Goal: Task Accomplishment & Management: Manage account settings

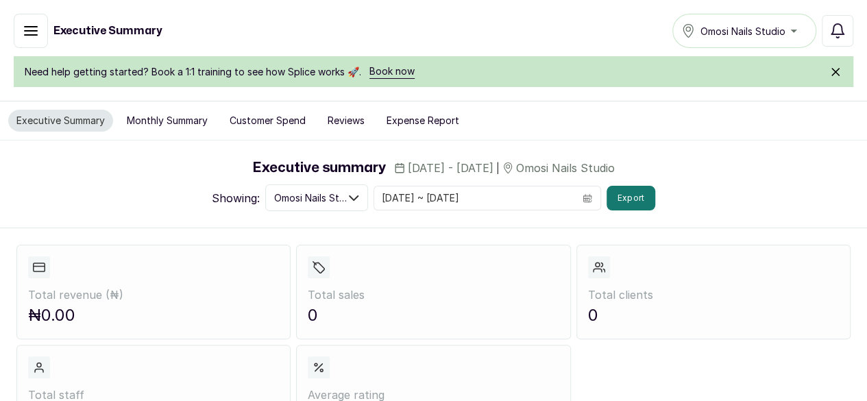
click at [0, 0] on link "Home" at bounding box center [0, 0] width 0 height 0
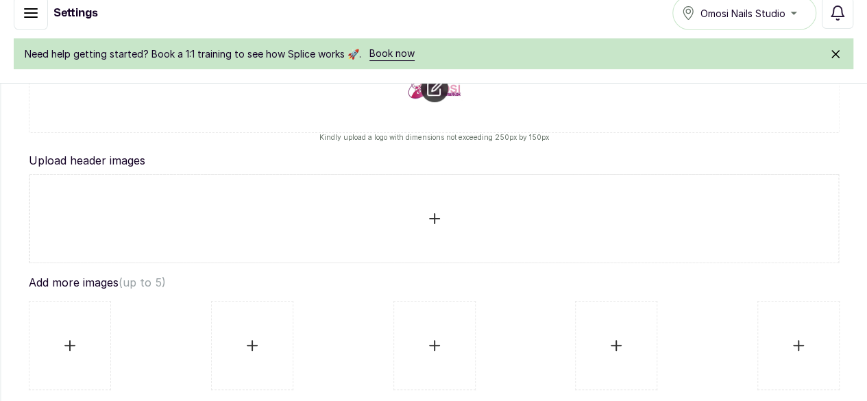
scroll to position [372, 0]
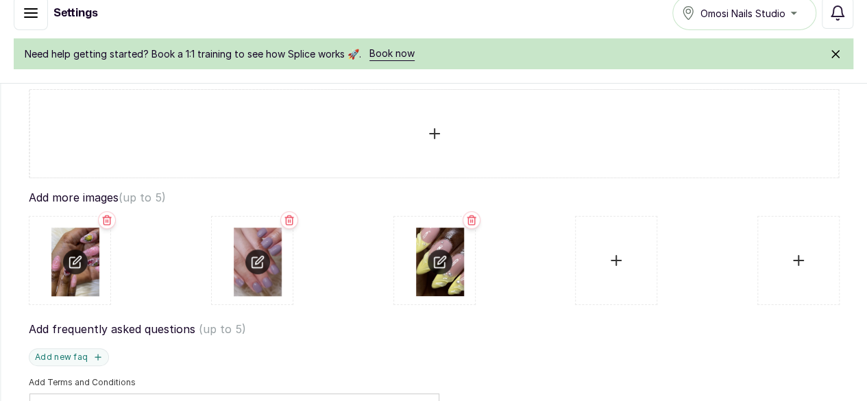
scroll to position [460, 0]
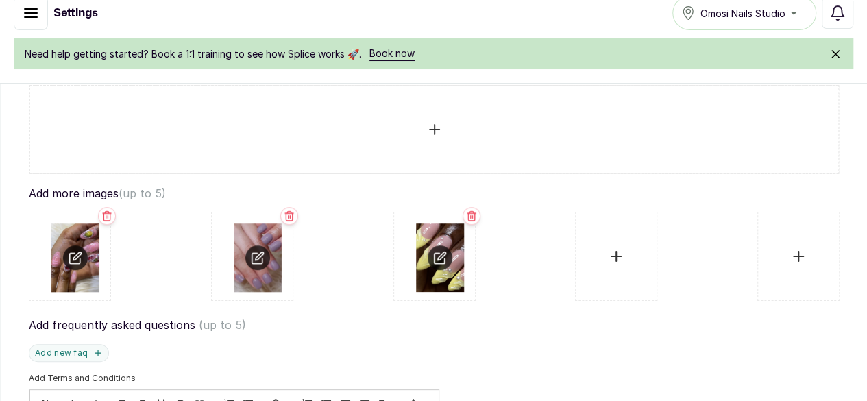
click at [617, 306] on div at bounding box center [434, 256] width 811 height 99
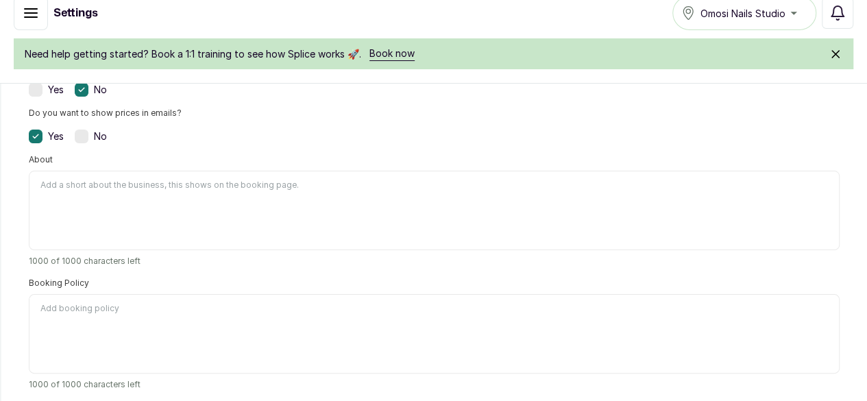
scroll to position [1006, 0]
click at [88, 143] on label at bounding box center [82, 136] width 14 height 14
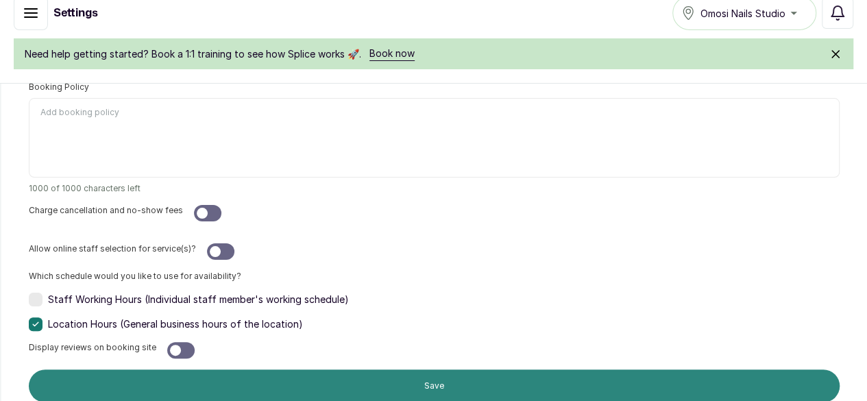
click at [530, 370] on button "Save" at bounding box center [434, 386] width 811 height 33
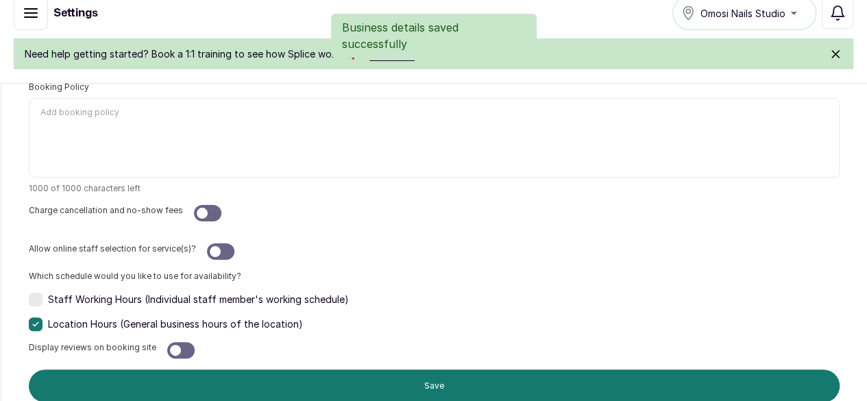
scroll to position [1270, 0]
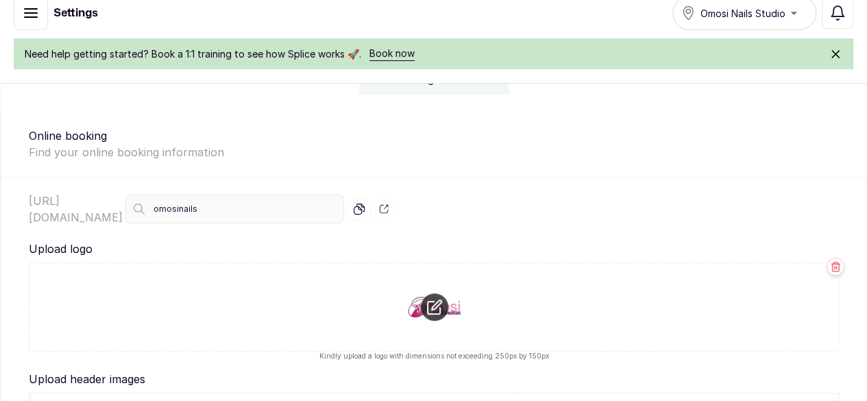
scroll to position [0, 0]
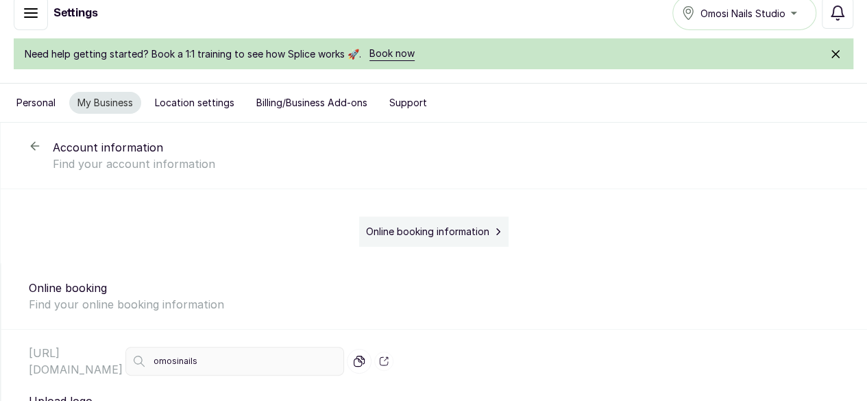
click at [243, 99] on button "Location settings" at bounding box center [195, 103] width 96 height 22
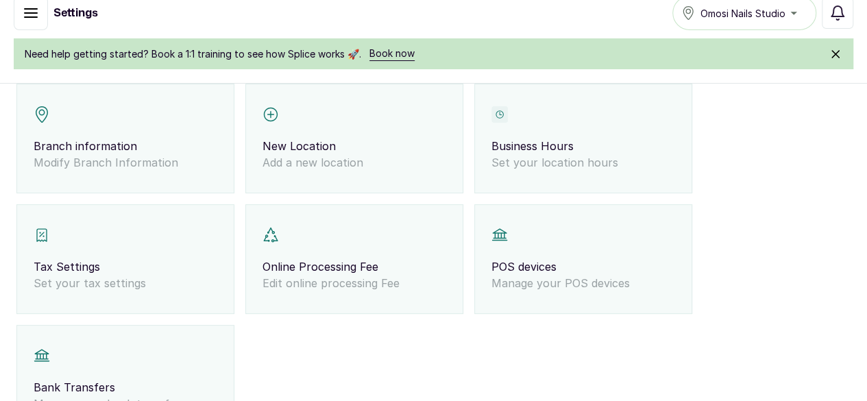
scroll to position [106, 0]
click at [235, 179] on div "Branch information Modify Branch Information" at bounding box center [125, 138] width 218 height 110
select select "fixed_value"
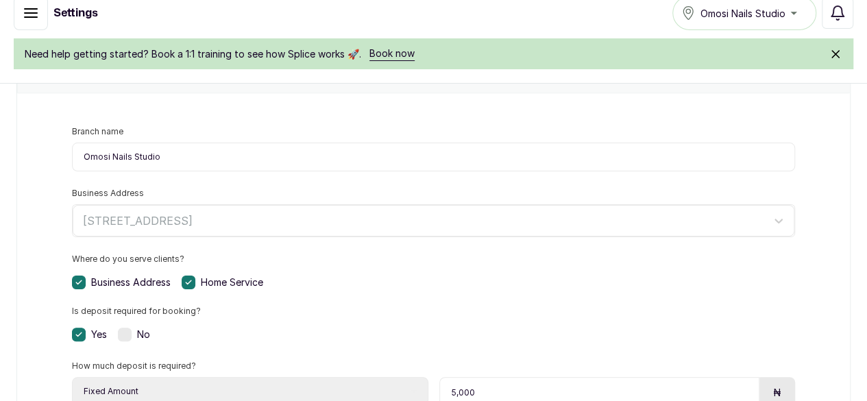
scroll to position [213, 0]
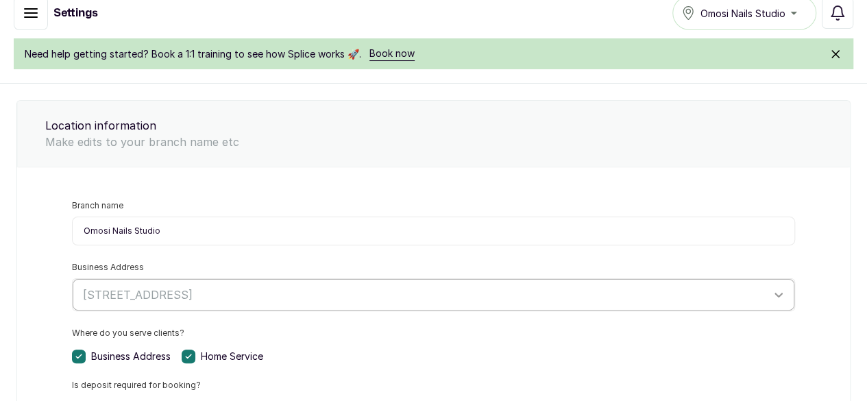
click at [774, 288] on icon at bounding box center [779, 295] width 14 height 14
click at [754, 283] on div "59 Ilupeju Street, Dolphine Estate, Lagos, Nigeria" at bounding box center [421, 294] width 691 height 23
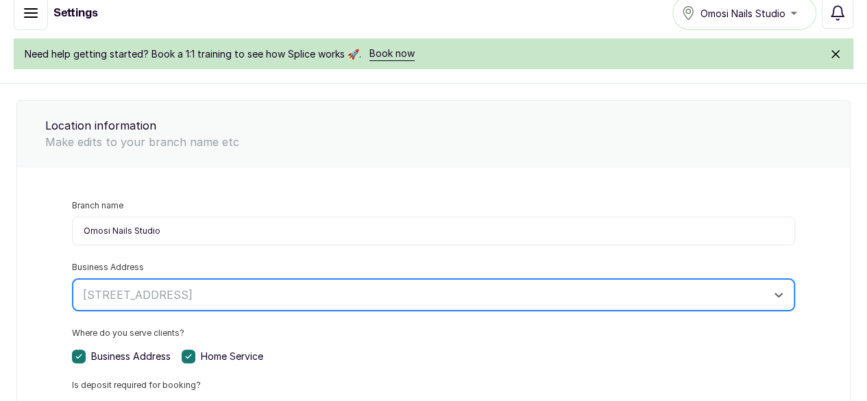
click at [549, 279] on div "59 Ilupeju Street, Dolphine Estate, Lagos, Nigeria" at bounding box center [434, 295] width 722 height 32
click at [772, 288] on icon at bounding box center [779, 295] width 14 height 14
click at [616, 286] on div at bounding box center [421, 295] width 677 height 18
click at [720, 286] on div at bounding box center [421, 295] width 677 height 18
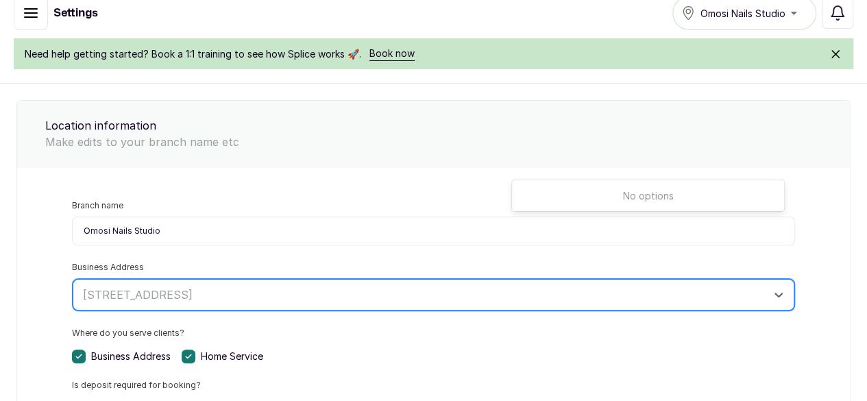
click at [720, 286] on div at bounding box center [421, 295] width 677 height 18
click at [525, 286] on div at bounding box center [421, 295] width 677 height 18
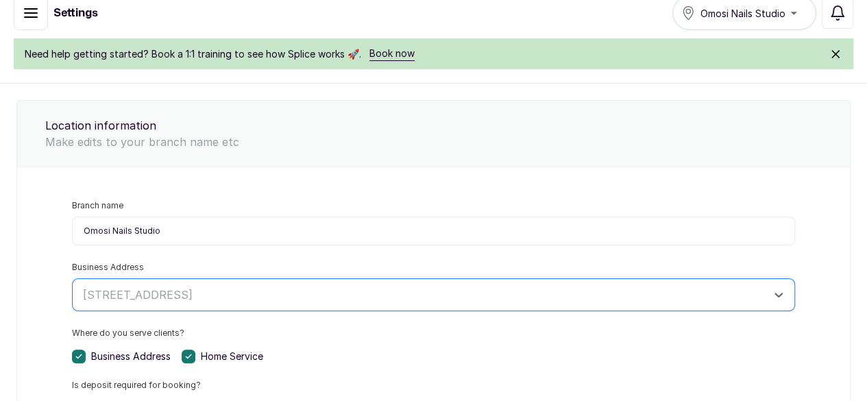
drag, startPoint x: 521, startPoint y: 158, endPoint x: 776, endPoint y: 216, distance: 261.5
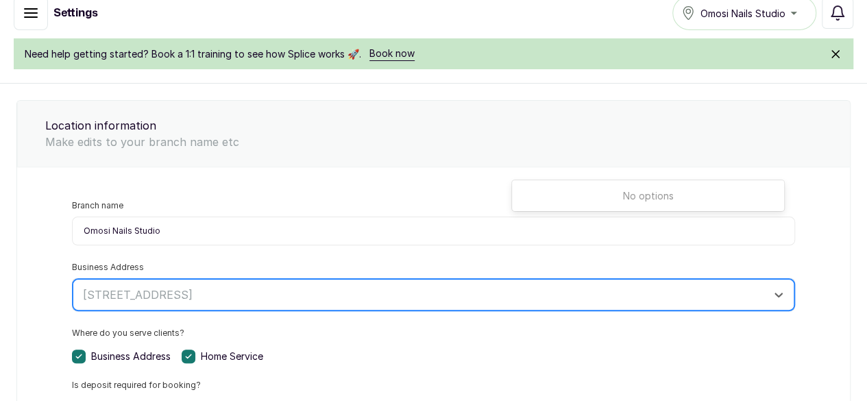
click at [529, 286] on div at bounding box center [421, 295] width 677 height 18
drag, startPoint x: 529, startPoint y: 156, endPoint x: 684, endPoint y: 169, distance: 154.9
click at [684, 283] on div "59 Ilupeju Street, Dolphine Estate, Lagos, Nigeria" at bounding box center [421, 294] width 691 height 23
click at [527, 286] on div at bounding box center [421, 295] width 677 height 18
drag, startPoint x: 527, startPoint y: 152, endPoint x: 513, endPoint y: 158, distance: 15.3
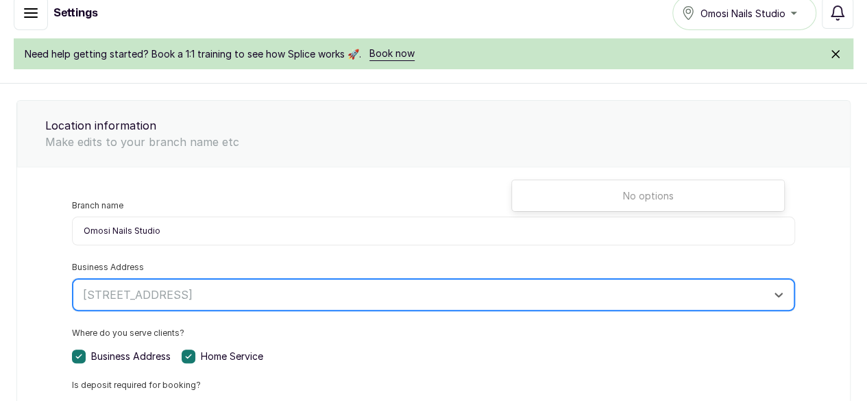
click at [513, 278] on div "Use Up and Down to choose options, press Enter to select the currently focused …" at bounding box center [433, 294] width 723 height 33
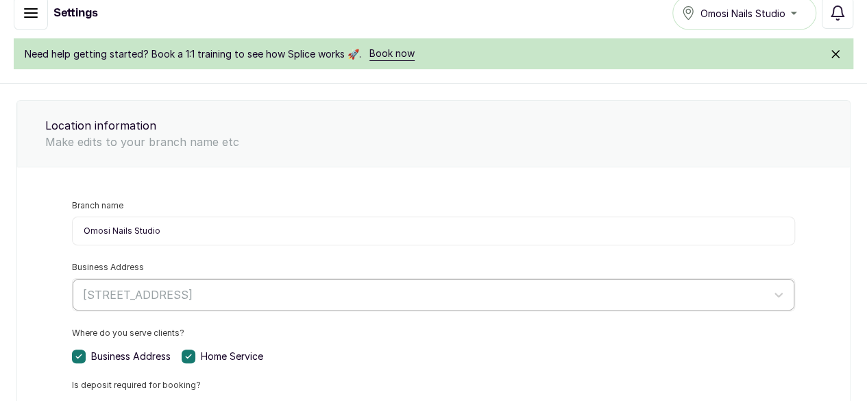
click at [538, 286] on div at bounding box center [421, 295] width 677 height 18
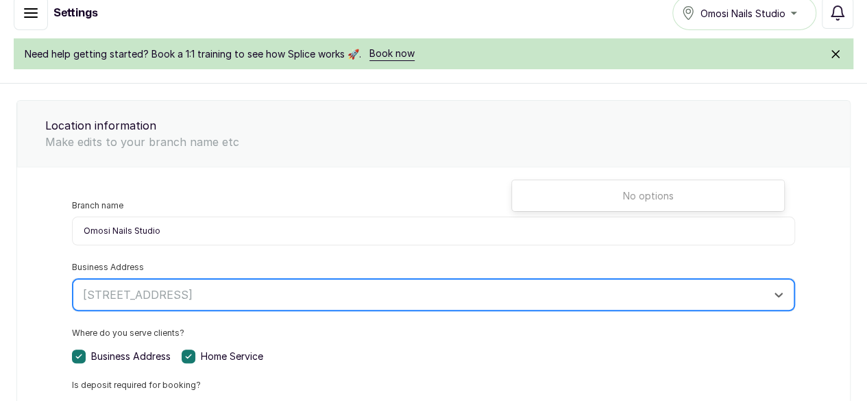
click at [538, 286] on div at bounding box center [421, 295] width 677 height 18
click at [772, 288] on icon at bounding box center [779, 295] width 14 height 14
click at [632, 286] on div at bounding box center [421, 295] width 677 height 18
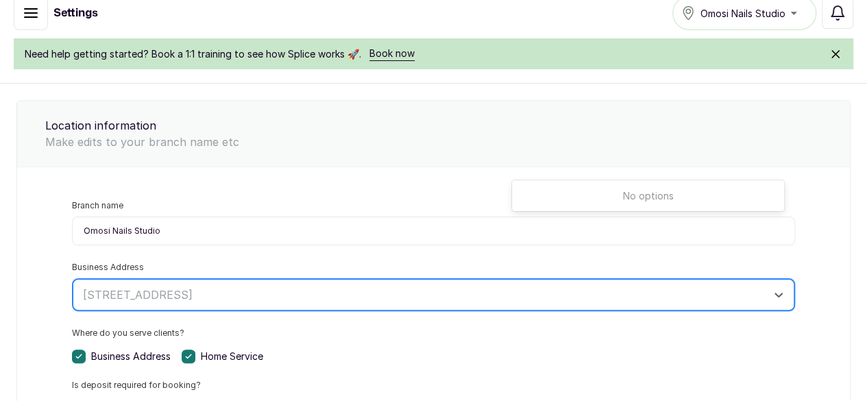
paste input "Ikoyi Dolphin Estate, Shop 59 Ilupeju St, Eti Osa St, behind Okoli Super market…"
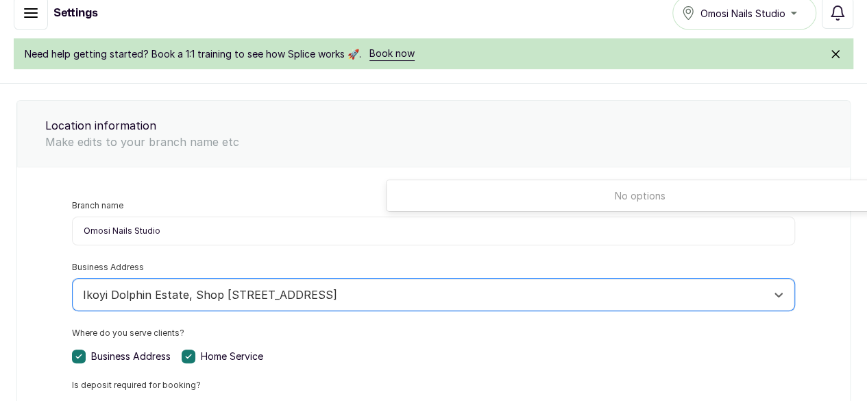
scroll to position [0, 88]
type input "Ikoyi Dolphin Estate, Shop 59 Ilupeju St, Eti Osa St, behind Okoli Super market…"
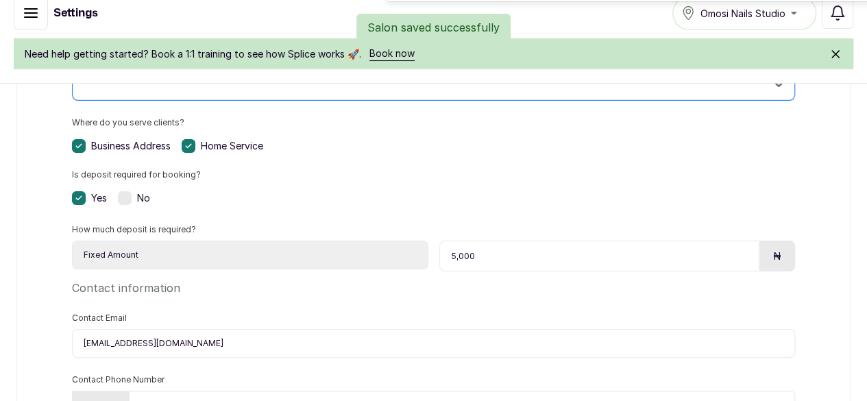
scroll to position [0, 0]
click at [634, 335] on form "Branch name Omosi Nails Studio Business Address 0 results available for search …" at bounding box center [434, 232] width 778 height 484
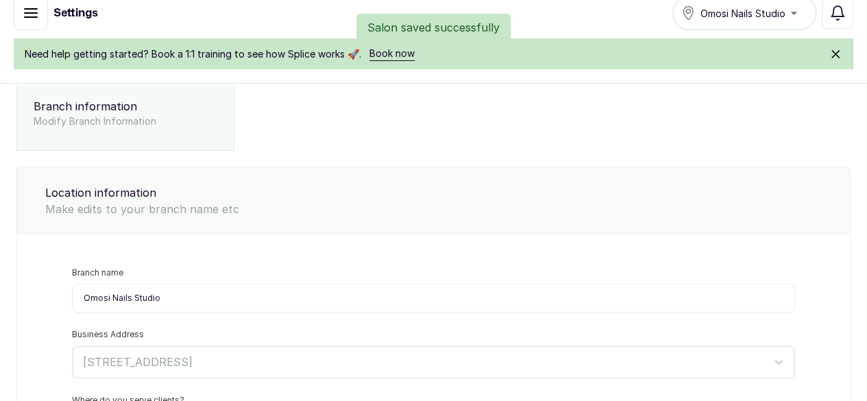
scroll to position [145, 0]
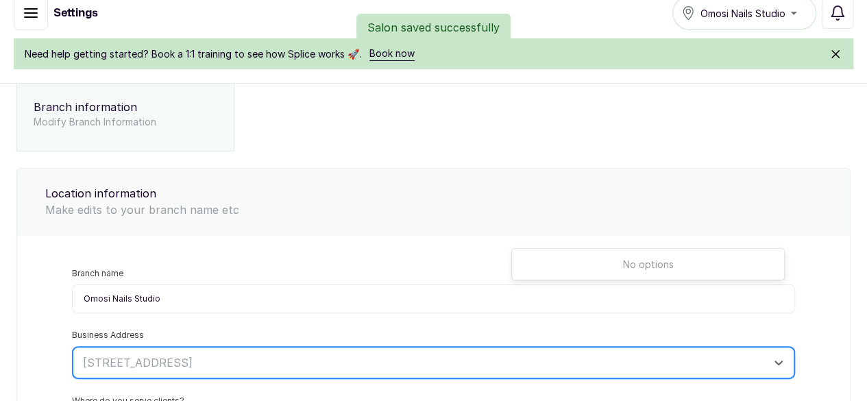
click at [590, 354] on div at bounding box center [421, 363] width 677 height 18
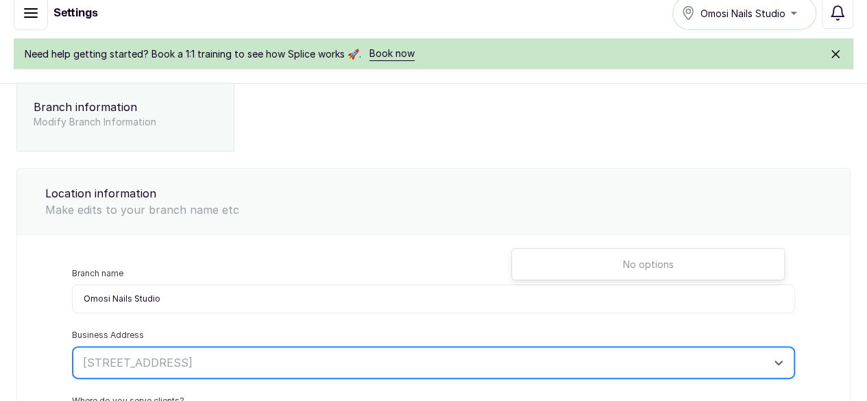
paste input "Ikoyi Dolphin Estate, Shop 59 Ilupeju St, Eti Osa St, behind Okoli Super market…"
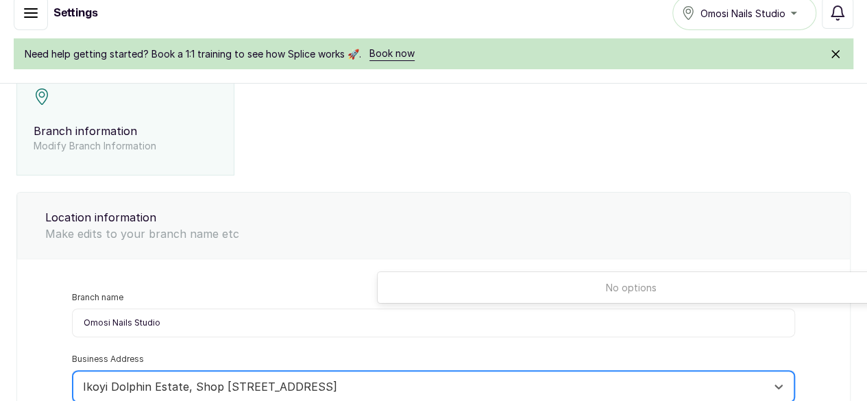
click at [418, 379] on input "Ikoyi Dolphin Estate, Shop 59 Ilupeju St, Eti Osa St, behind Okoli Super market…" at bounding box center [367, 386] width 569 height 15
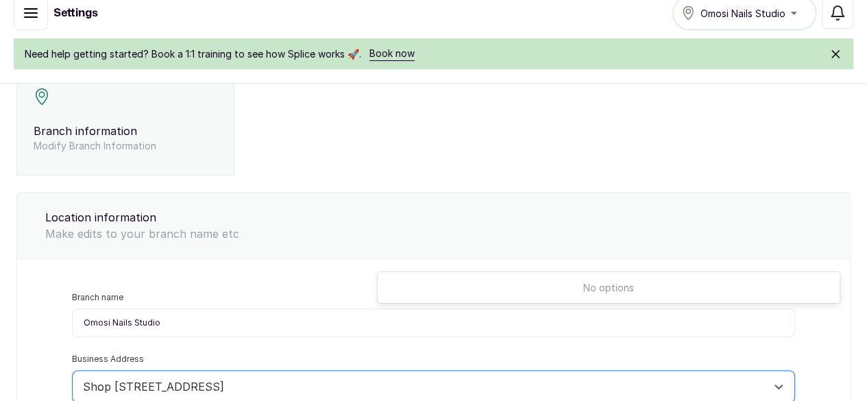
click at [578, 302] on div "No options" at bounding box center [609, 287] width 462 height 31
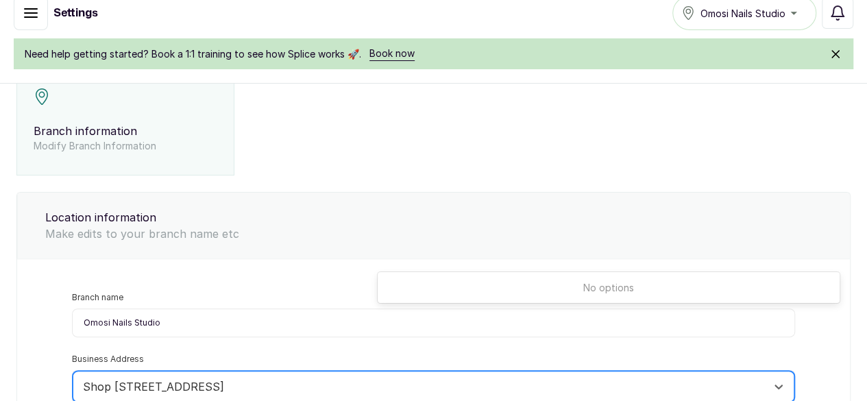
drag, startPoint x: 539, startPoint y: 252, endPoint x: 680, endPoint y: 258, distance: 140.7
click at [539, 379] on input "Shop 59 Ilupeju St, Eti Osa St, behind Okoli Super market, Ikoyi, Lagos 101222,…" at bounding box center [311, 386] width 456 height 15
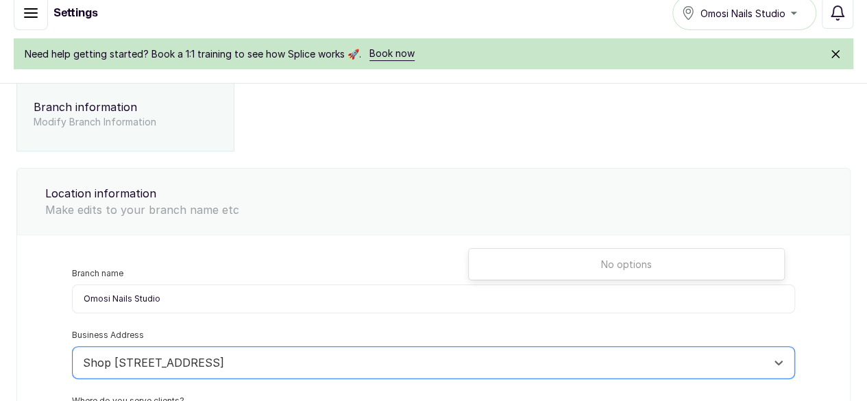
drag, startPoint x: 625, startPoint y: 224, endPoint x: 808, endPoint y: 228, distance: 182.5
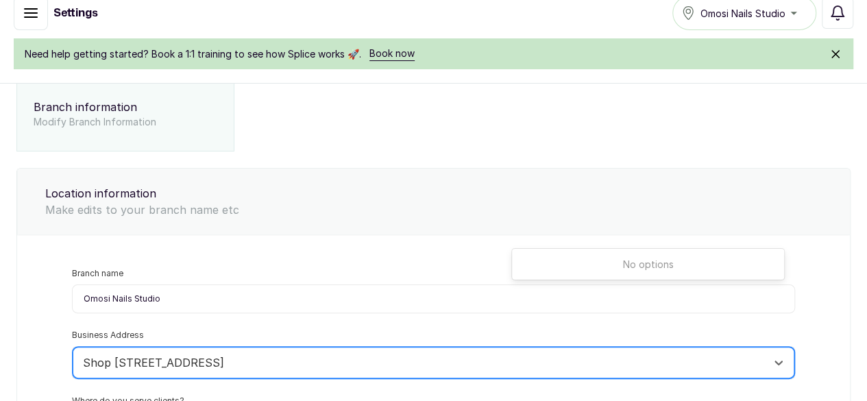
drag, startPoint x: 679, startPoint y: 231, endPoint x: 608, endPoint y: 235, distance: 71.4
click at [608, 354] on div "Shop 59 Ilupeju St, Eti Osa St" at bounding box center [421, 363] width 677 height 18
type input "Shop 59 Ilupeju way, Dolphin Estate"
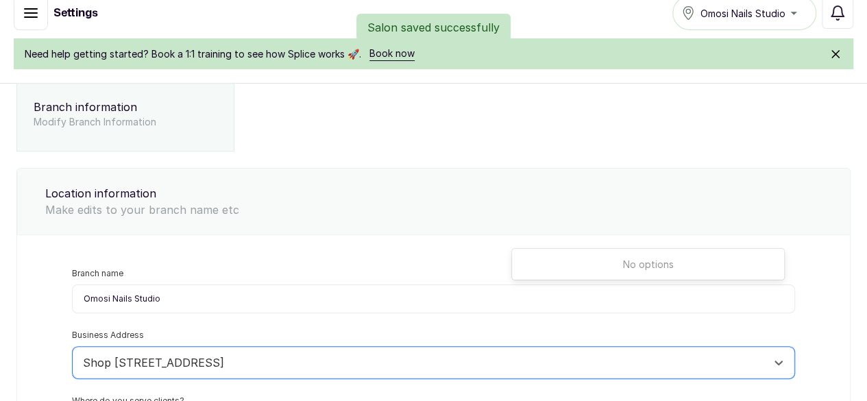
click at [677, 268] on div "No options" at bounding box center [648, 264] width 272 height 25
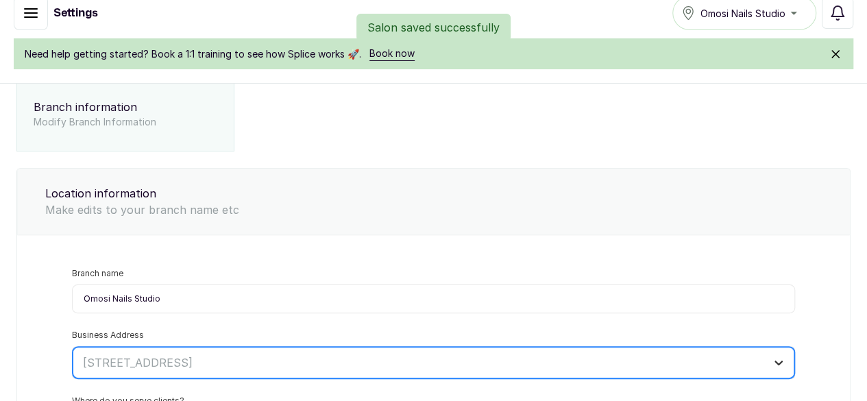
click at [774, 356] on icon at bounding box center [779, 363] width 14 height 14
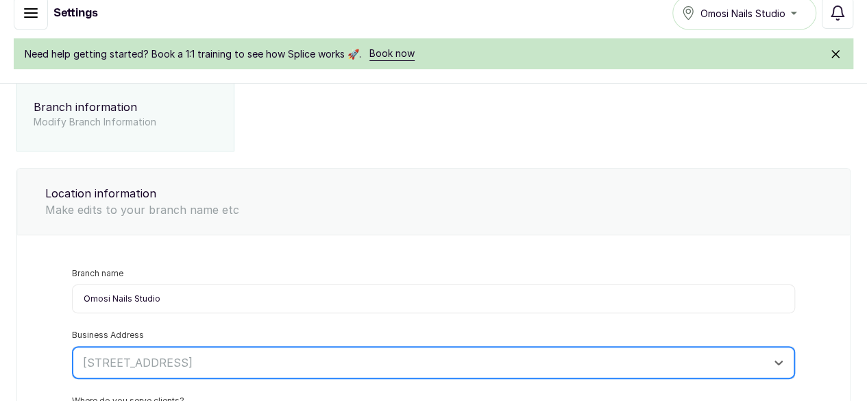
click at [562, 354] on div at bounding box center [421, 363] width 677 height 18
click at [86, 355] on input "text" at bounding box center [84, 362] width 3 height 15
drag, startPoint x: 524, startPoint y: 231, endPoint x: 659, endPoint y: 221, distance: 135.4
click at [659, 354] on div at bounding box center [421, 363] width 677 height 18
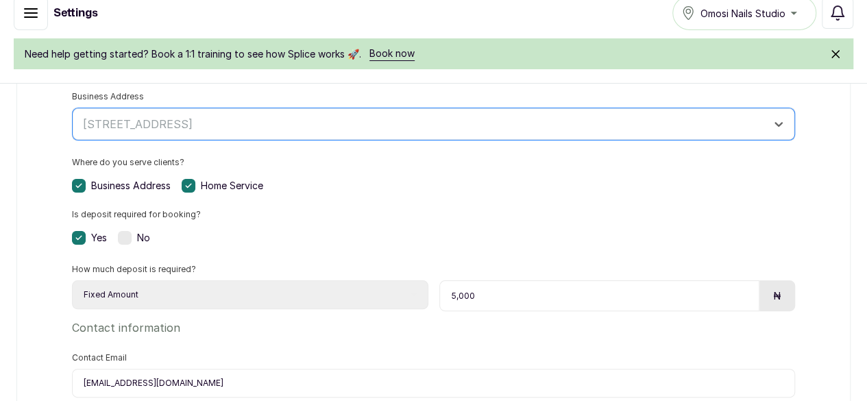
scroll to position [427, 0]
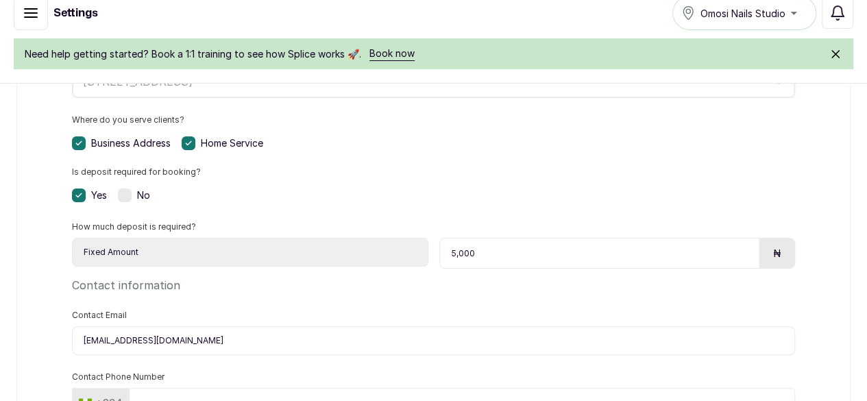
click at [668, 388] on input "8033741562" at bounding box center [462, 405] width 667 height 34
type input "8"
type input "8083113953"
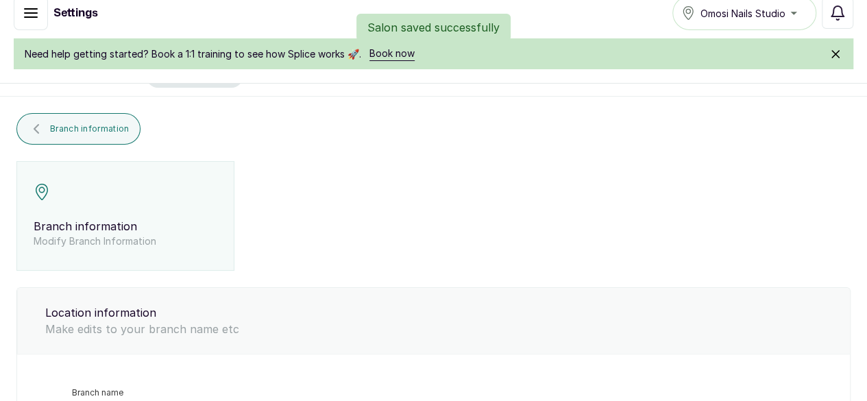
scroll to position [0, 0]
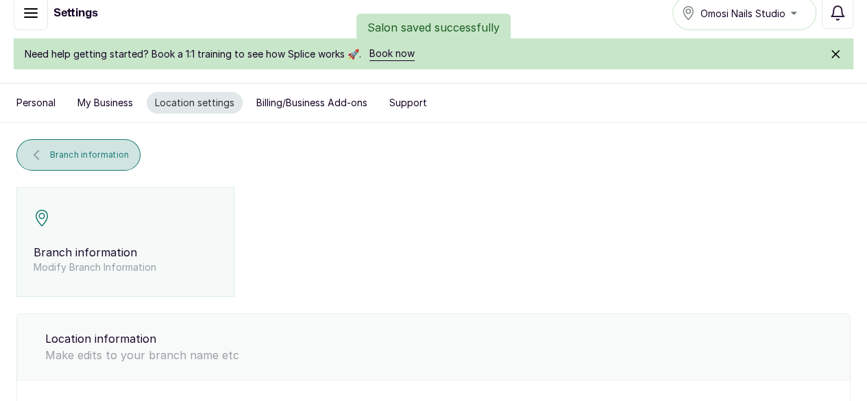
click at [129, 149] on span "Branch information" at bounding box center [89, 154] width 79 height 11
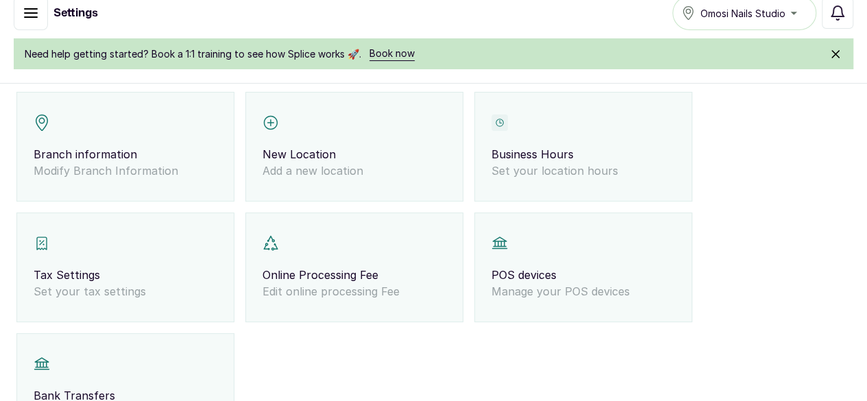
scroll to position [122, 0]
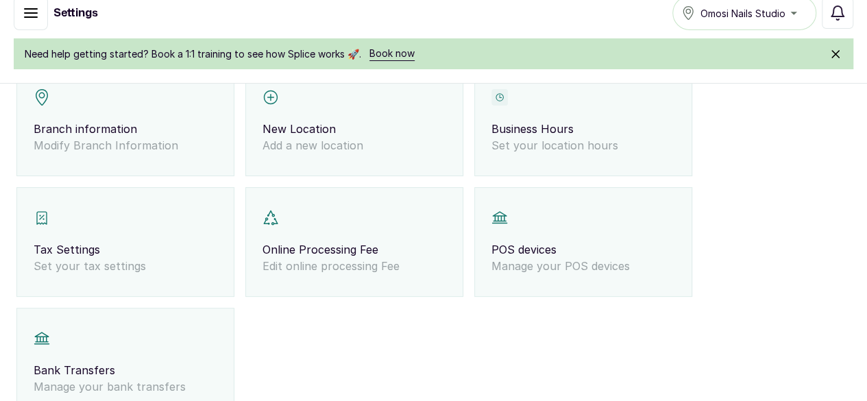
click at [492, 137] on p "Business Hours" at bounding box center [584, 129] width 184 height 16
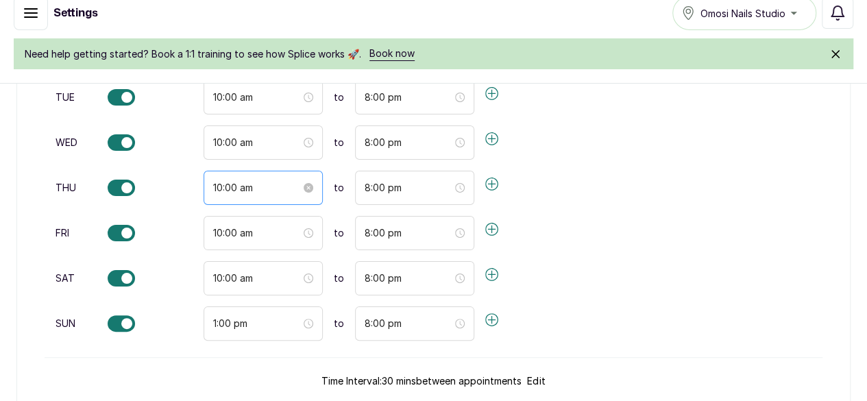
scroll to position [394, 0]
click at [546, 374] on button "Edit" at bounding box center [536, 381] width 19 height 14
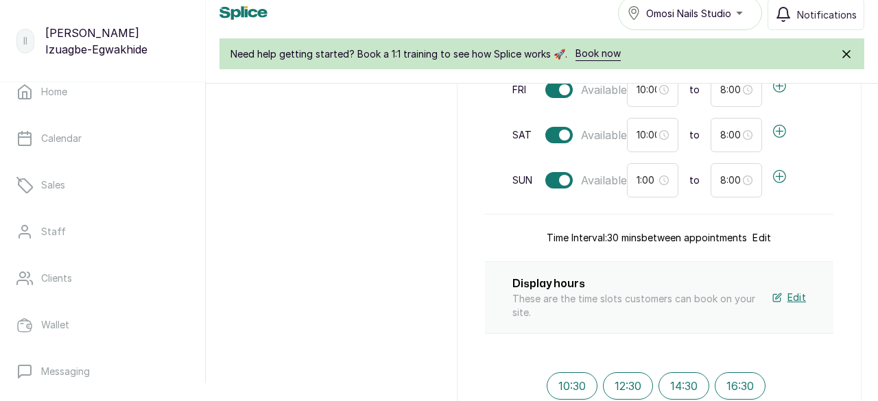
select select "30"
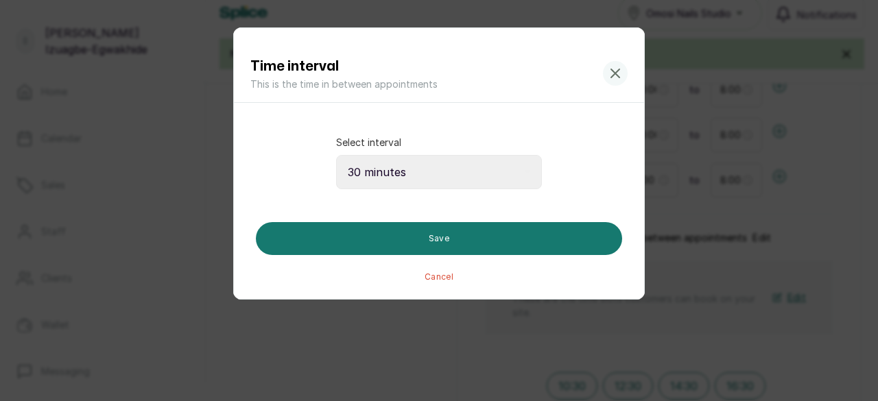
click at [524, 171] on icon at bounding box center [527, 172] width 7 height 7
click at [619, 67] on icon at bounding box center [615, 73] width 16 height 16
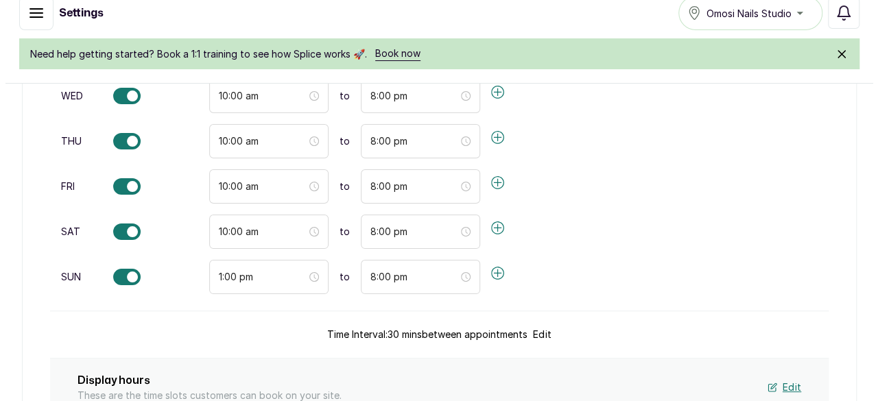
scroll to position [451, 0]
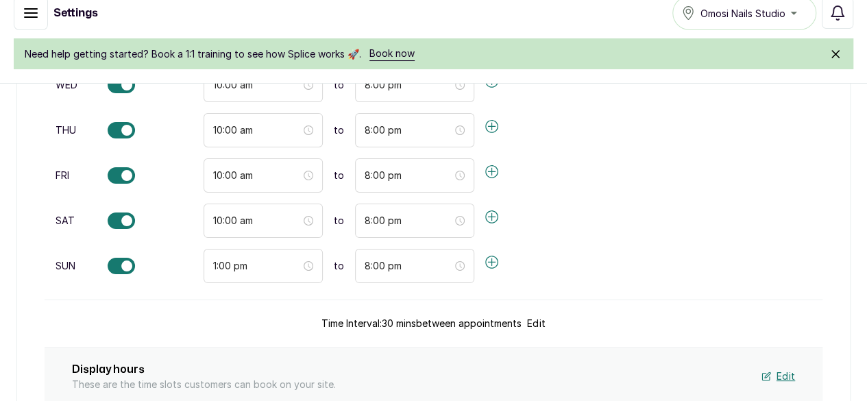
click at [779, 370] on span "Edit" at bounding box center [786, 377] width 19 height 14
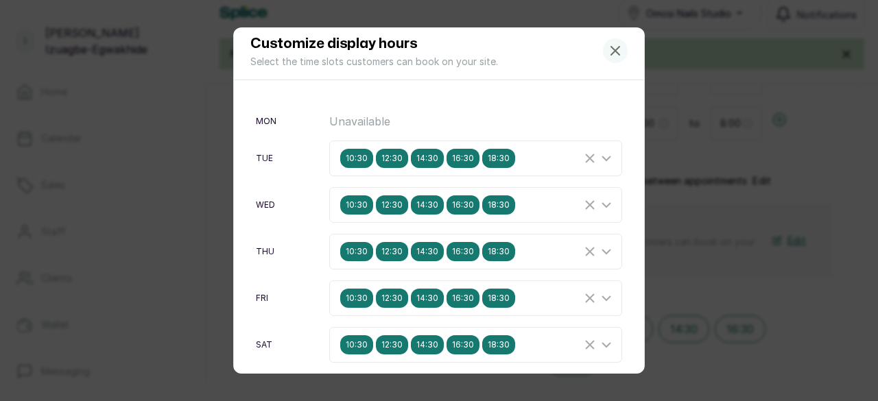
scroll to position [23, 0]
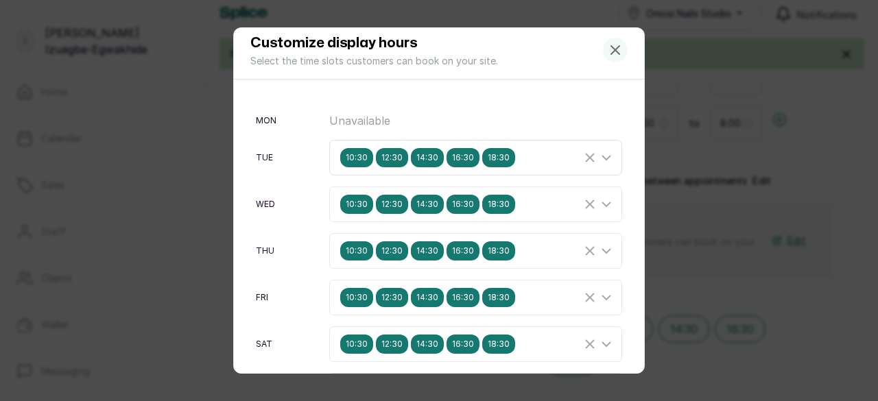
click at [340, 150] on div "10:30 12:30 14:30 16:30 18:30" at bounding box center [460, 157] width 241 height 19
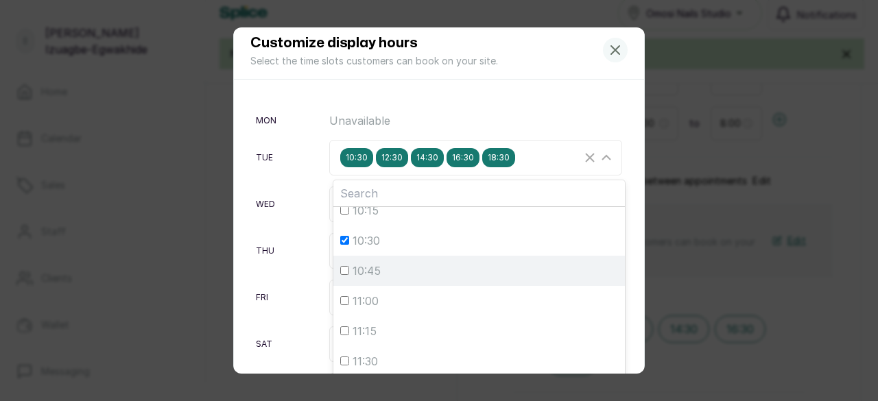
scroll to position [88, 0]
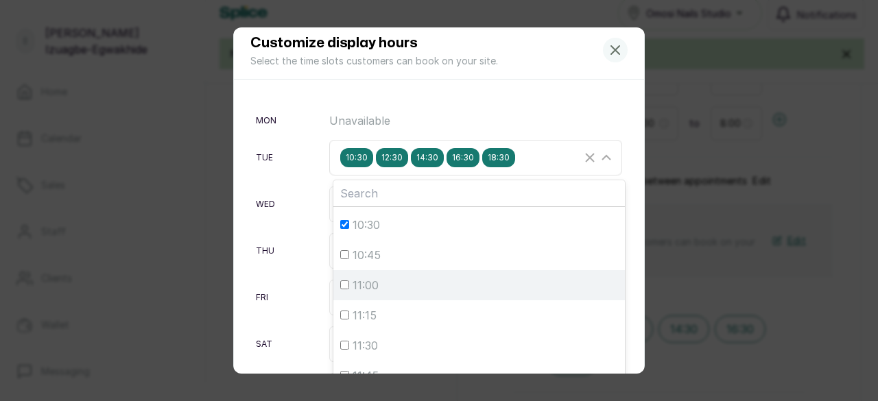
click at [345, 280] on div "11:00" at bounding box center [479, 285] width 278 height 16
click at [345, 280] on input "11:00" at bounding box center [344, 284] width 9 height 9
checkbox input "true"
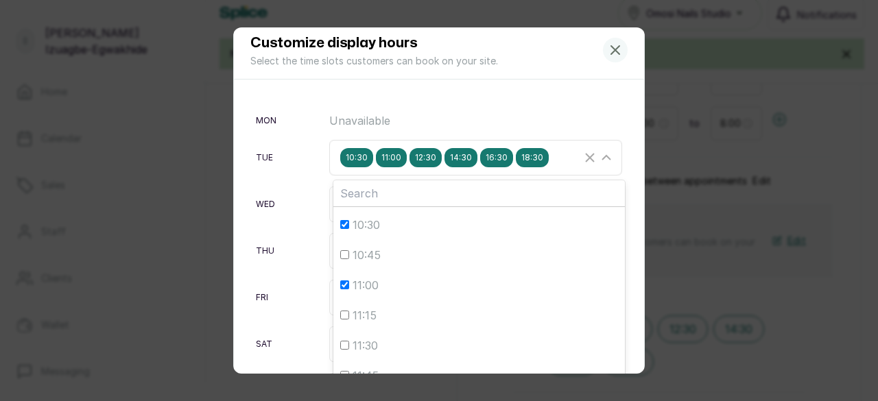
click at [340, 224] on input "10:30" at bounding box center [344, 224] width 9 height 9
checkbox input "false"
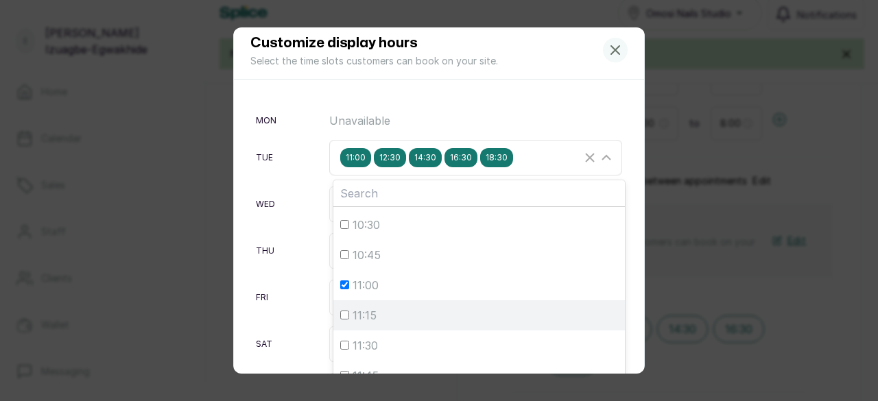
click at [340, 317] on input "11:15" at bounding box center [344, 315] width 9 height 9
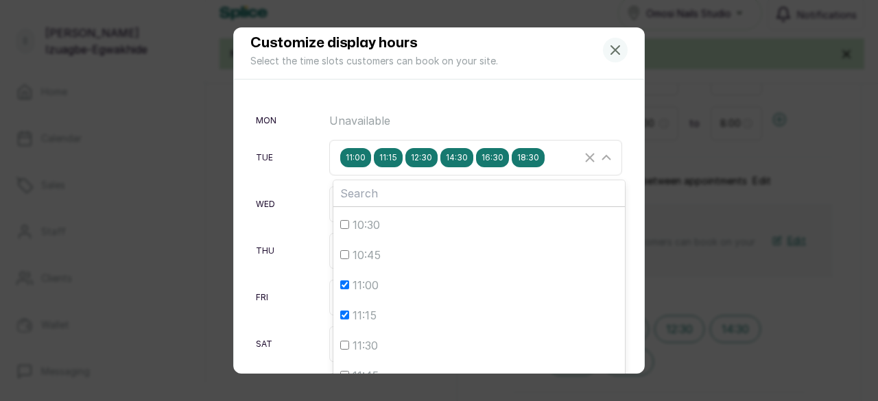
click at [340, 313] on input "11:15" at bounding box center [344, 315] width 9 height 9
checkbox input "false"
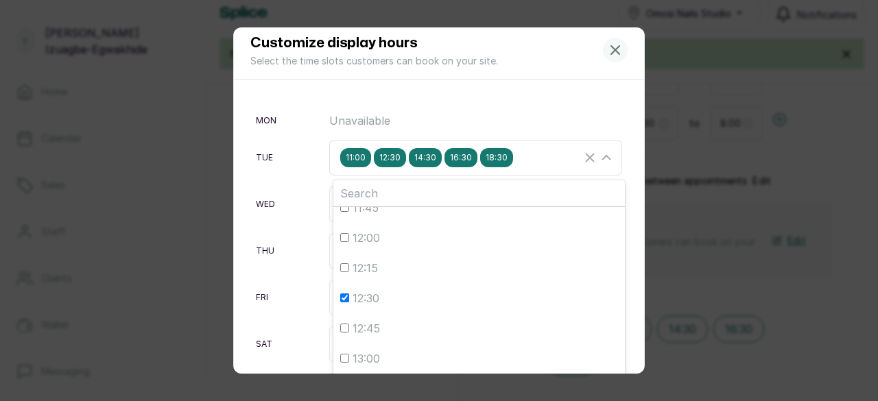
click at [340, 294] on input "12:30" at bounding box center [344, 297] width 9 height 9
checkbox input "false"
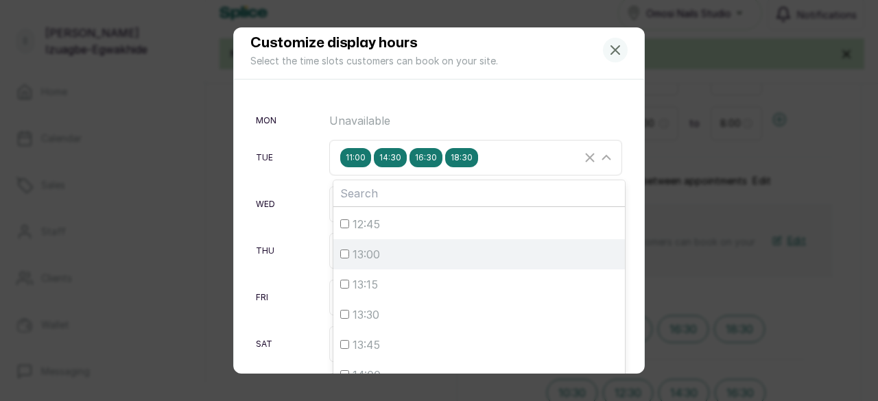
scroll to position [366, 0]
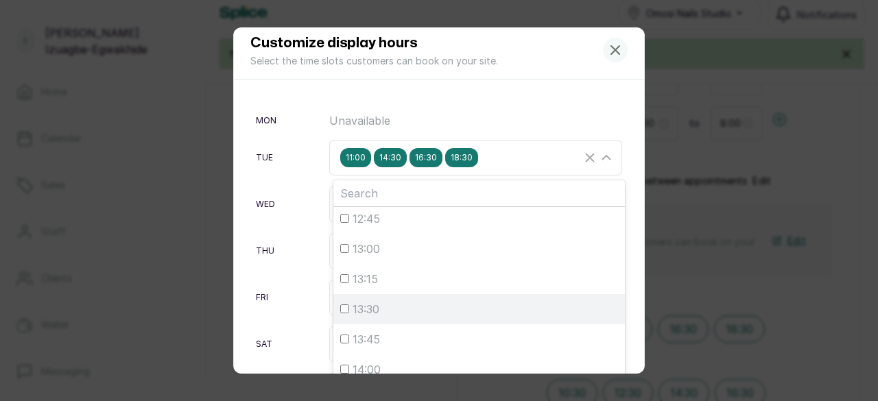
click at [340, 309] on input "13:30" at bounding box center [344, 308] width 9 height 9
checkbox input "true"
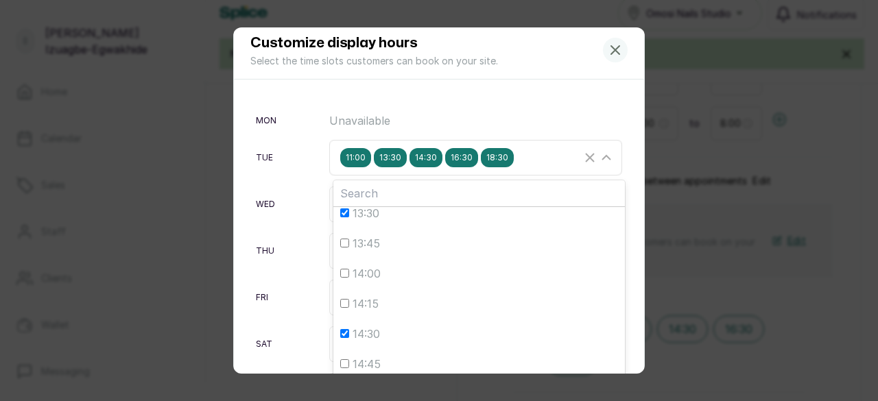
scroll to position [488, 0]
click at [342, 308] on input "14:30" at bounding box center [344, 307] width 9 height 9
checkbox input "false"
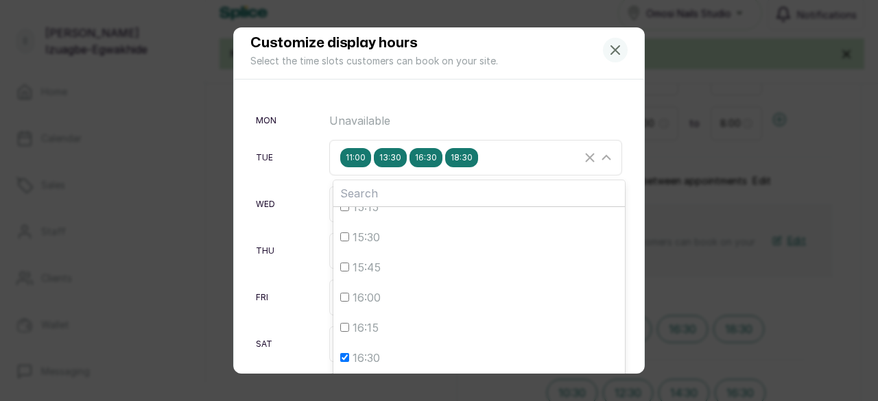
scroll to position [680, 0]
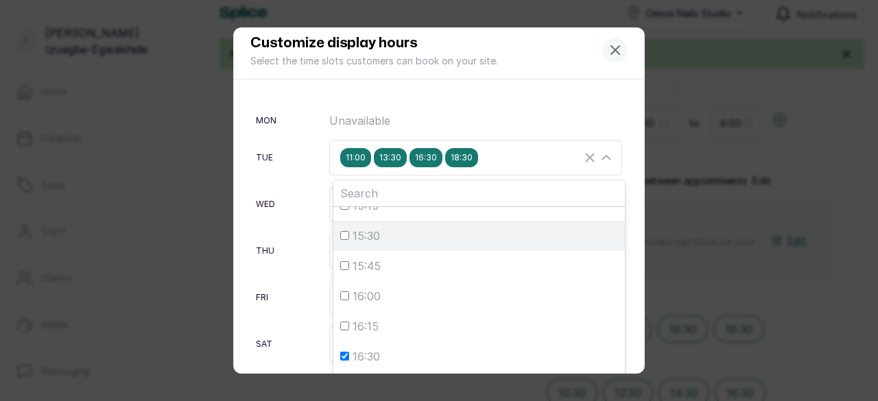
click at [340, 232] on input "15:30" at bounding box center [344, 235] width 9 height 9
checkbox input "true"
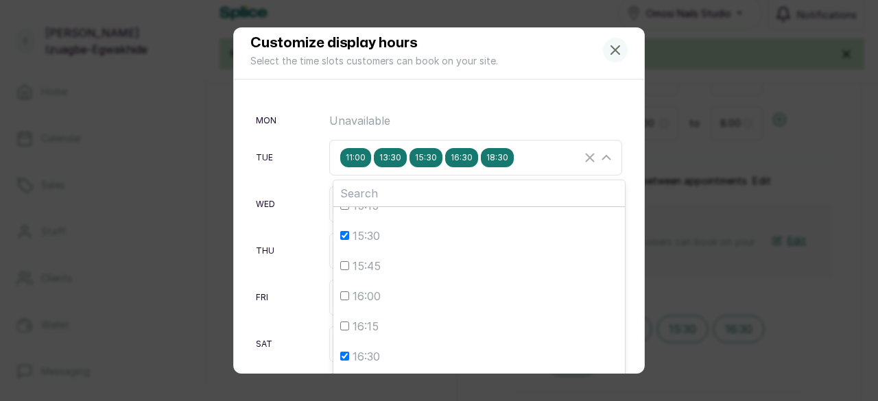
click at [340, 354] on input "16:30" at bounding box center [344, 356] width 9 height 9
checkbox input "false"
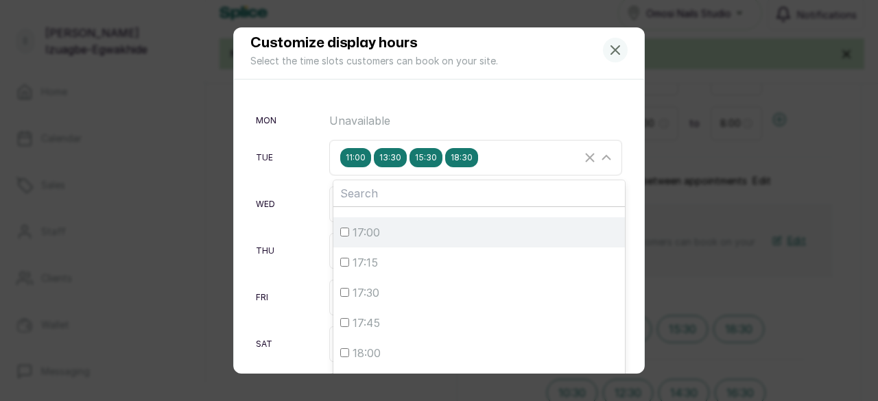
scroll to position [865, 0]
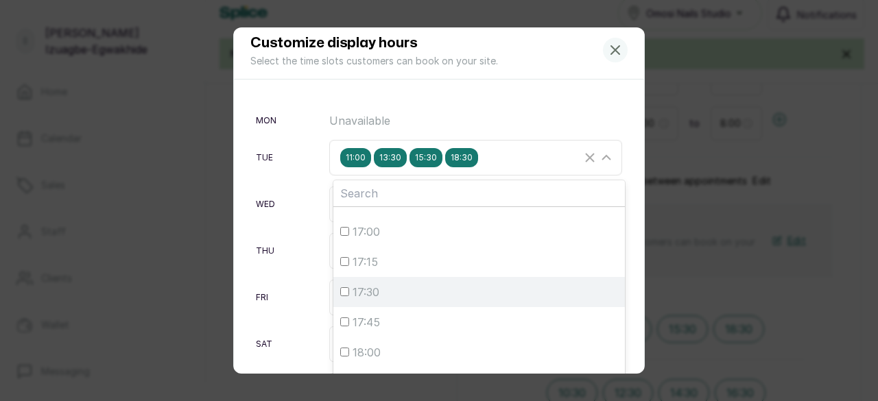
click at [342, 290] on input "17:30" at bounding box center [344, 291] width 9 height 9
checkbox input "true"
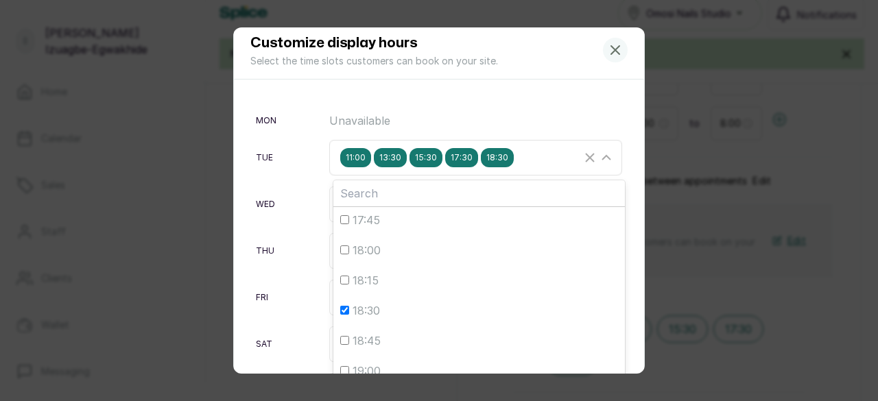
scroll to position [968, 0]
click at [340, 306] on input "18:30" at bounding box center [344, 309] width 9 height 9
checkbox input "false"
click at [598, 158] on icon at bounding box center [606, 157] width 16 height 16
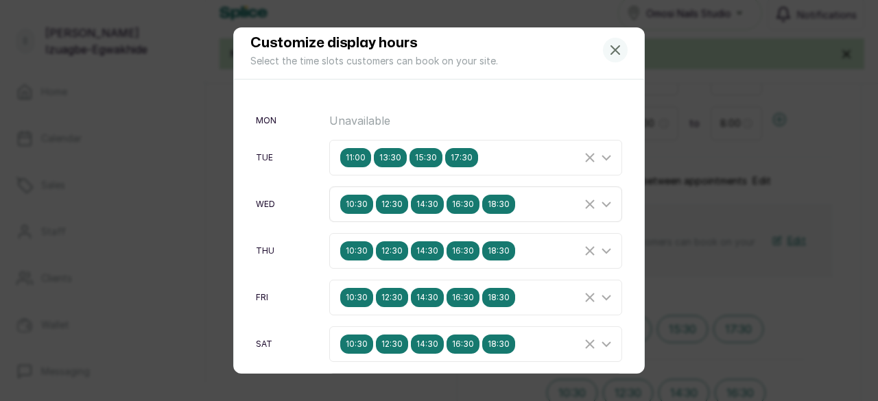
click at [582, 208] on icon "Clear Selected" at bounding box center [590, 204] width 16 height 16
click at [560, 250] on div "10:30 12:30 14:30 16:30 18:30" at bounding box center [460, 250] width 241 height 19
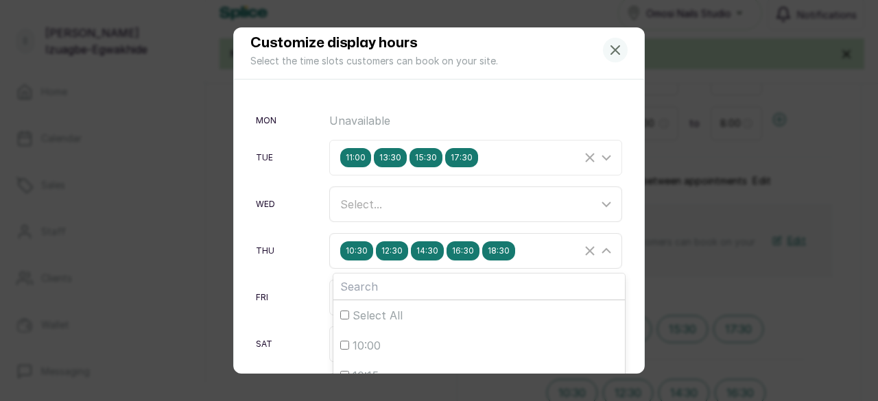
click at [586, 253] on line "Clear Selected" at bounding box center [590, 251] width 8 height 8
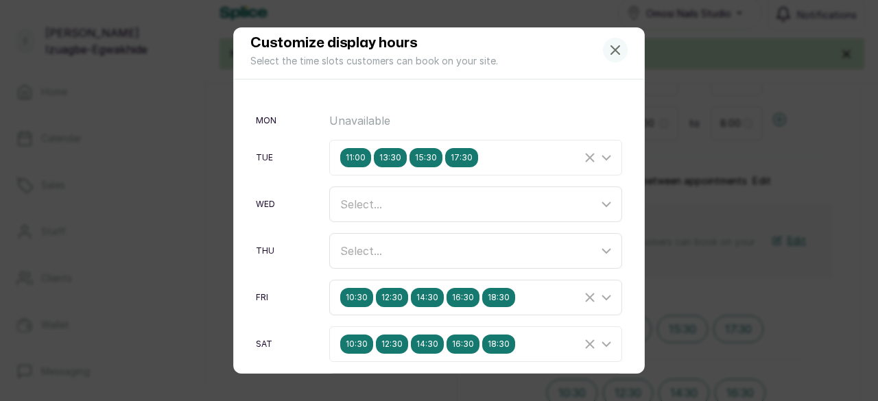
click at [582, 296] on icon "Clear Selected" at bounding box center [590, 297] width 16 height 16
click at [582, 339] on icon "Clear Selected" at bounding box center [590, 344] width 16 height 16
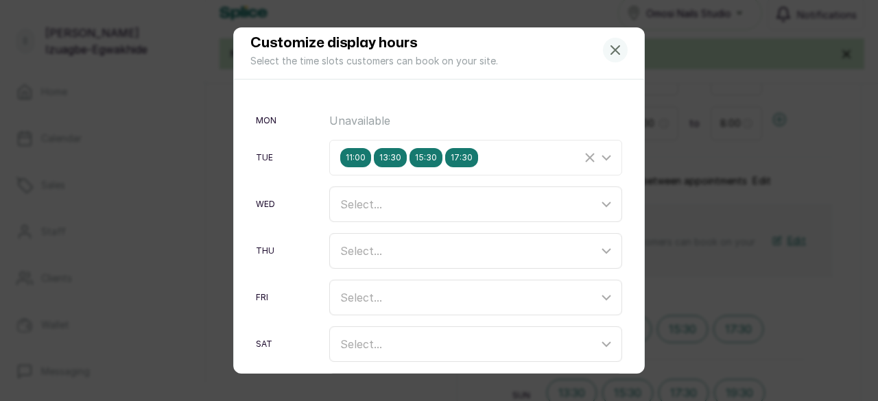
click at [374, 209] on span "Select..." at bounding box center [361, 204] width 42 height 14
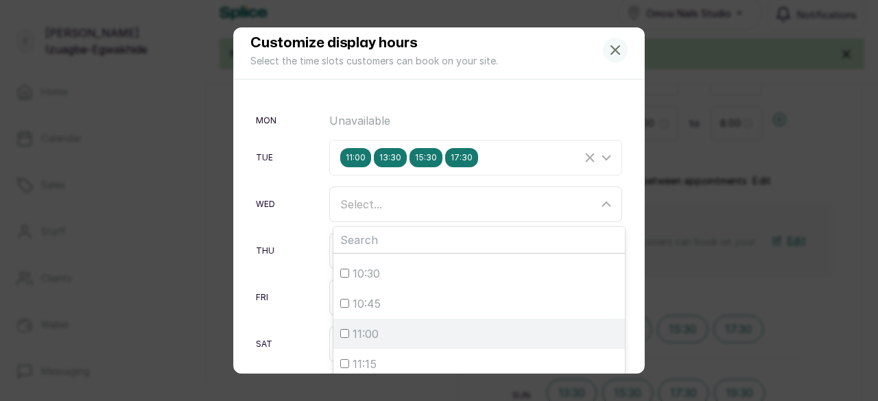
click at [342, 331] on input "11:00" at bounding box center [344, 333] width 9 height 9
checkbox input "true"
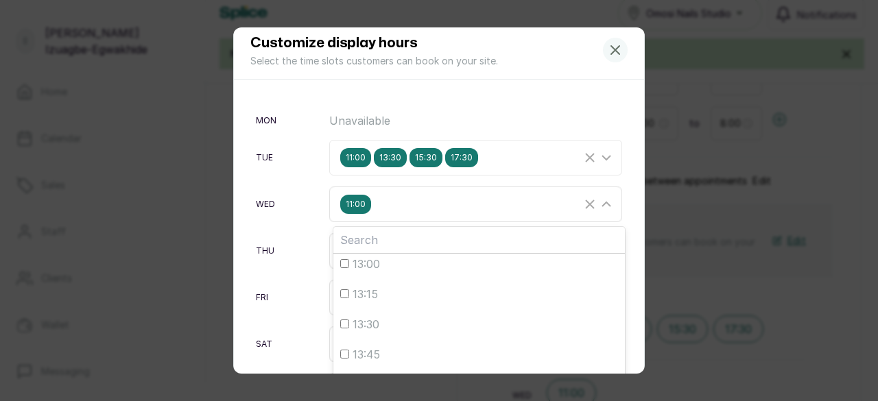
scroll to position [398, 0]
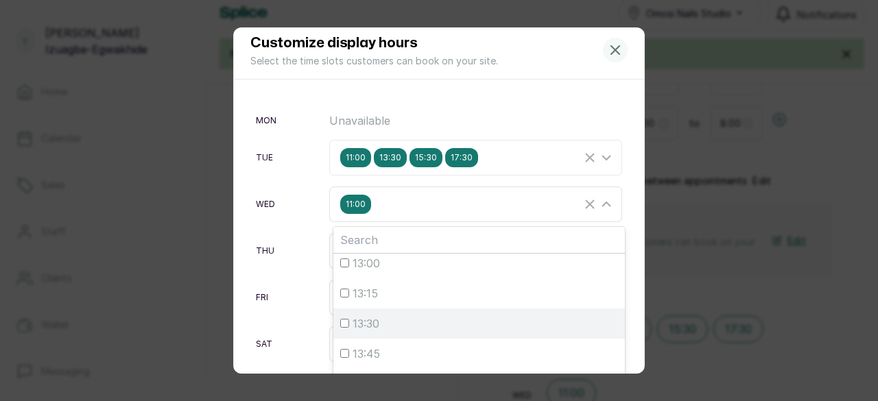
click at [340, 324] on input "13:30" at bounding box center [344, 323] width 9 height 9
checkbox input "true"
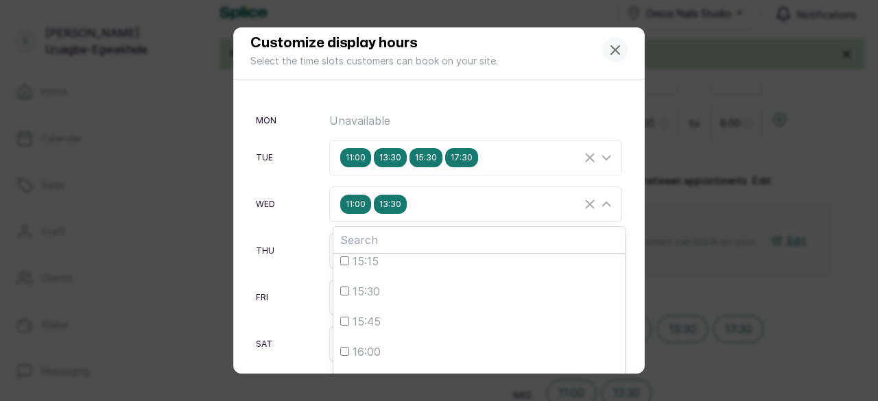
scroll to position [675, 0]
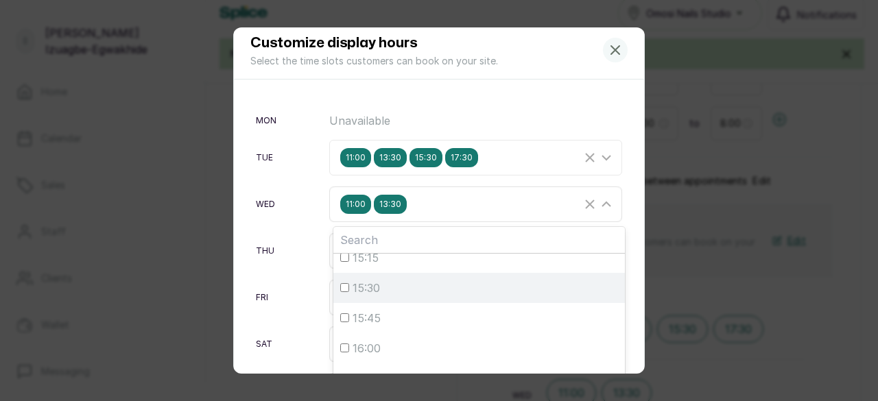
click at [342, 287] on input "15:30" at bounding box center [344, 287] width 9 height 9
checkbox input "true"
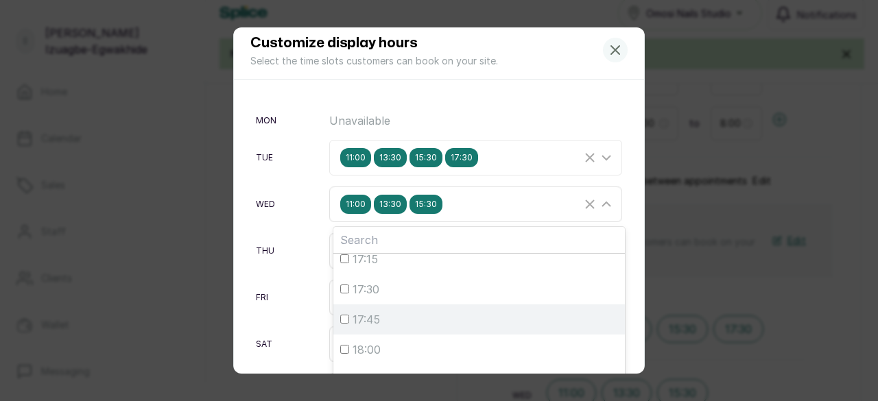
scroll to position [914, 0]
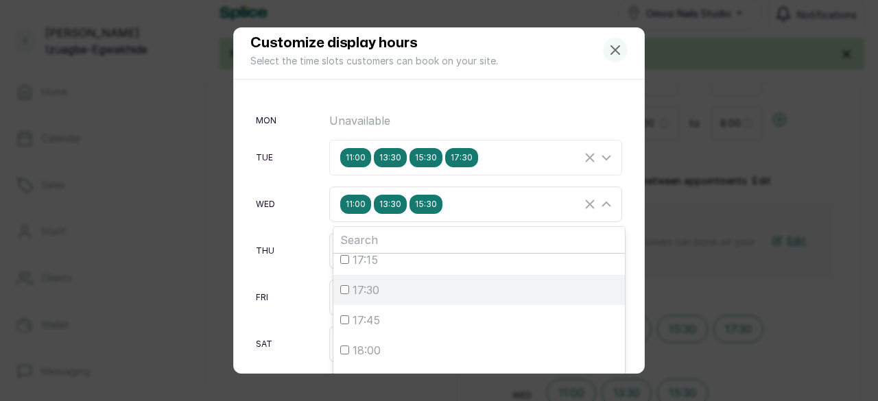
click at [342, 289] on input "17:30" at bounding box center [344, 289] width 9 height 9
checkbox input "true"
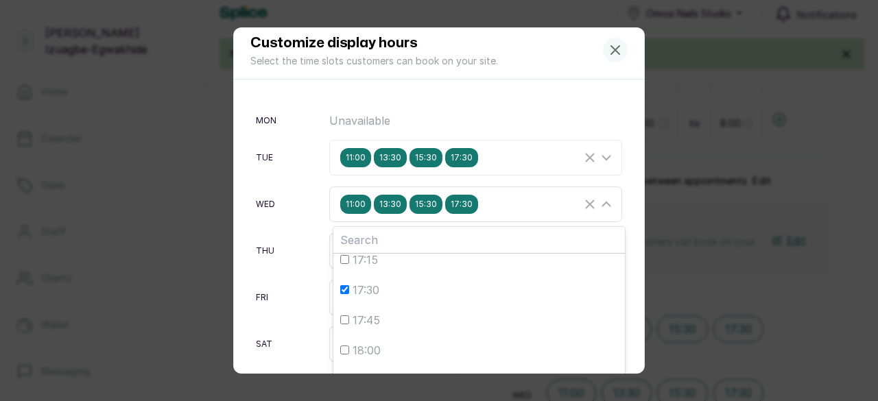
click at [598, 209] on icon at bounding box center [606, 204] width 16 height 16
click at [384, 253] on div "Select..." at bounding box center [469, 251] width 258 height 16
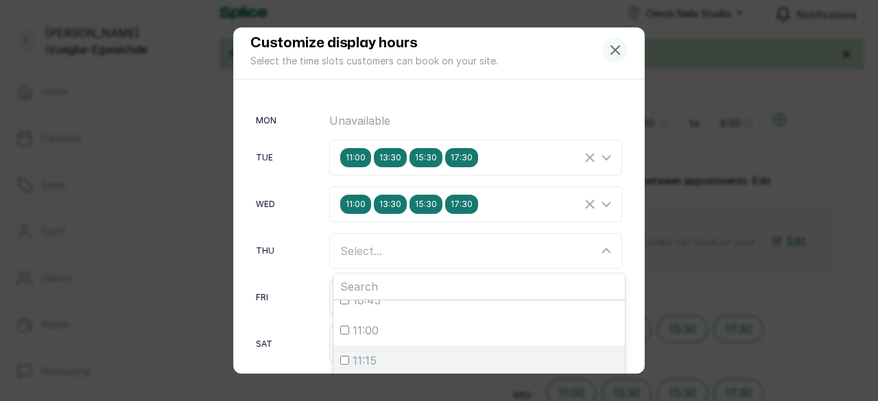
scroll to position [134, 0]
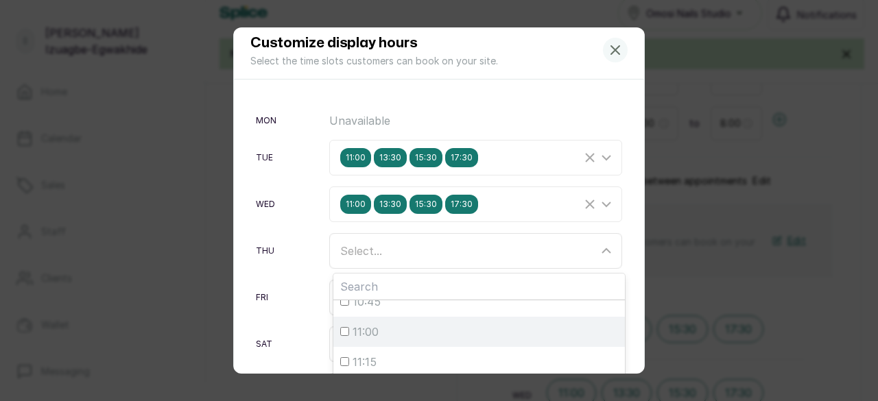
click at [340, 333] on input "11:00" at bounding box center [344, 331] width 9 height 9
checkbox input "true"
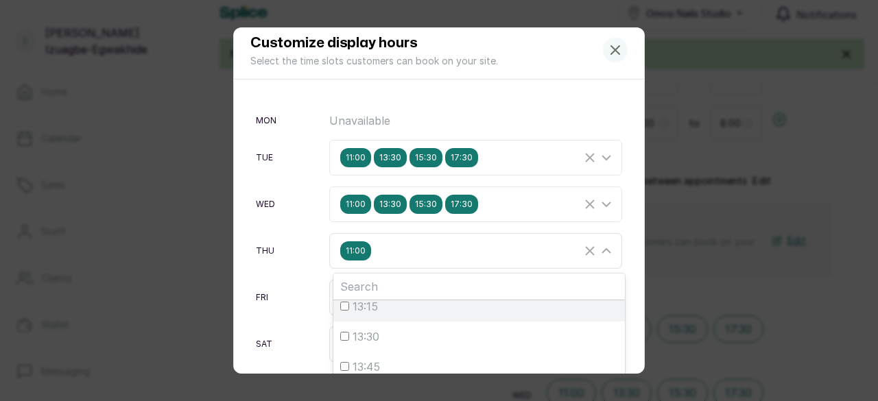
scroll to position [432, 0]
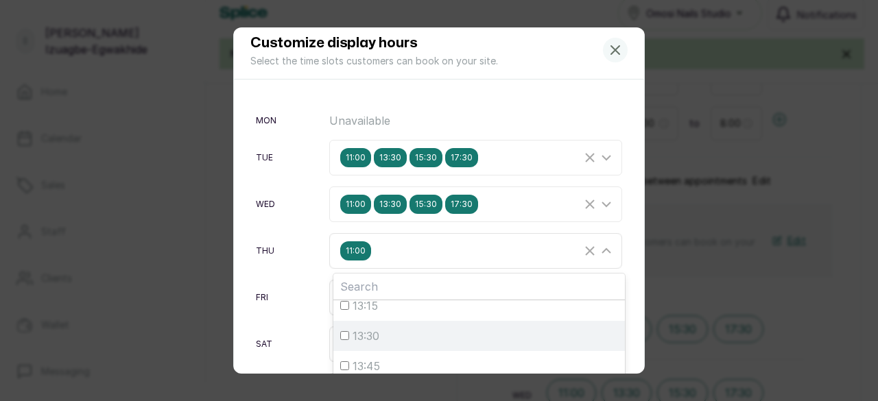
click at [340, 337] on input "13:30" at bounding box center [344, 335] width 9 height 9
checkbox input "true"
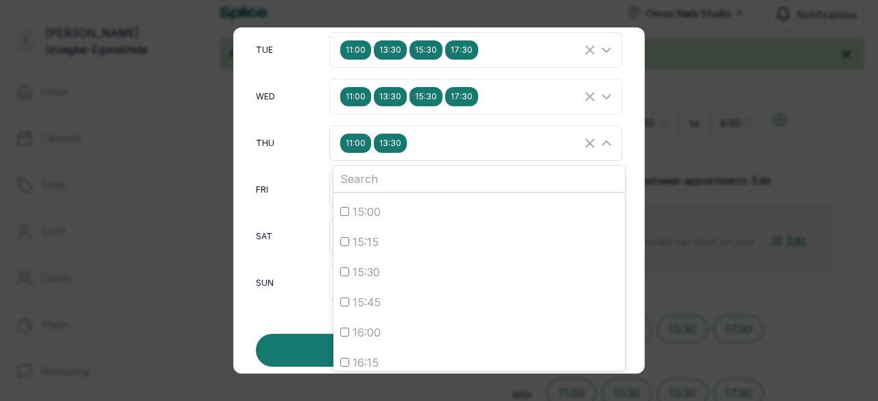
scroll to position [631, 0]
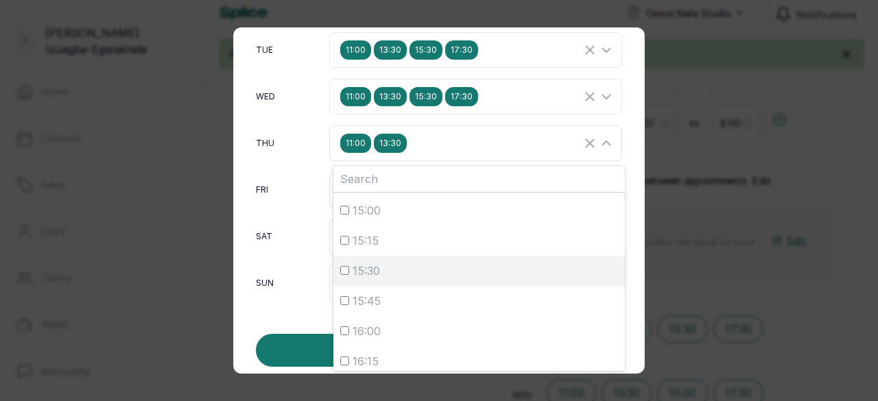
click at [340, 266] on input "15:30" at bounding box center [344, 270] width 9 height 9
checkbox input "true"
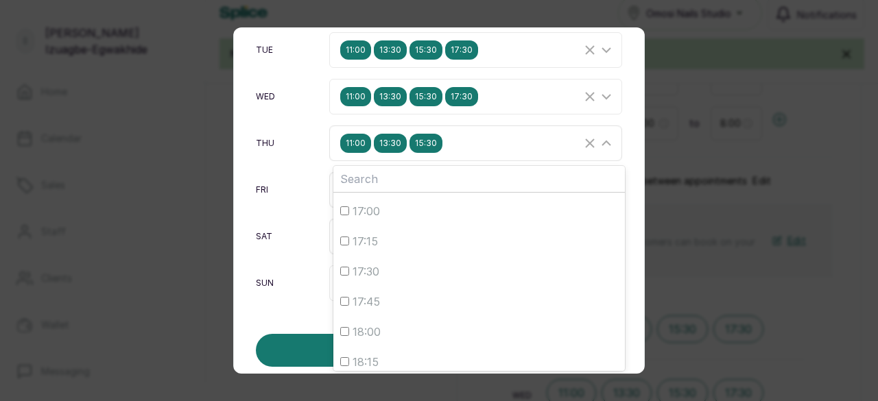
scroll to position [872, 0]
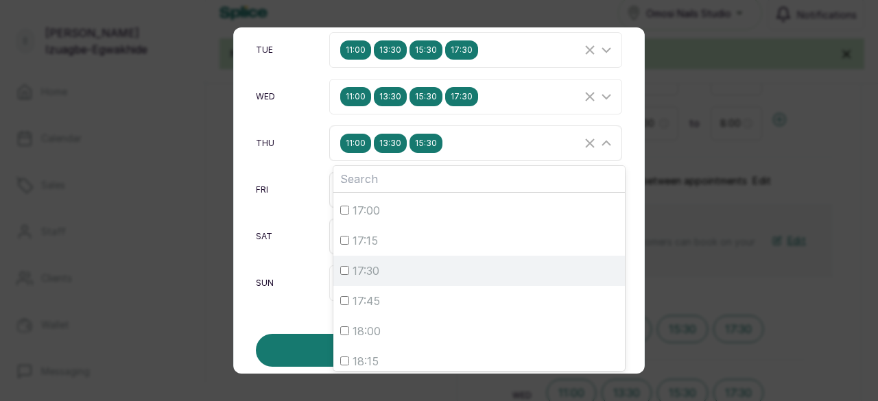
click at [340, 267] on input "17:30" at bounding box center [344, 270] width 9 height 9
checkbox input "true"
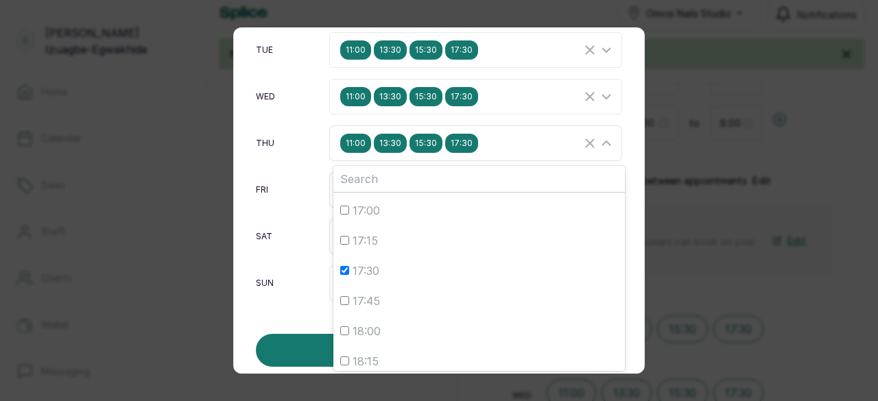
click at [587, 150] on div "11:00 13:30 15:30 17:30" at bounding box center [477, 143] width 288 height 26
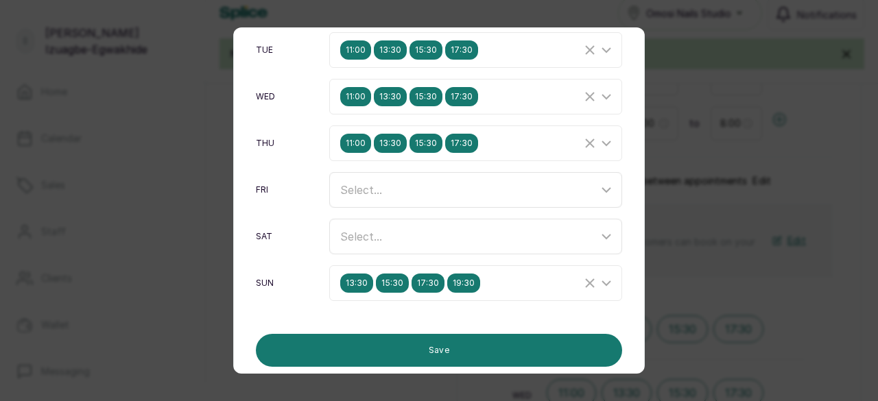
click at [400, 200] on div "Select..." at bounding box center [477, 190] width 288 height 26
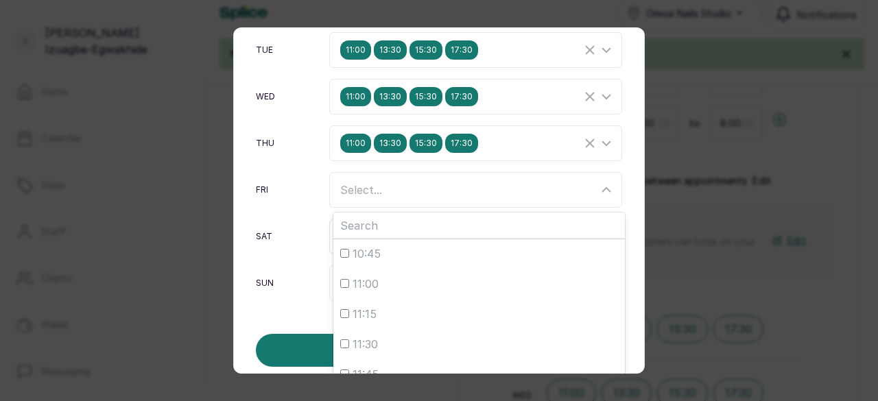
scroll to position [122, 0]
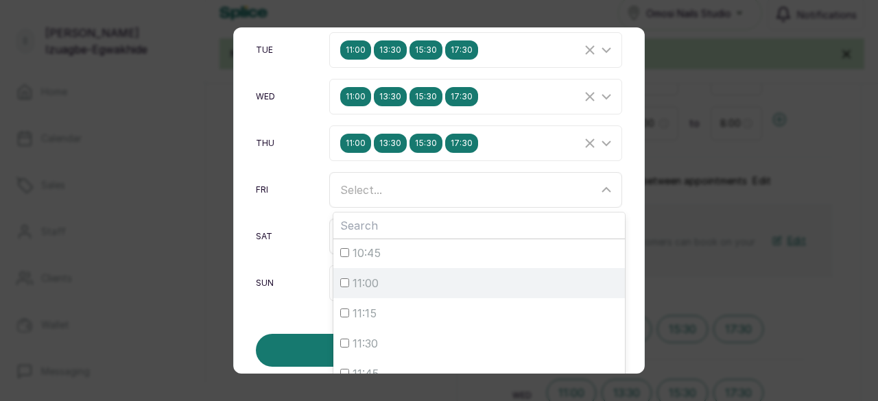
click at [345, 280] on div "11:00" at bounding box center [479, 283] width 278 height 16
click at [345, 280] on input "11:00" at bounding box center [344, 282] width 9 height 9
checkbox input "true"
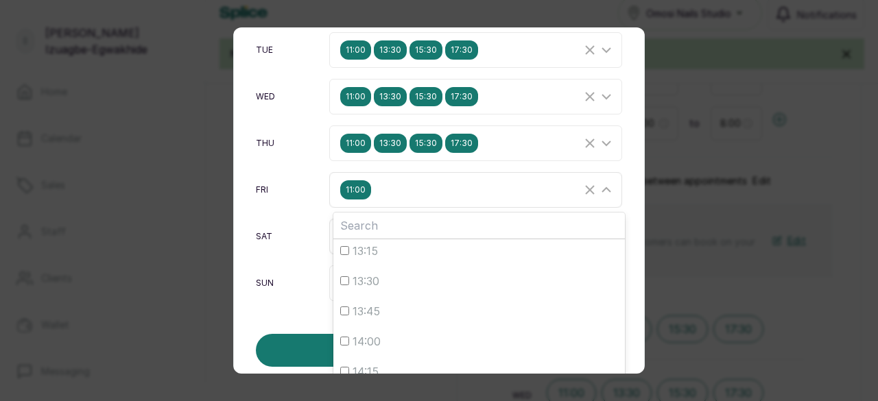
scroll to position [428, 0]
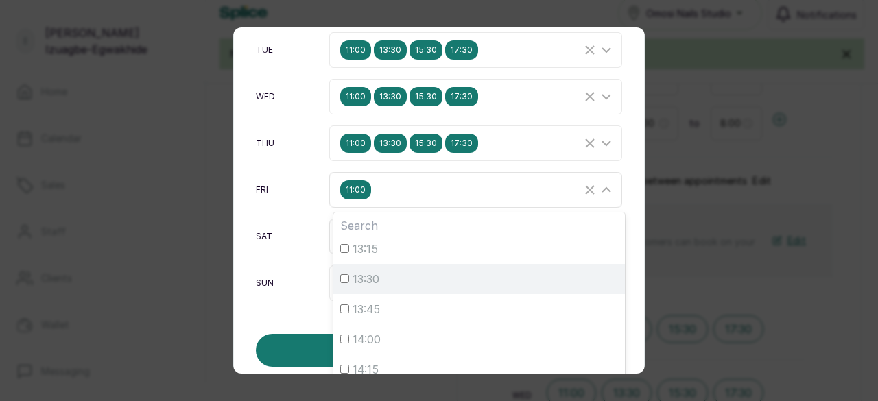
click at [344, 274] on input "13:30" at bounding box center [344, 278] width 9 height 9
checkbox input "true"
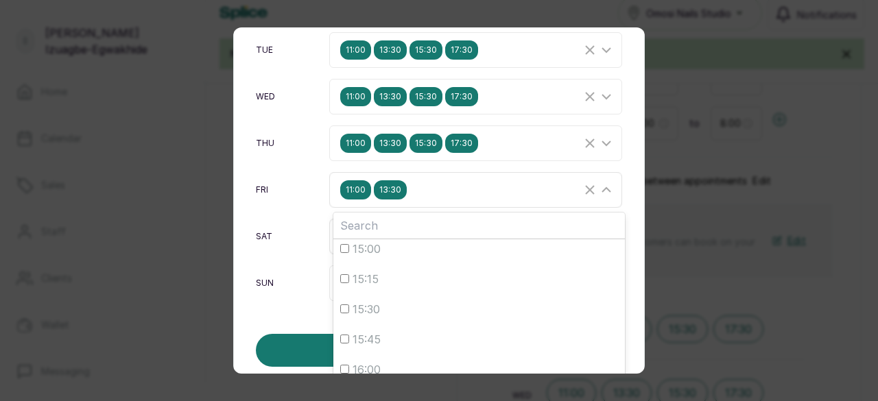
scroll to position [640, 0]
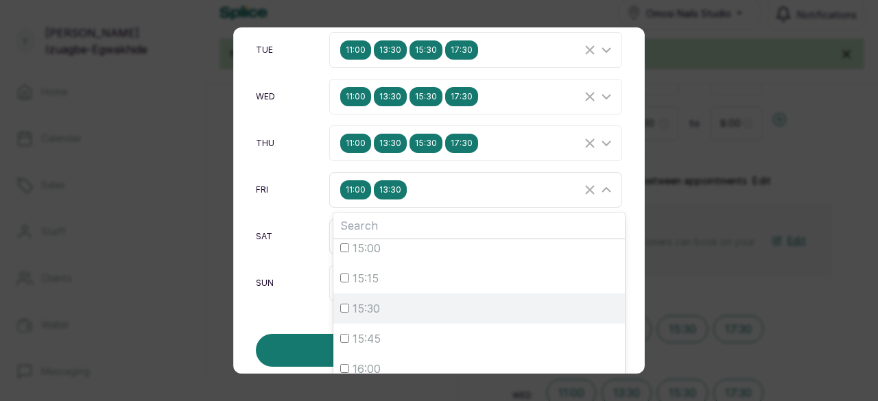
click at [342, 304] on input "15:30" at bounding box center [344, 308] width 9 height 9
checkbox input "true"
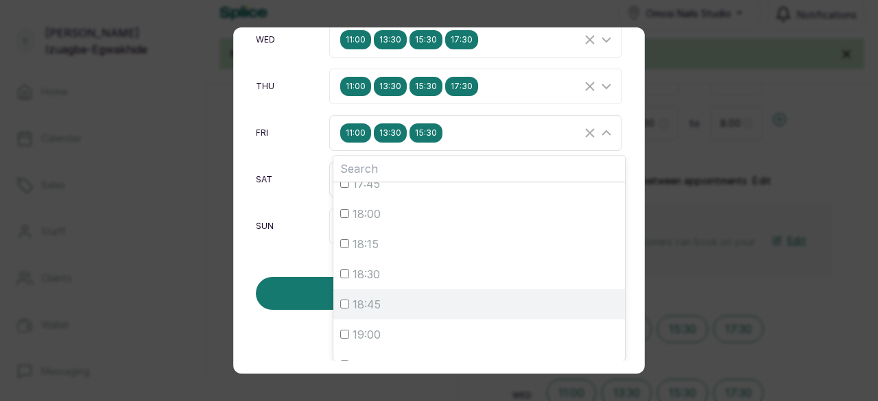
scroll to position [895, 0]
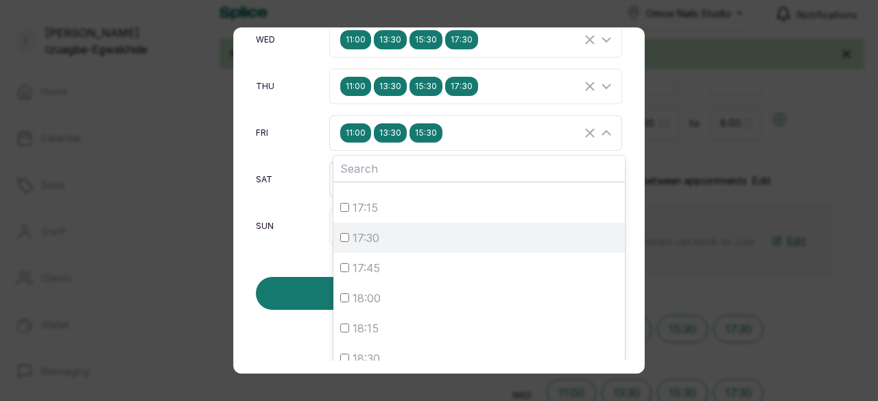
click at [342, 233] on input "17:30" at bounding box center [344, 237] width 9 height 9
checkbox input "true"
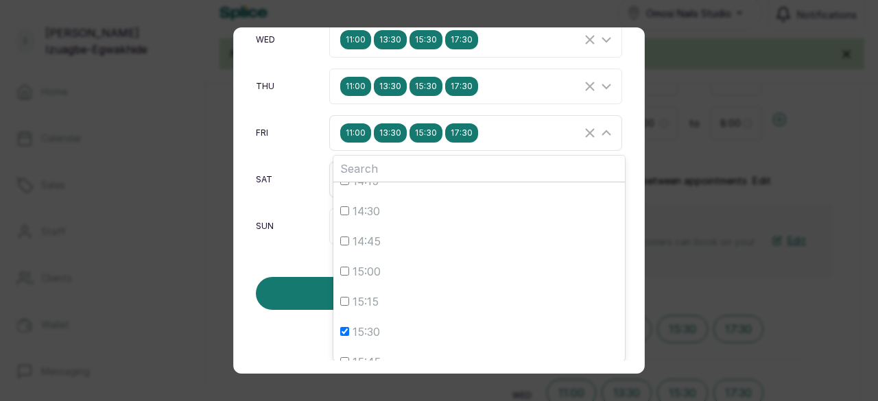
scroll to position [645, 0]
click at [342, 242] on input "15:30" at bounding box center [344, 246] width 9 height 9
checkbox input "false"
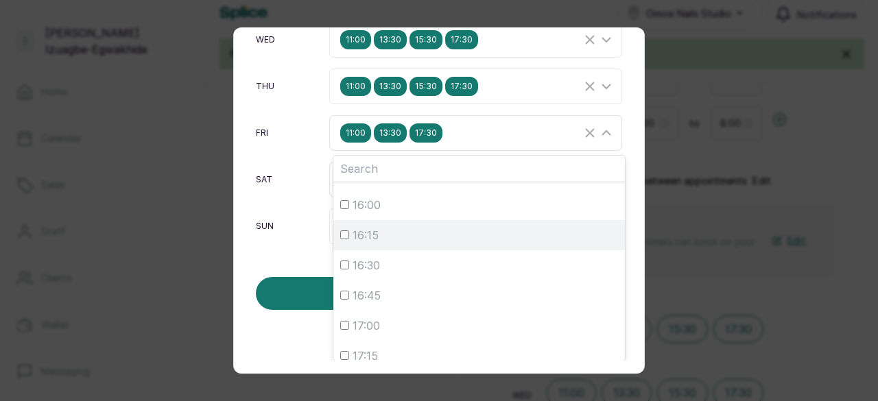
scroll to position [756, 0]
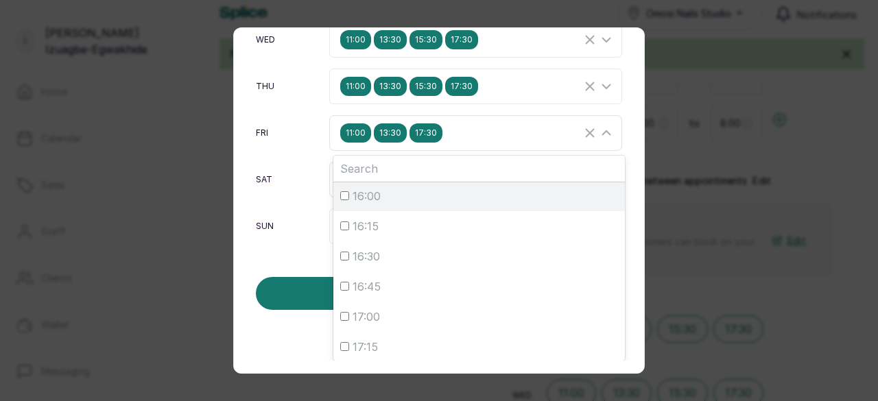
click at [340, 194] on input "16:00" at bounding box center [344, 195] width 9 height 9
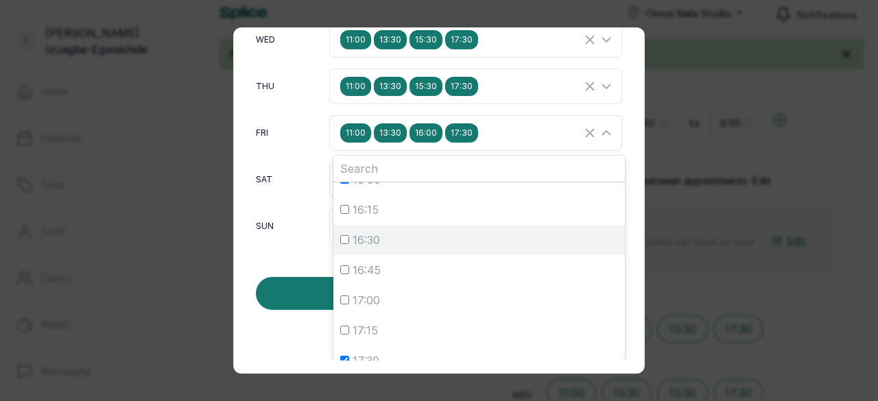
scroll to position [754, 0]
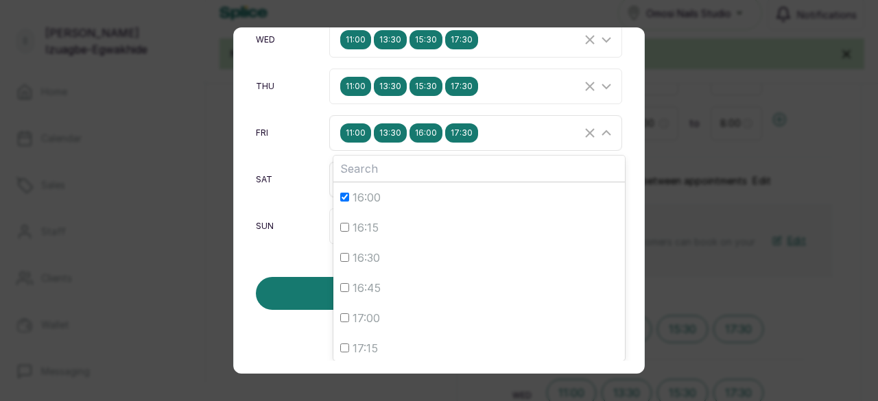
click at [344, 193] on input "16:00" at bounding box center [344, 197] width 9 height 9
checkbox input "false"
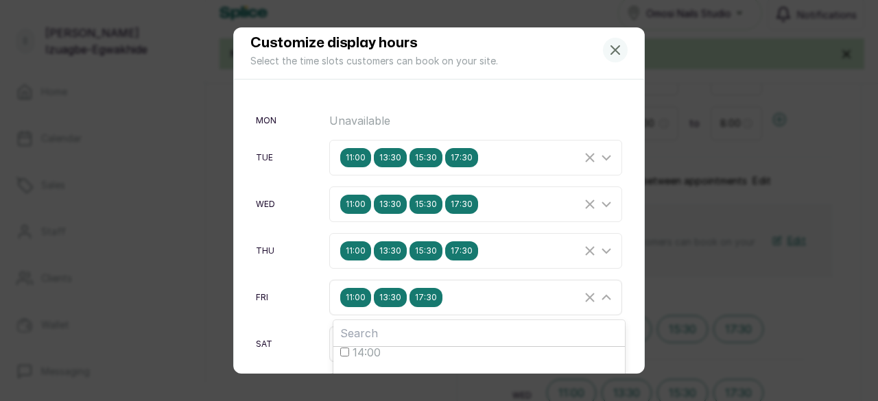
scroll to position [8, 0]
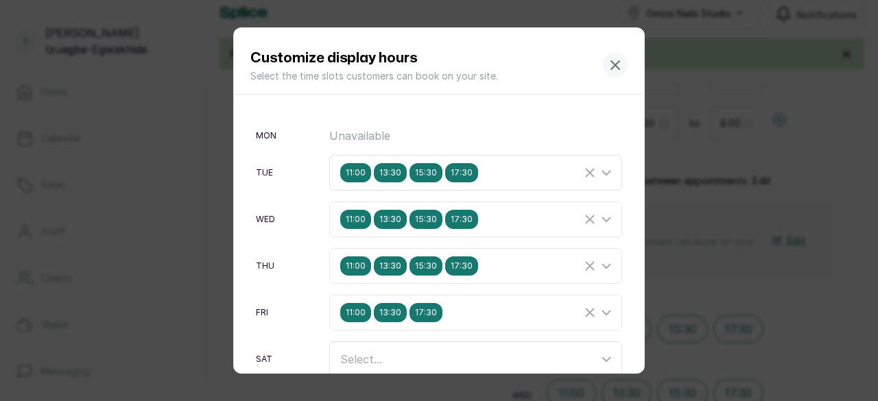
click at [355, 178] on span "11:00" at bounding box center [355, 172] width 31 height 19
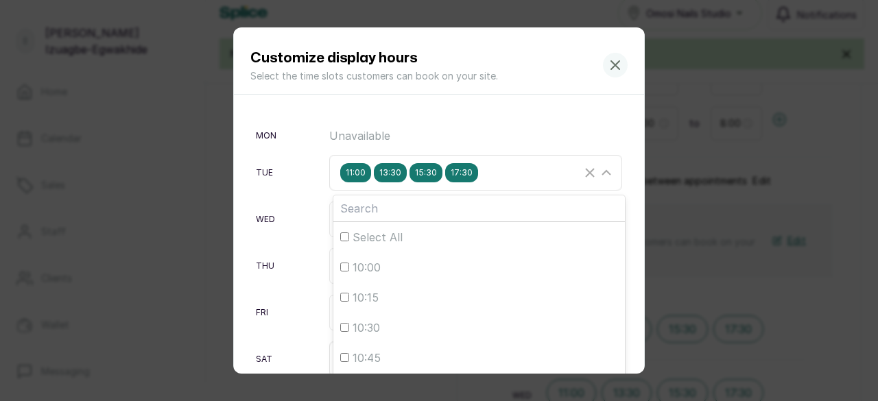
click at [393, 171] on span "13:30" at bounding box center [390, 172] width 33 height 19
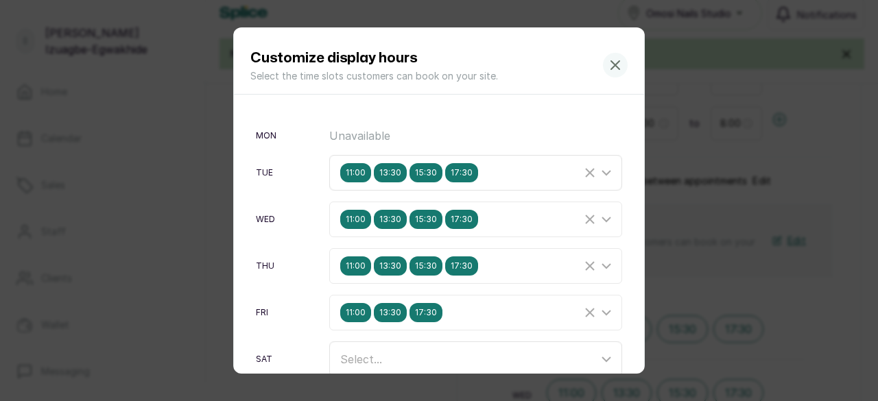
click at [391, 168] on span "13:30" at bounding box center [390, 172] width 33 height 19
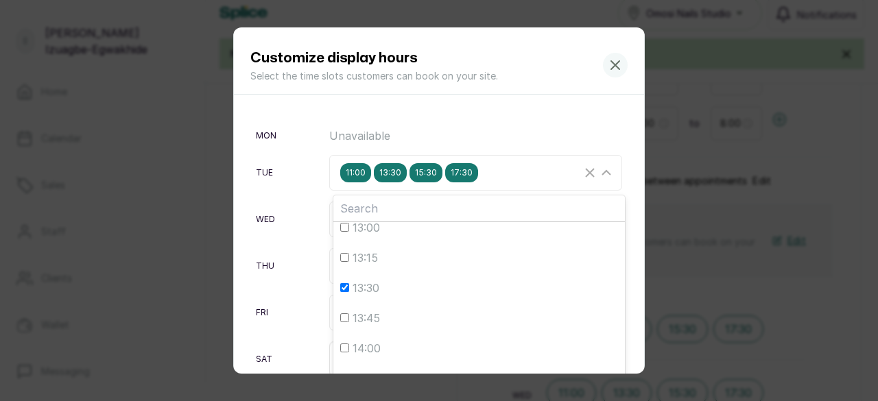
scroll to position [403, 0]
click at [343, 285] on input "13:30" at bounding box center [344, 286] width 9 height 9
checkbox input "false"
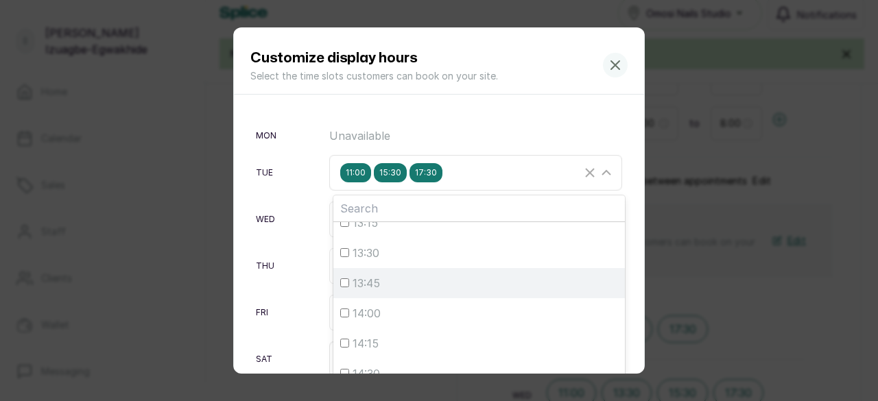
scroll to position [438, 0]
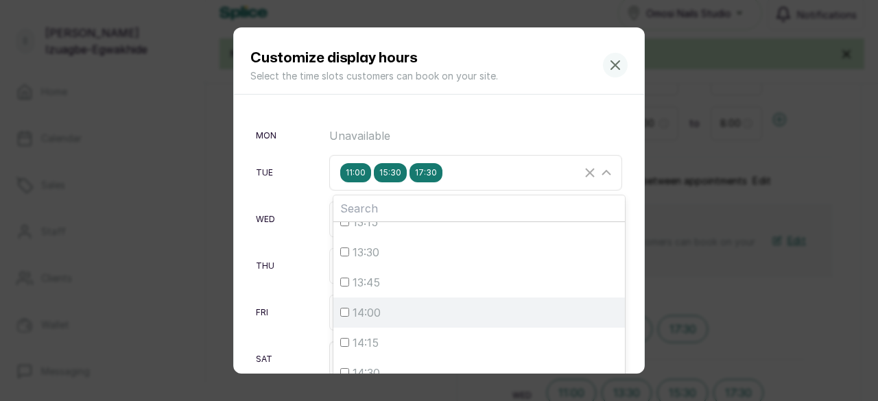
click at [342, 313] on input "14:00" at bounding box center [344, 312] width 9 height 9
checkbox input "true"
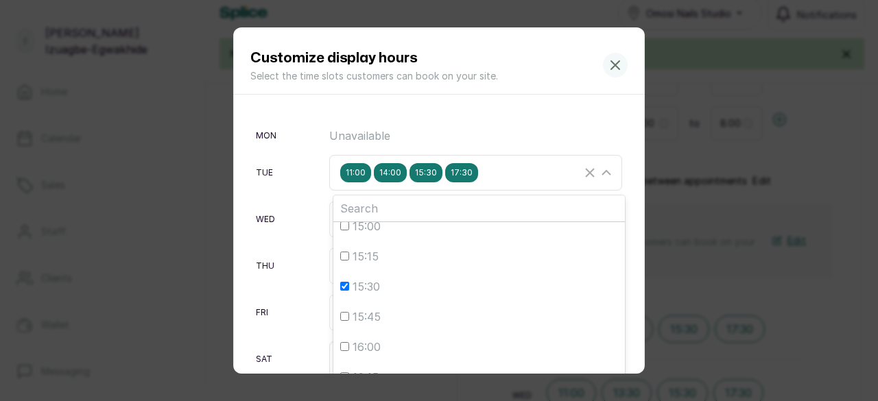
scroll to position [656, 0]
click at [340, 276] on input "15:30" at bounding box center [344, 274] width 9 height 9
checkbox input "false"
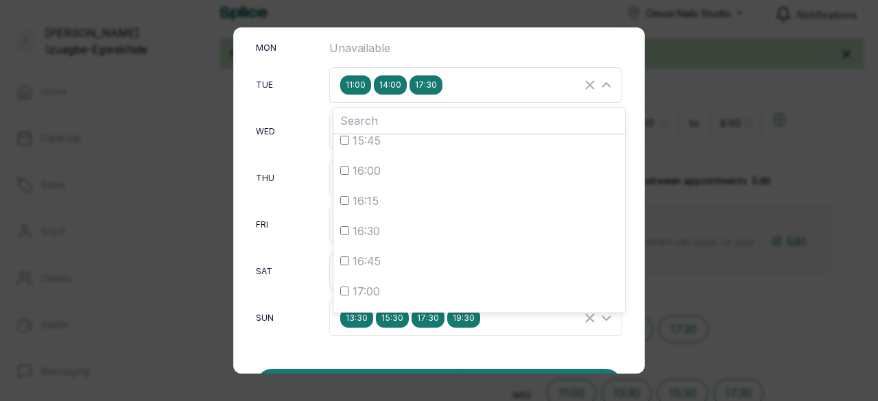
scroll to position [99, 0]
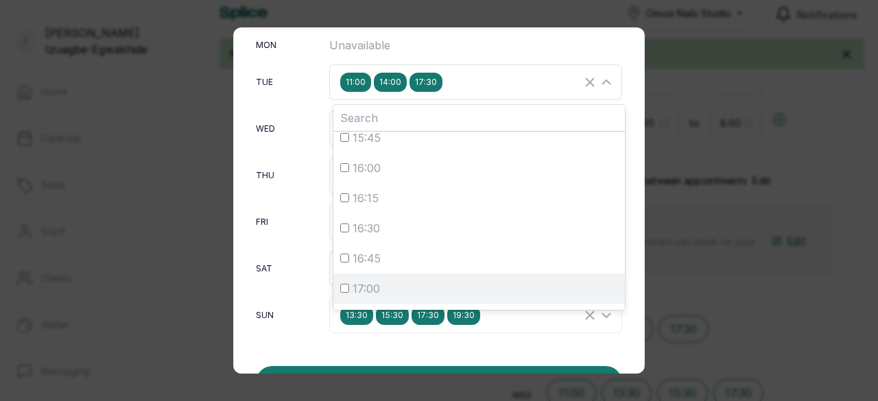
click at [341, 286] on input "17:00" at bounding box center [344, 288] width 9 height 9
checkbox input "true"
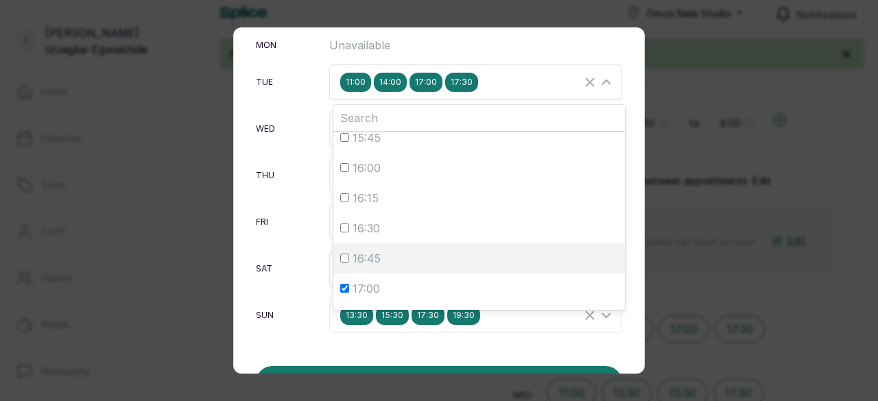
scroll to position [841, 0]
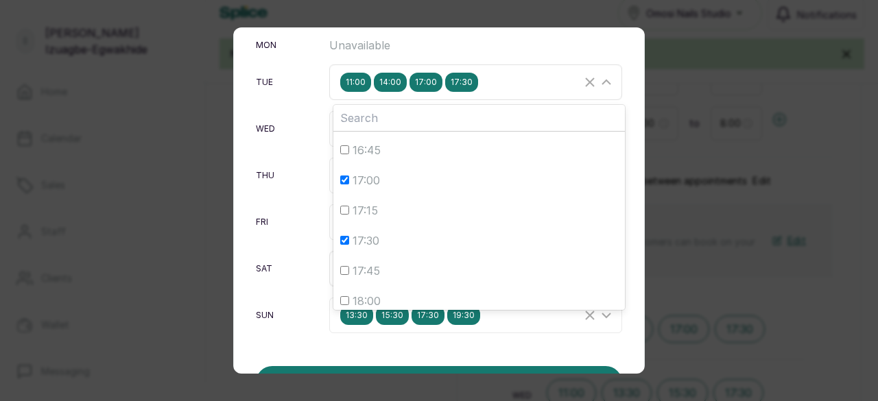
click at [352, 234] on span "17:30" at bounding box center [365, 240] width 27 height 16
click at [348, 236] on input "17:30" at bounding box center [344, 240] width 9 height 9
checkbox input "false"
click at [602, 80] on icon at bounding box center [606, 82] width 8 height 4
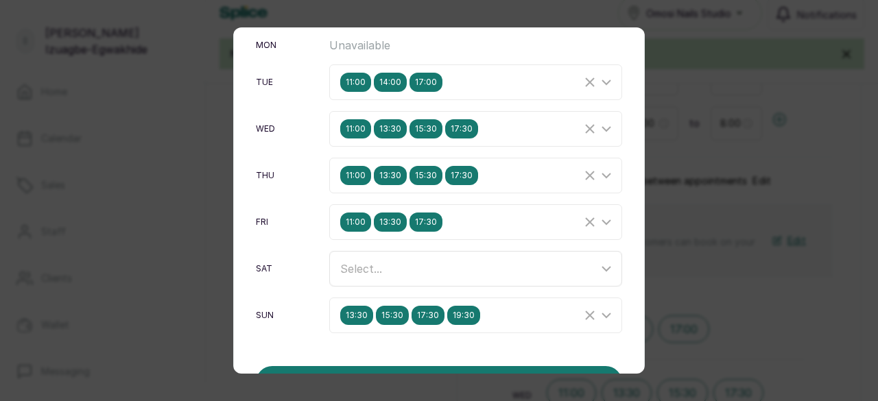
click at [582, 132] on icon "Clear Selected" at bounding box center [590, 129] width 16 height 16
click at [586, 174] on line "Clear Selected" at bounding box center [590, 175] width 8 height 8
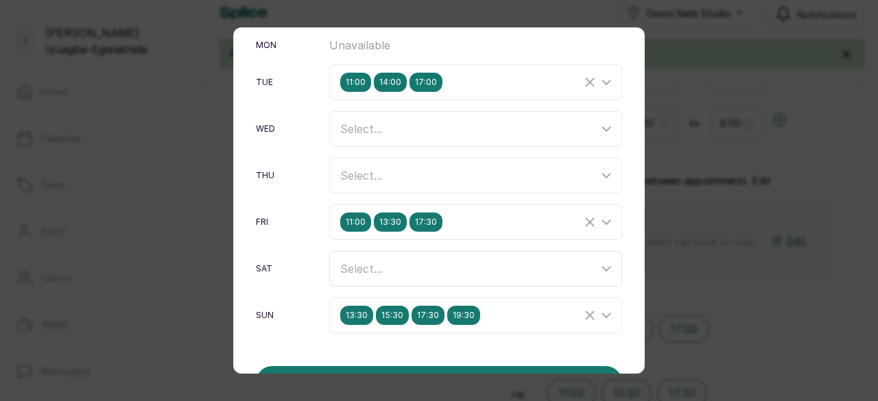
click at [586, 221] on line "Clear Selected" at bounding box center [590, 222] width 8 height 8
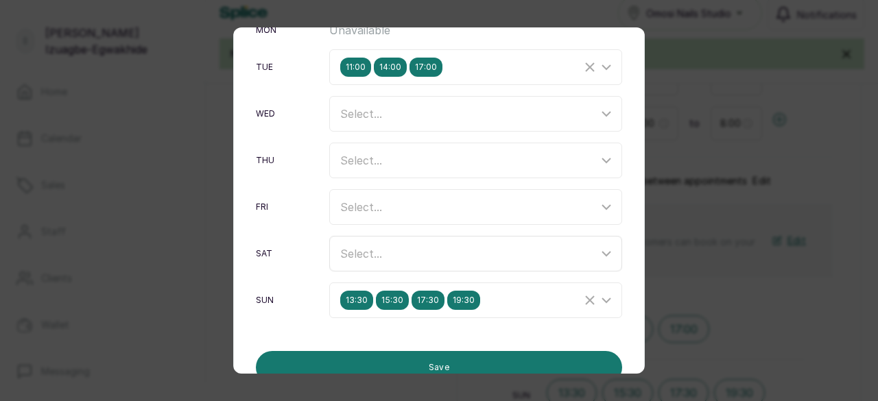
scroll to position [112, 0]
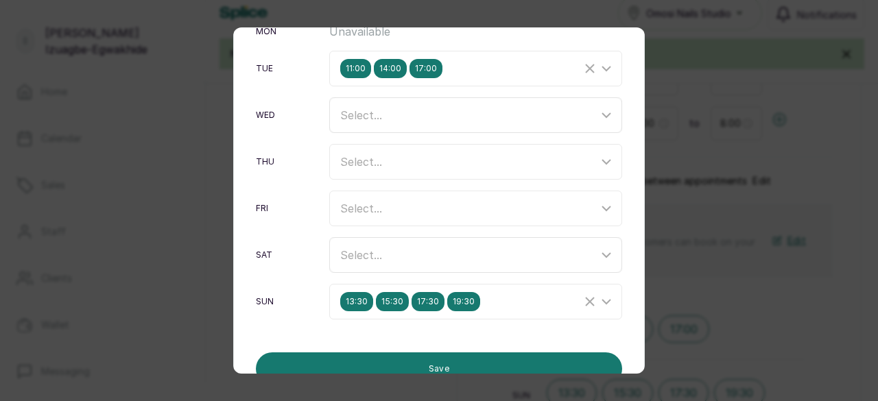
click at [421, 115] on div "Select..." at bounding box center [469, 115] width 258 height 16
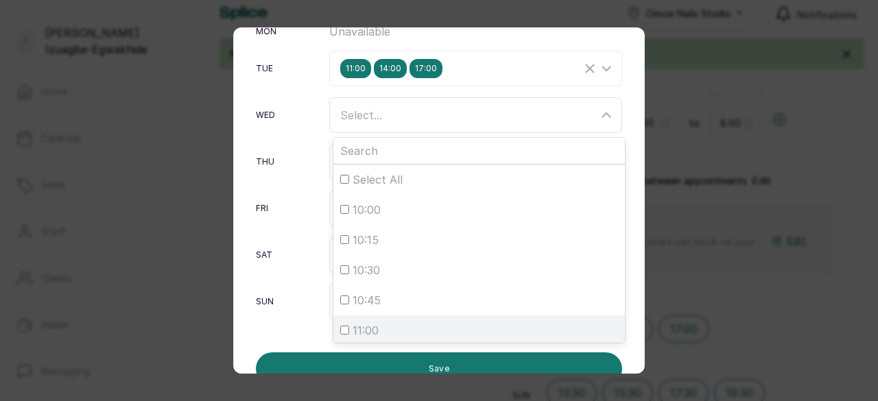
click at [339, 319] on label "11:00" at bounding box center [478, 330] width 291 height 30
click at [340, 326] on input "11:00" at bounding box center [344, 330] width 9 height 9
checkbox input "true"
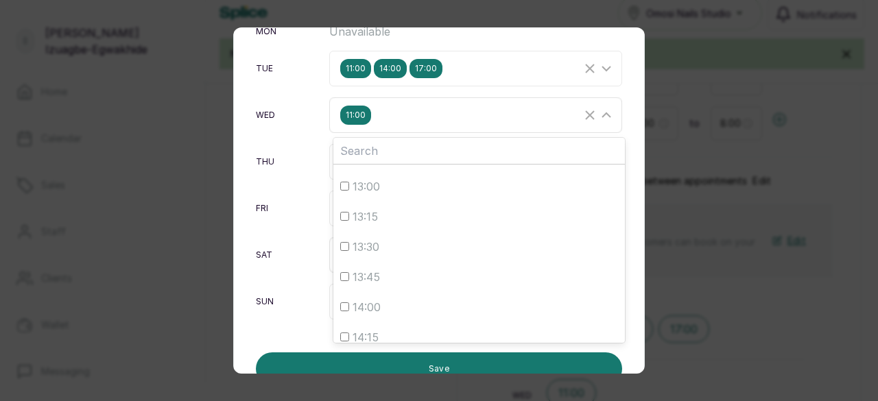
scroll to position [387, 0]
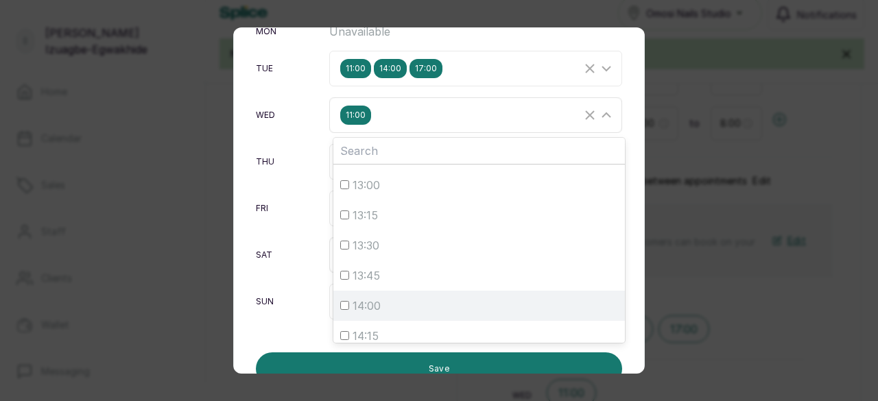
click at [340, 298] on div "14:00" at bounding box center [479, 306] width 278 height 16
click at [340, 301] on input "14:00" at bounding box center [344, 305] width 9 height 9
checkbox input "true"
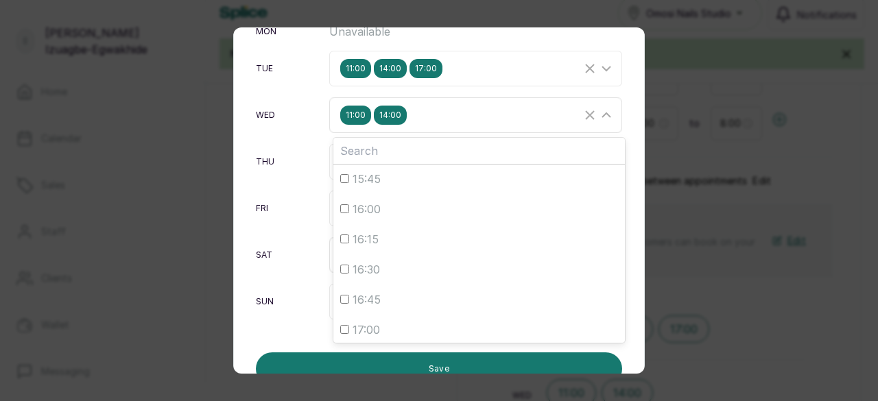
scroll to position [732, 0]
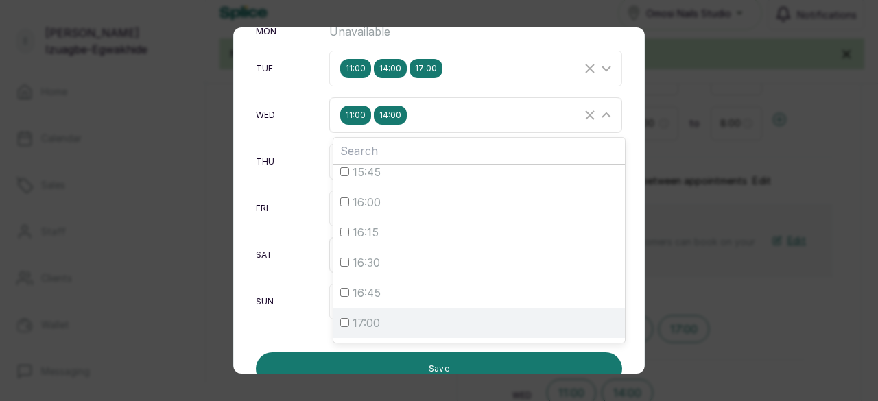
click at [340, 322] on input "17:00" at bounding box center [344, 322] width 9 height 9
checkbox input "true"
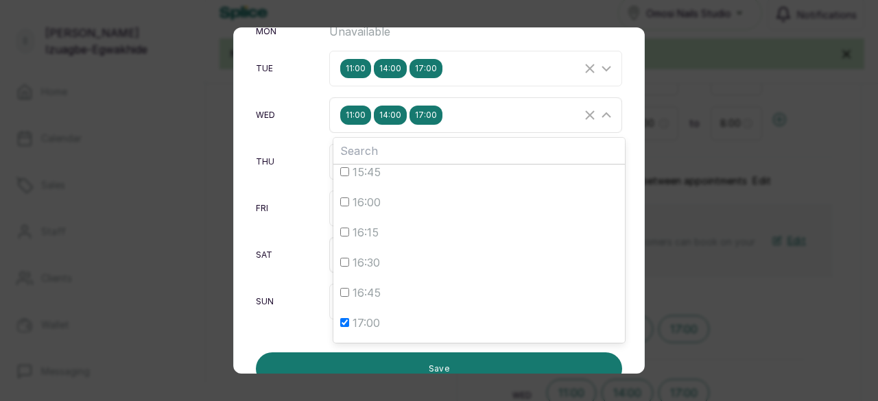
click at [598, 113] on icon at bounding box center [606, 115] width 16 height 16
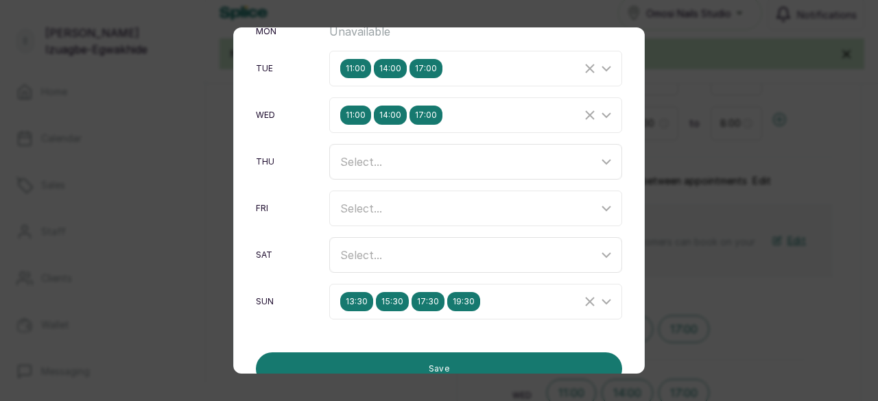
click at [372, 167] on div "Select..." at bounding box center [469, 162] width 258 height 16
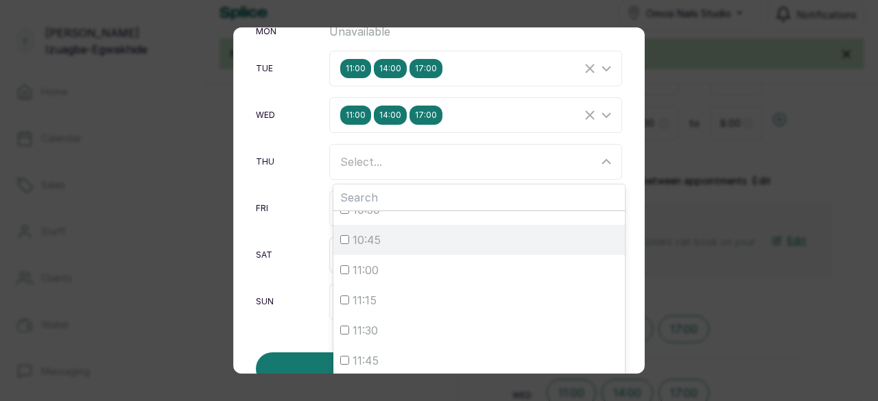
scroll to position [118, 0]
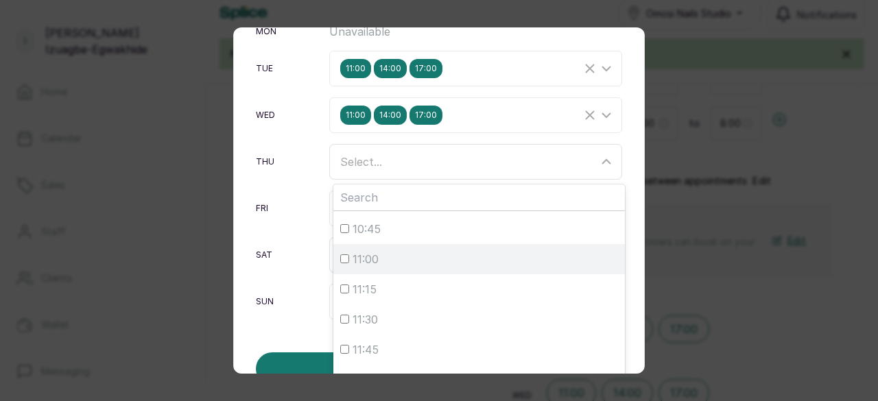
click at [346, 254] on div "11:00" at bounding box center [479, 259] width 278 height 16
click at [346, 254] on input "11:00" at bounding box center [344, 258] width 9 height 9
checkbox input "true"
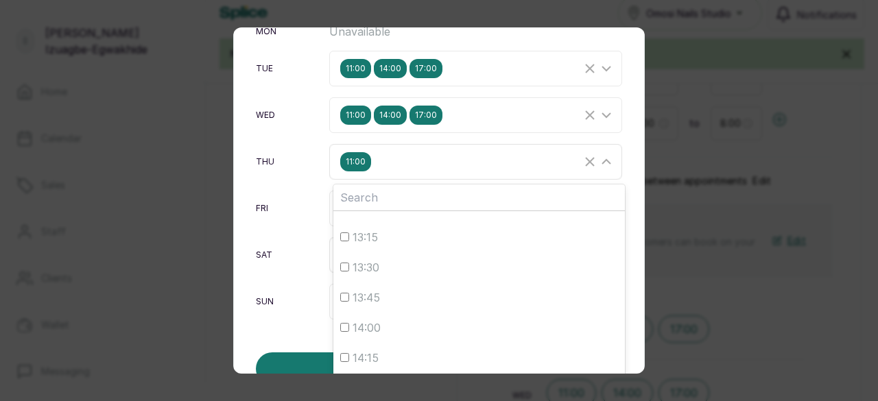
scroll to position [462, 0]
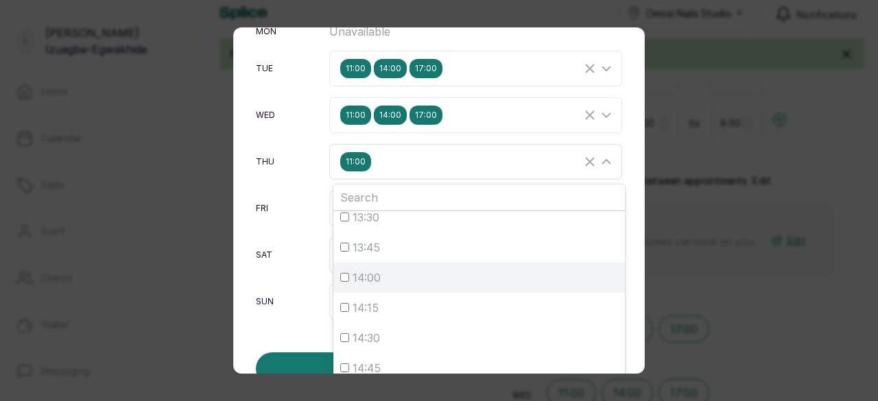
click at [344, 273] on input "14:00" at bounding box center [344, 277] width 9 height 9
checkbox input "true"
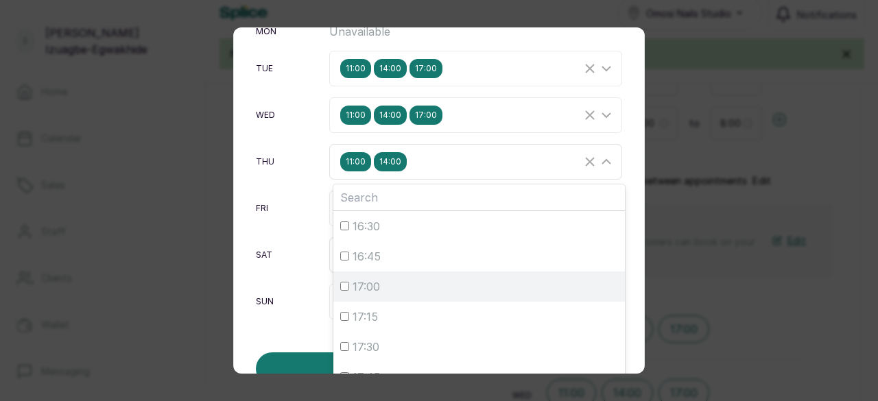
scroll to position [815, 0]
click at [341, 282] on input "17:00" at bounding box center [344, 285] width 9 height 9
checkbox input "true"
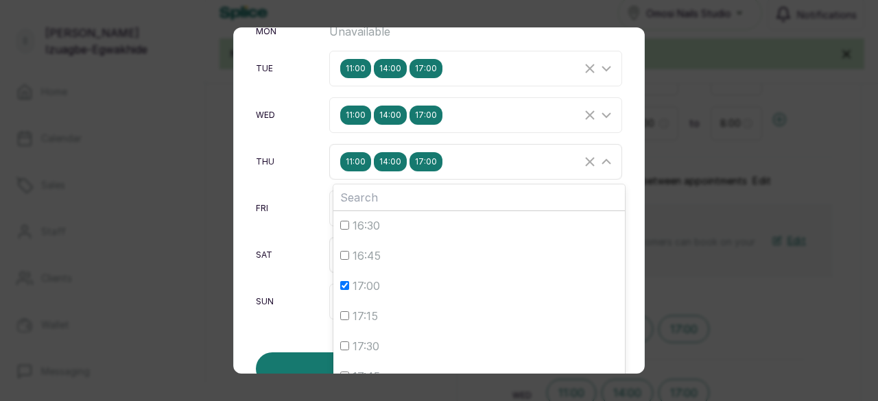
click at [598, 157] on icon at bounding box center [606, 162] width 16 height 16
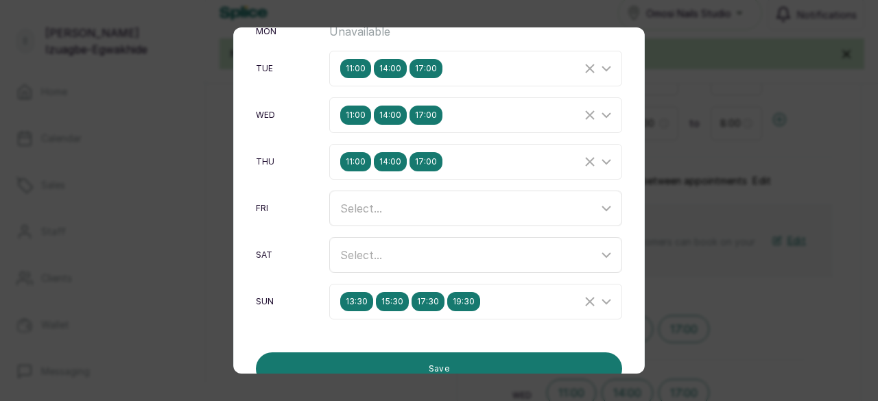
click at [363, 207] on span "Select..." at bounding box center [361, 209] width 42 height 14
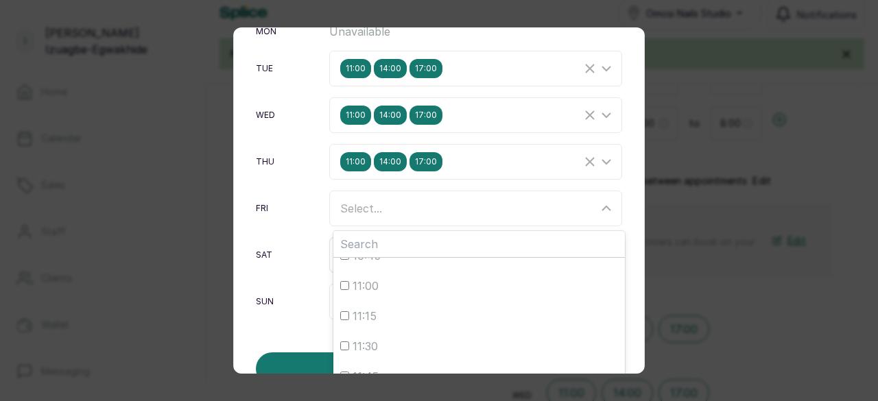
scroll to position [139, 0]
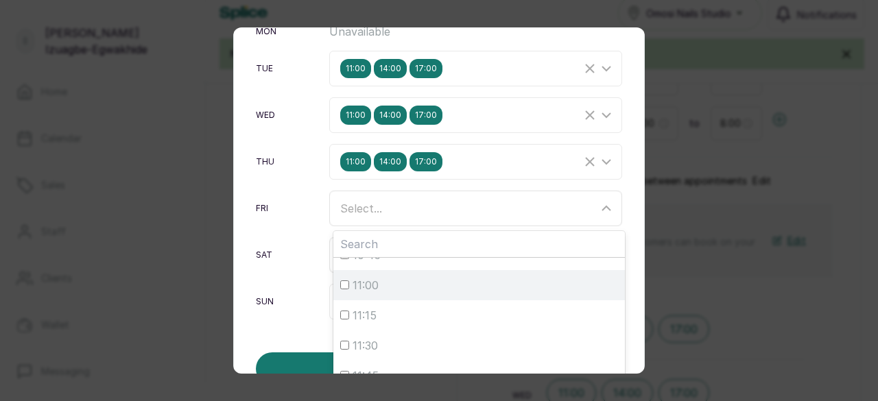
click at [340, 282] on input "11:00" at bounding box center [344, 284] width 9 height 9
checkbox input "true"
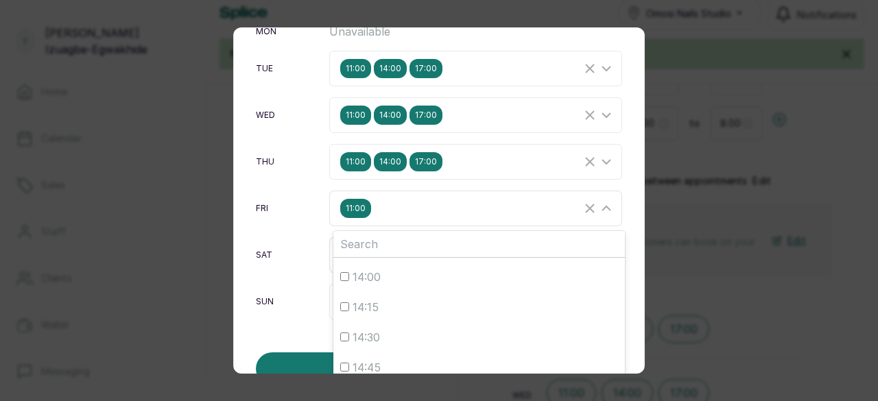
scroll to position [510, 0]
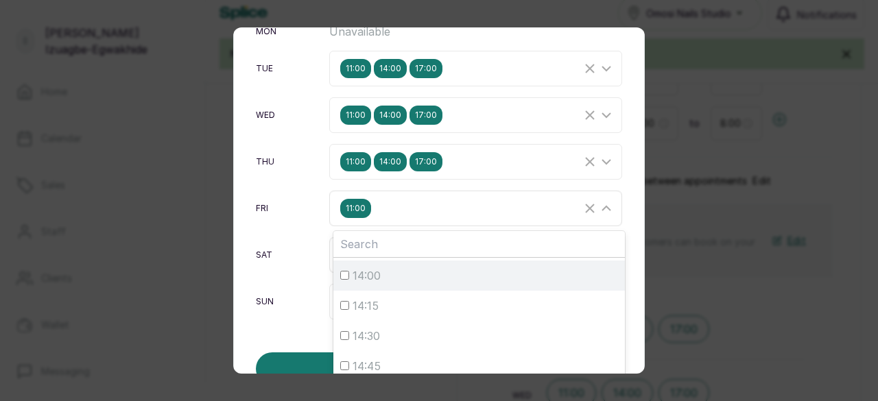
click at [340, 275] on input "14:00" at bounding box center [344, 275] width 9 height 9
checkbox input "true"
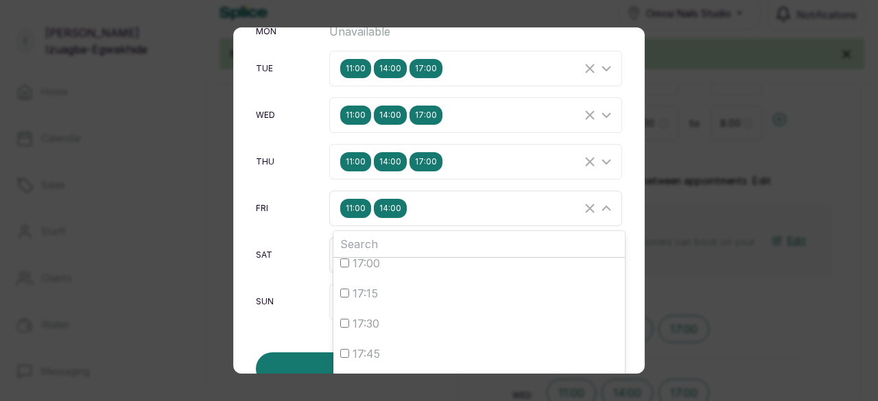
scroll to position [887, 0]
click at [352, 256] on span "17:00" at bounding box center [365, 260] width 27 height 16
click at [349, 256] on input "17:00" at bounding box center [344, 260] width 9 height 9
checkbox input "true"
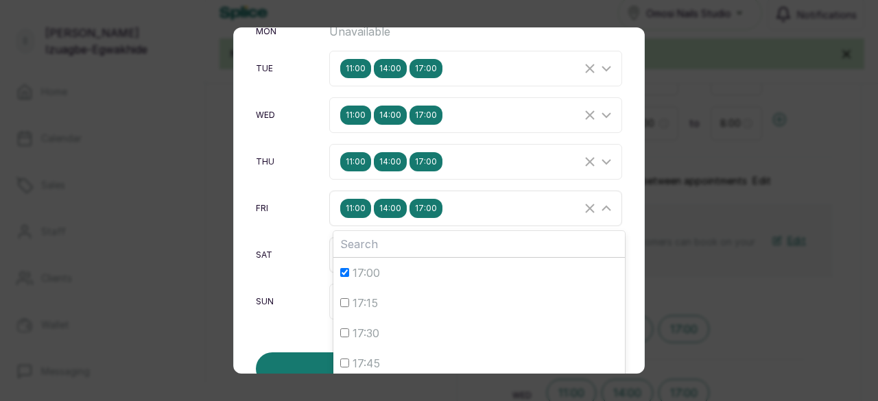
click at [602, 208] on icon at bounding box center [606, 208] width 8 height 4
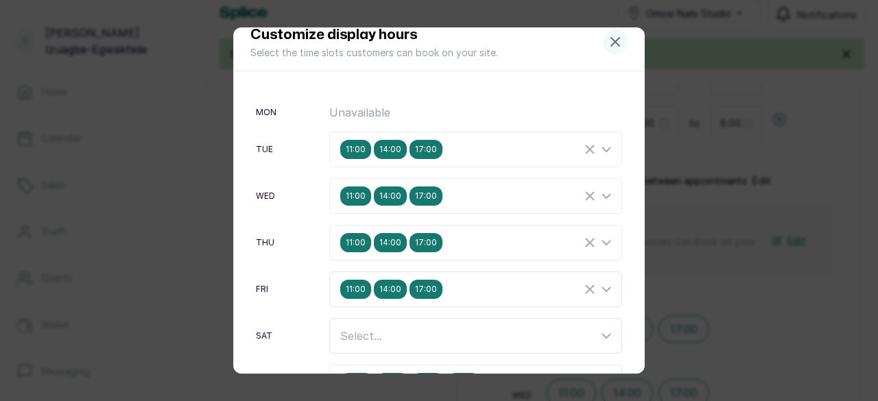
scroll to position [165, 0]
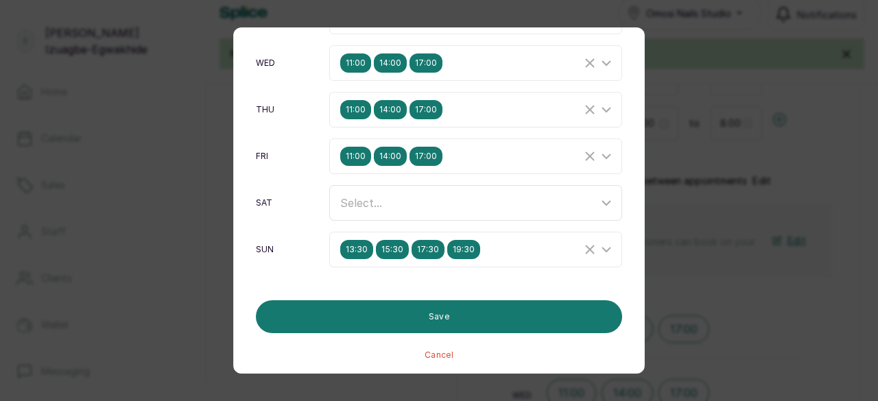
click at [383, 195] on div "Select..." at bounding box center [469, 203] width 258 height 16
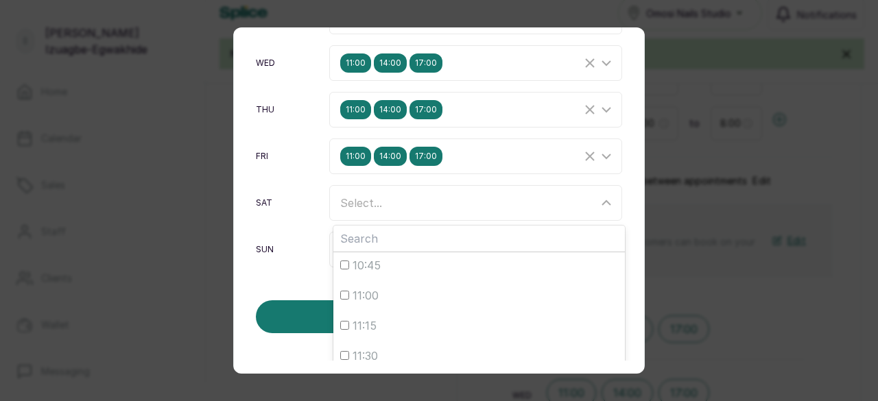
scroll to position [141, 0]
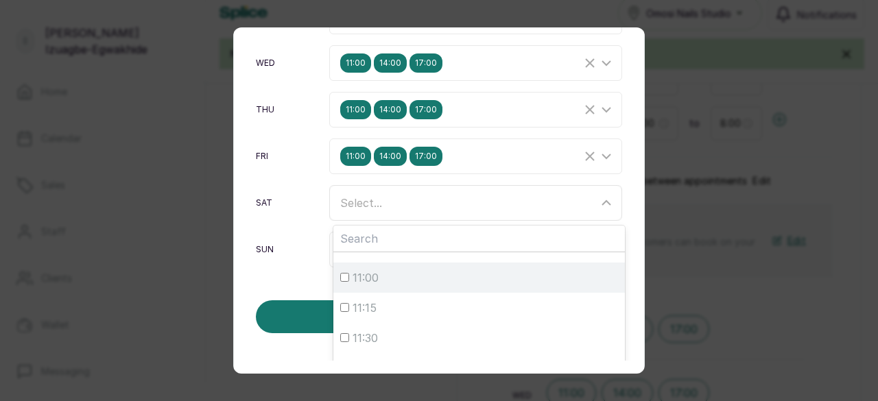
click at [344, 273] on input "11:00" at bounding box center [344, 277] width 9 height 9
checkbox input "true"
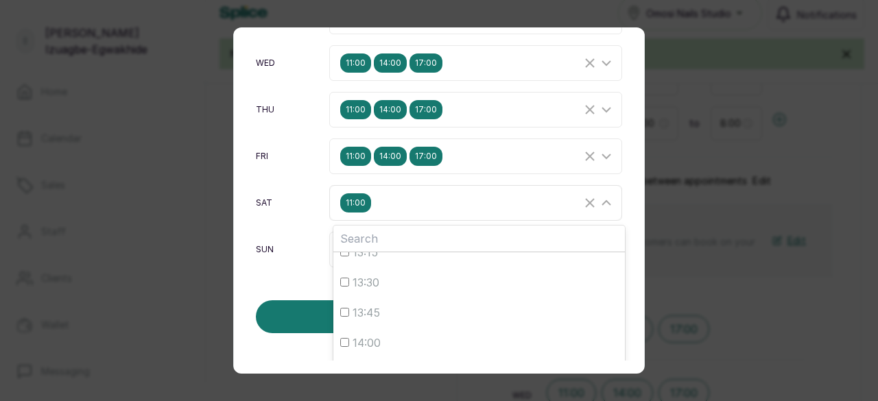
scroll to position [438, 0]
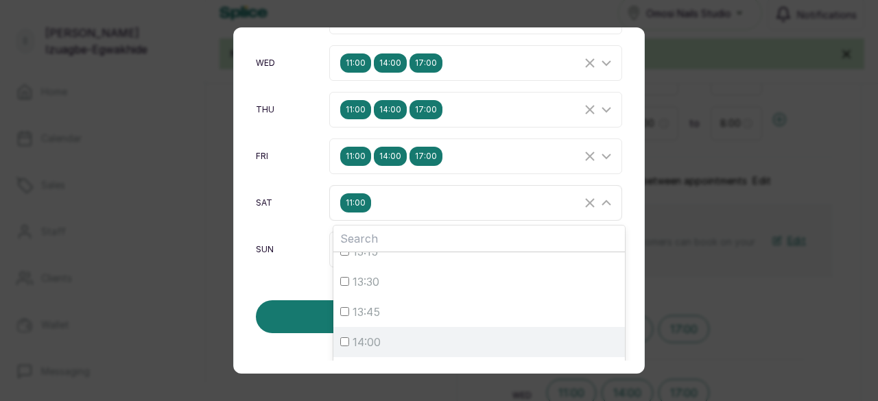
click at [342, 339] on input "14:00" at bounding box center [344, 341] width 9 height 9
checkbox input "true"
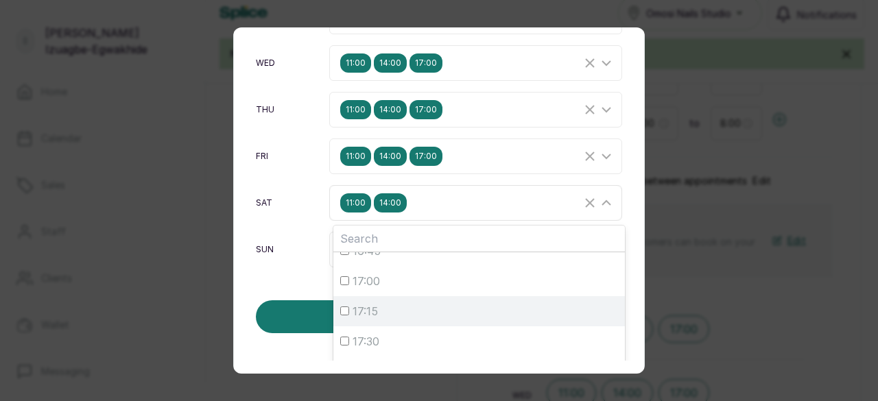
scroll to position [861, 0]
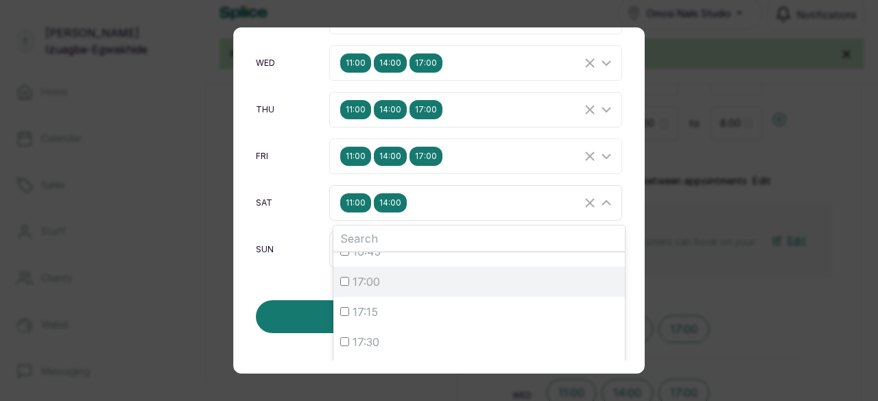
click at [344, 274] on div "17:00" at bounding box center [479, 282] width 278 height 16
click at [344, 277] on input "17:00" at bounding box center [344, 281] width 9 height 9
checkbox input "true"
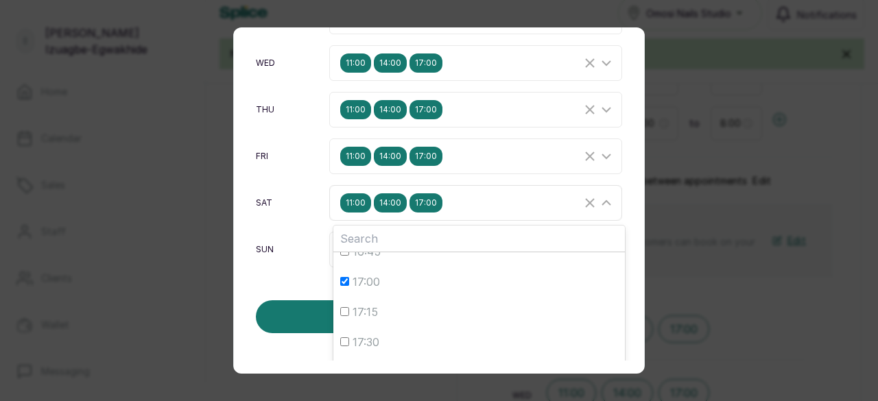
click at [598, 195] on icon at bounding box center [606, 203] width 16 height 16
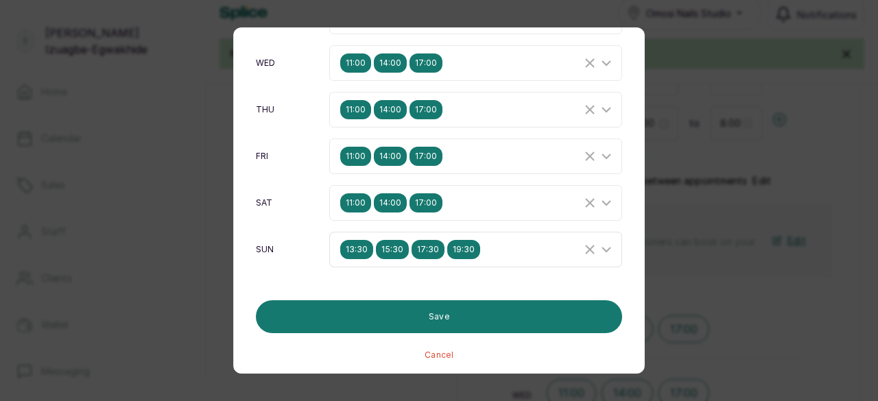
click at [349, 248] on span "13:30" at bounding box center [356, 249] width 33 height 19
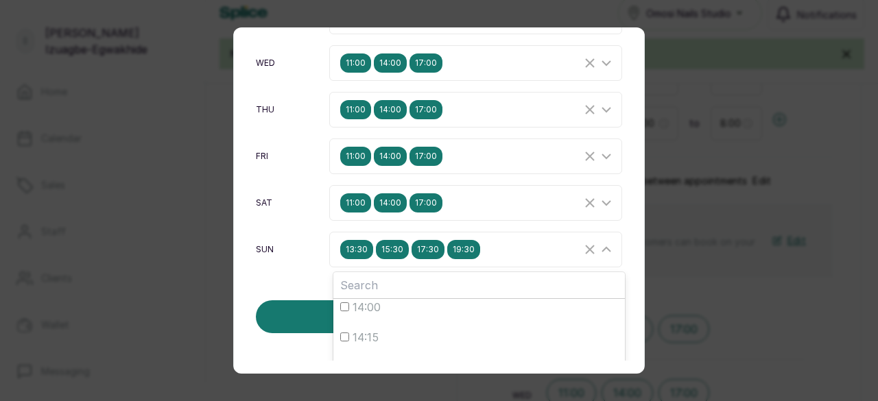
scroll to position [159, 0]
click at [582, 250] on icon "Clear Selected" at bounding box center [590, 249] width 16 height 16
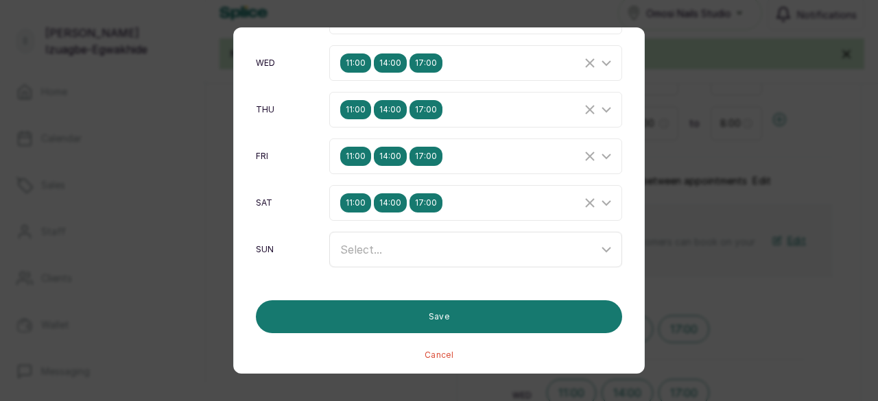
click at [351, 247] on span "Select..." at bounding box center [361, 250] width 42 height 14
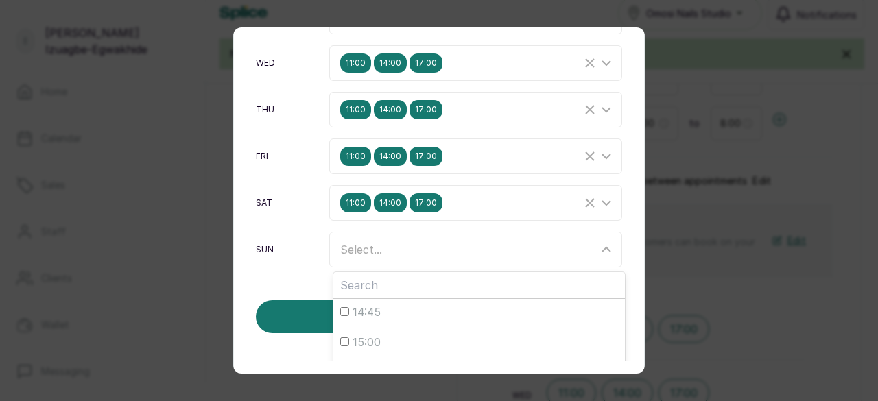
scroll to position [244, 0]
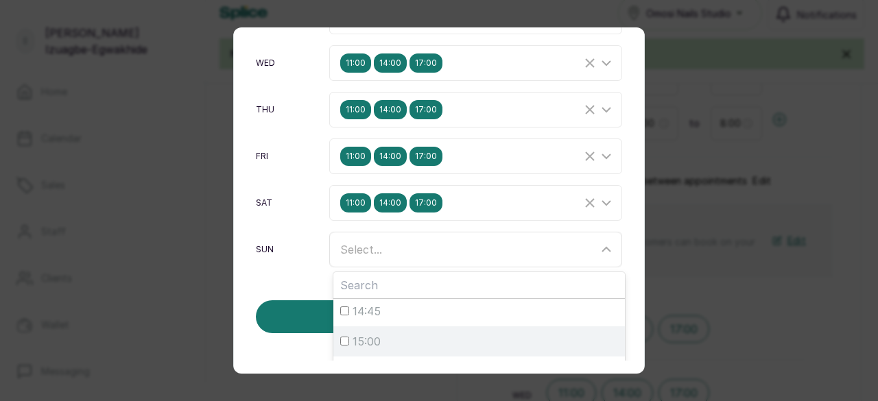
click at [342, 337] on input "15:00" at bounding box center [344, 341] width 9 height 9
checkbox input "true"
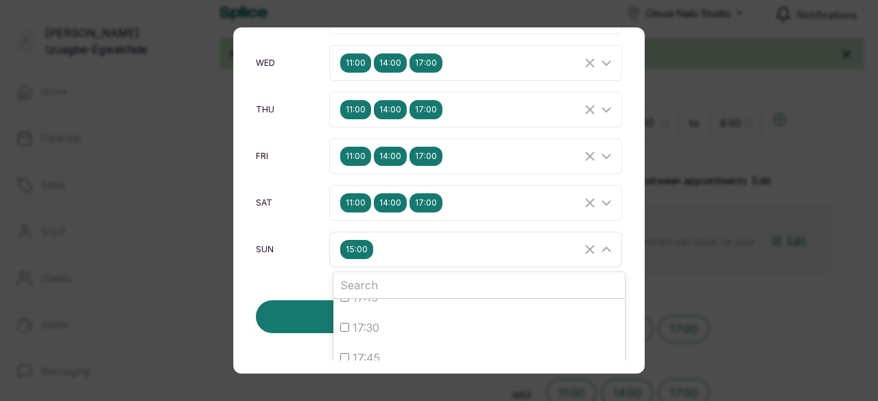
scroll to position [563, 0]
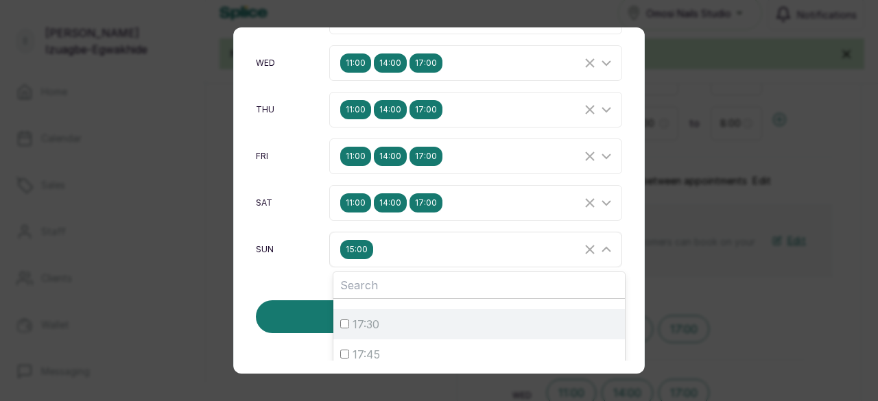
click at [341, 320] on input "17:30" at bounding box center [344, 324] width 9 height 9
checkbox input "true"
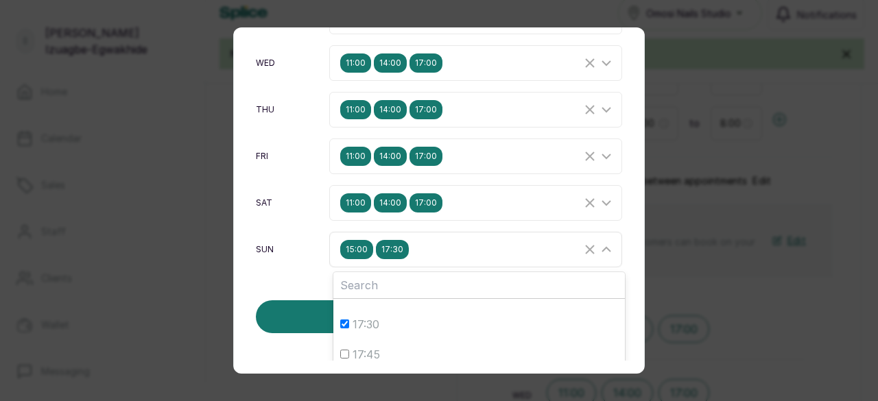
click at [598, 241] on icon at bounding box center [606, 249] width 16 height 16
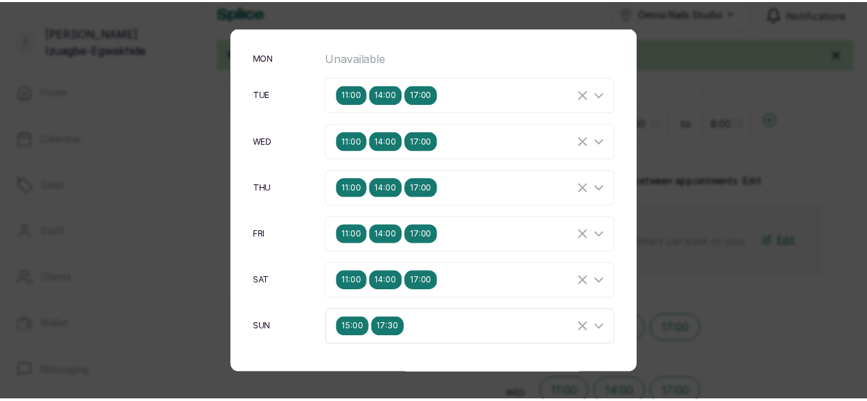
scroll to position [165, 0]
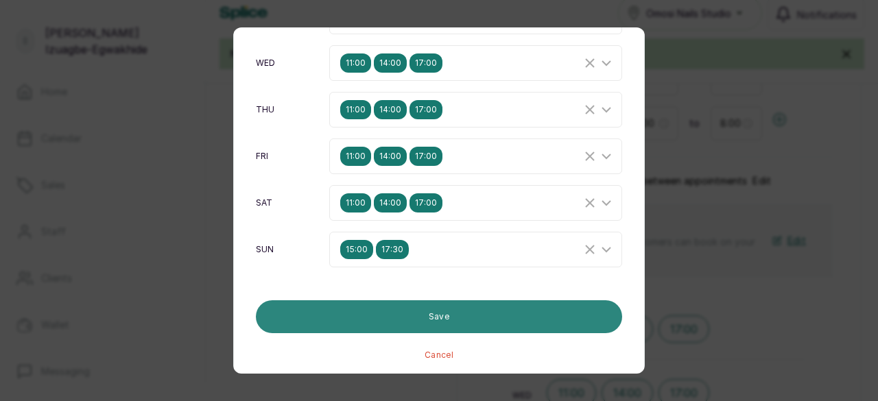
click at [401, 318] on button "Save" at bounding box center [439, 316] width 366 height 33
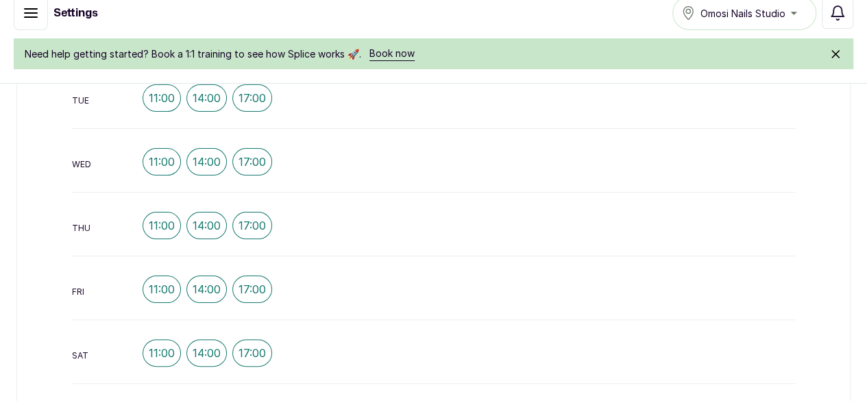
scroll to position [848, 0]
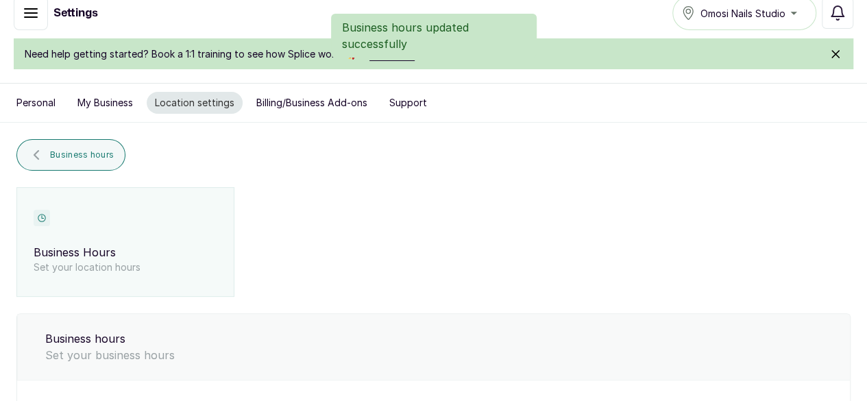
scroll to position [0, 0]
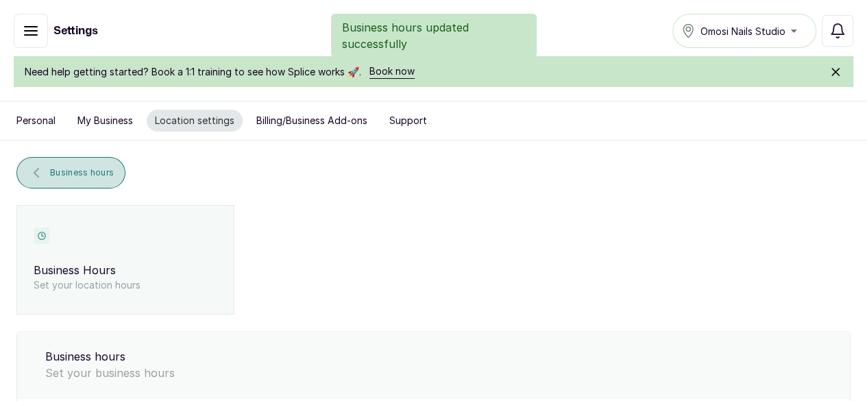
click at [114, 173] on span "Business hours" at bounding box center [82, 172] width 64 height 11
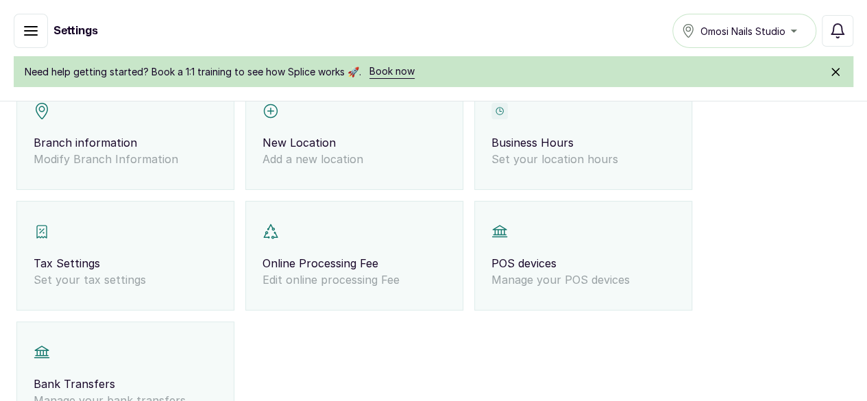
scroll to position [232, 0]
click at [217, 272] on p "Set your tax settings" at bounding box center [126, 280] width 184 height 16
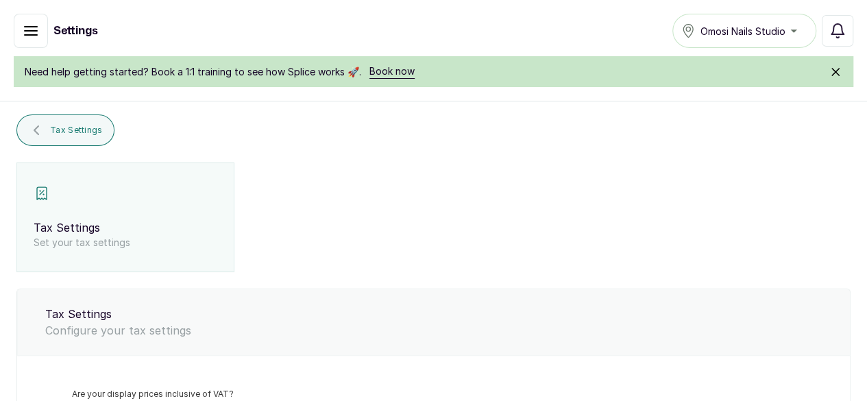
scroll to position [18, 0]
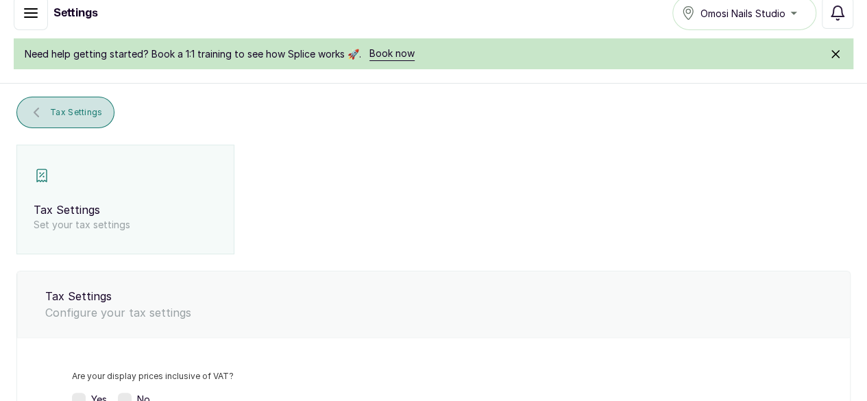
click at [103, 115] on span "Tax Settings" at bounding box center [76, 112] width 53 height 11
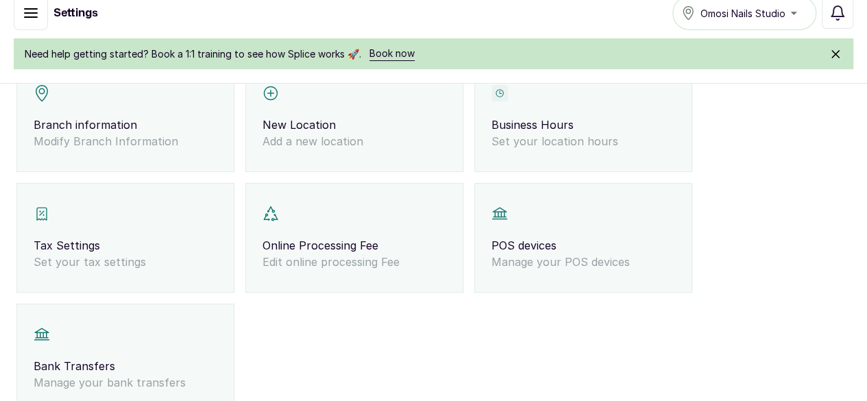
scroll to position [238, 0]
click at [332, 211] on div "Online Processing Fee Edit online processing Fee" at bounding box center [354, 238] width 218 height 110
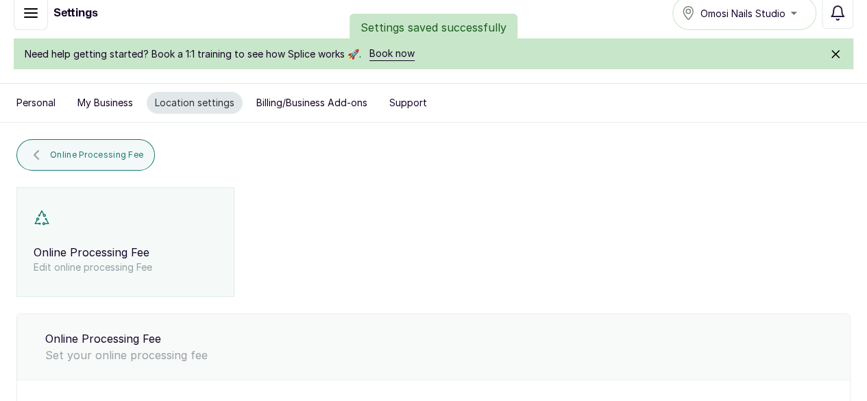
scroll to position [4, 0]
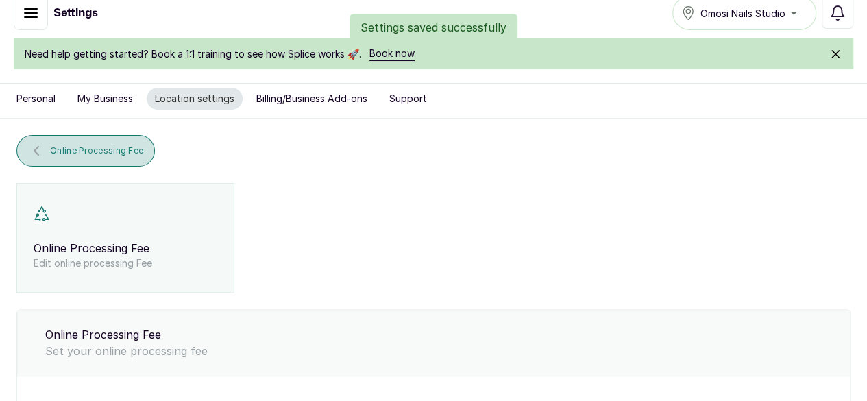
click at [143, 150] on span "Online Processing Fee" at bounding box center [96, 150] width 93 height 11
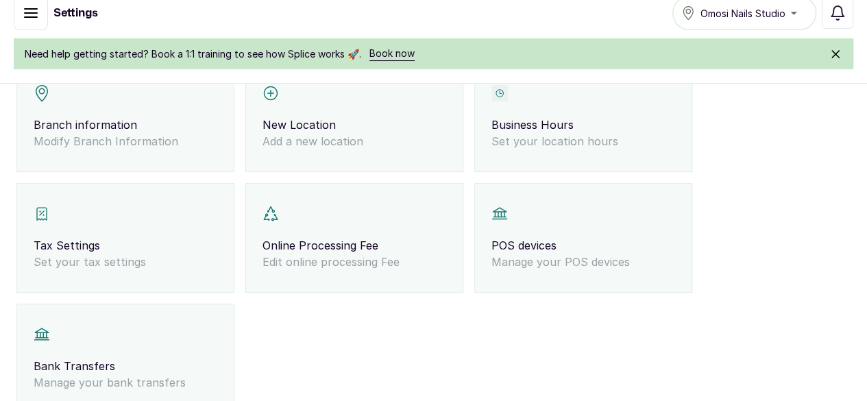
click at [568, 237] on p "POS devices" at bounding box center [584, 245] width 184 height 16
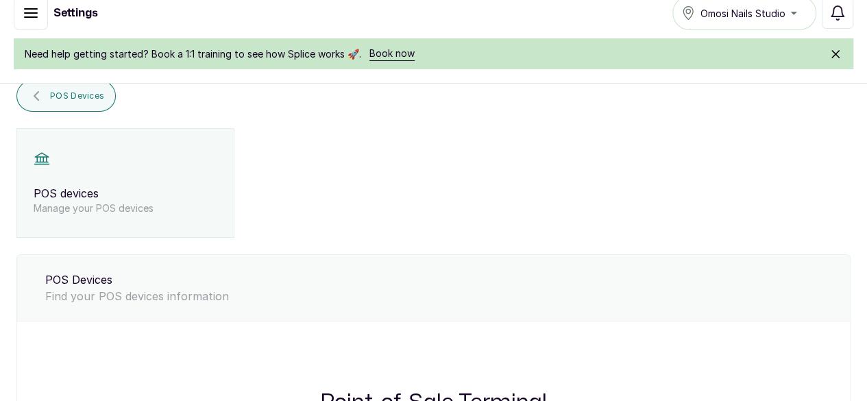
click at [104, 98] on span "POS Devices" at bounding box center [77, 96] width 54 height 11
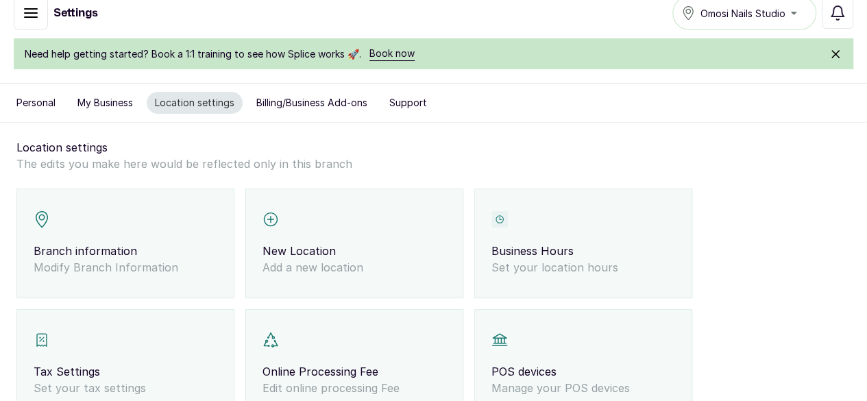
scroll to position [274, 0]
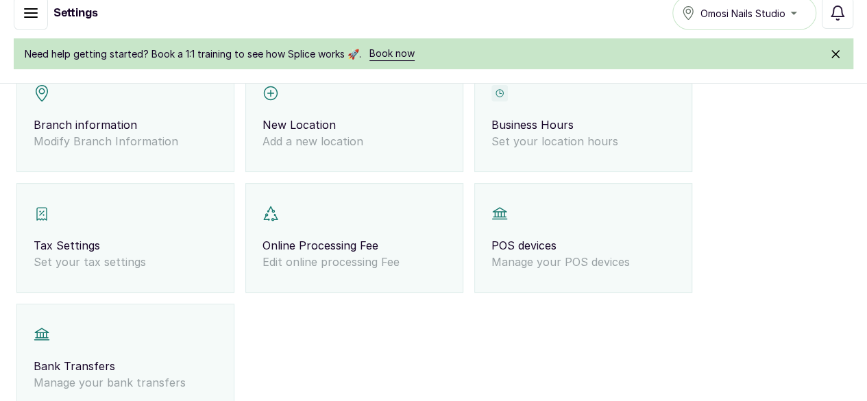
click at [217, 358] on p "Bank Transfers" at bounding box center [126, 366] width 184 height 16
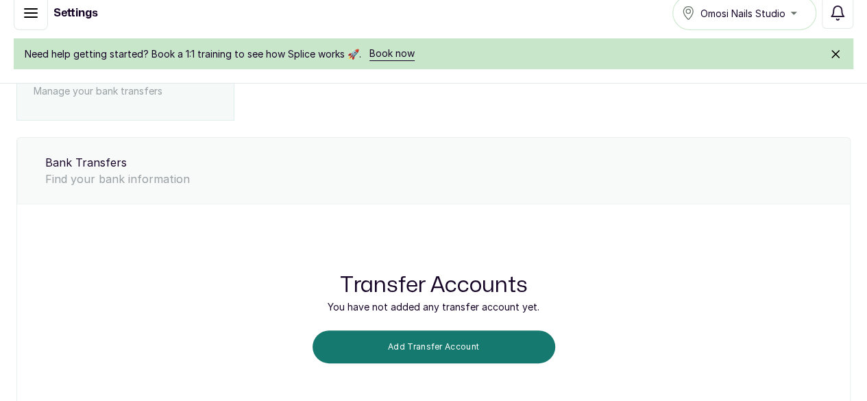
scroll to position [59, 0]
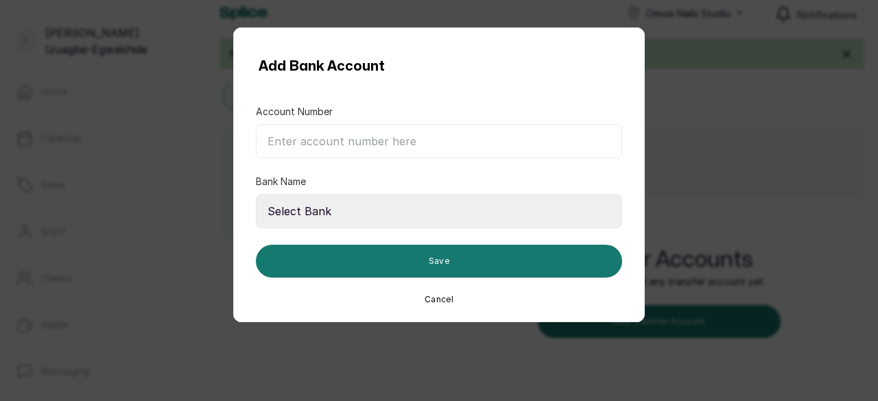
click at [669, 186] on div "Add Bank Account Account Number Bank Name Select Bank 9mobile 9Payment Service …" at bounding box center [439, 200] width 878 height 401
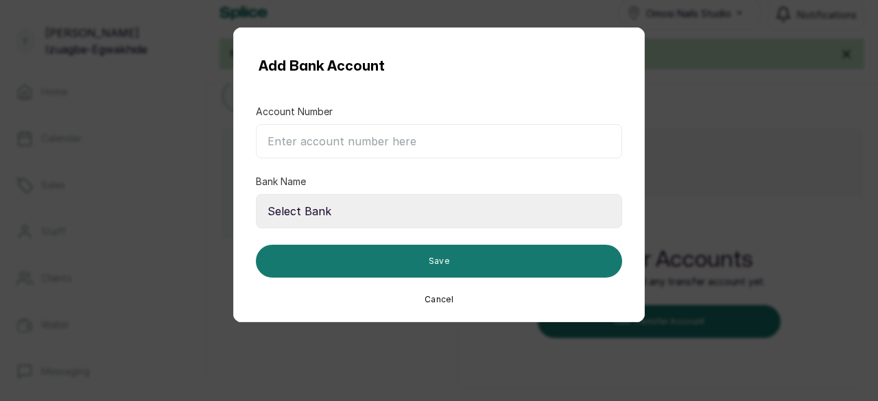
click at [418, 149] on input "Account Number" at bounding box center [439, 141] width 366 height 34
type input "8083113953"
click at [339, 217] on select "Select Bank 9mobile 9Payment Service Bank Abbey Mortgage Bank Above Only MFB Ab…" at bounding box center [439, 211] width 366 height 34
select select "999991"
click at [256, 194] on select "Select Bank 9mobile 9Payment Service Bank Abbey Mortgage Bank Above Only MFB Ab…" at bounding box center [439, 211] width 366 height 34
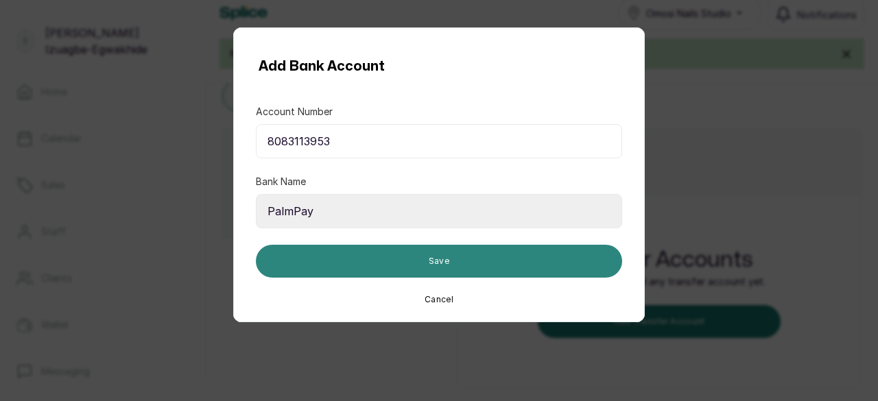
click at [387, 252] on button "Save" at bounding box center [439, 261] width 366 height 33
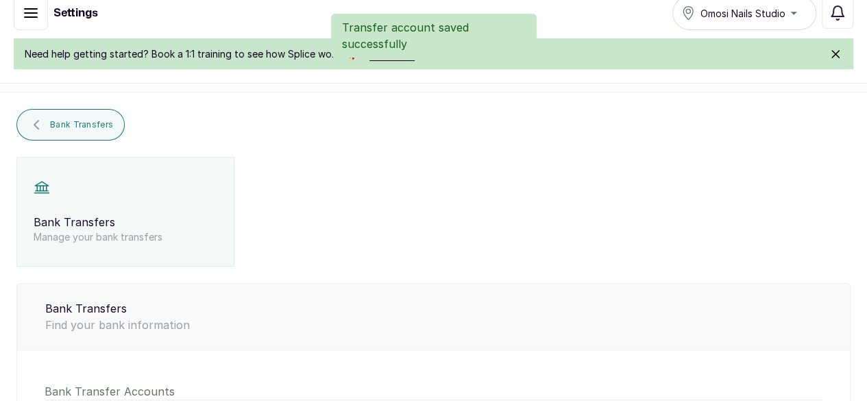
scroll to position [0, 0]
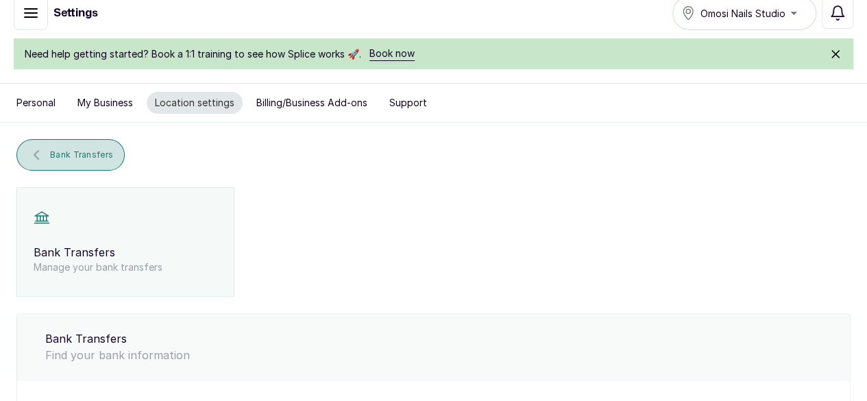
click at [113, 154] on span "Bank Transfers" at bounding box center [81, 154] width 63 height 11
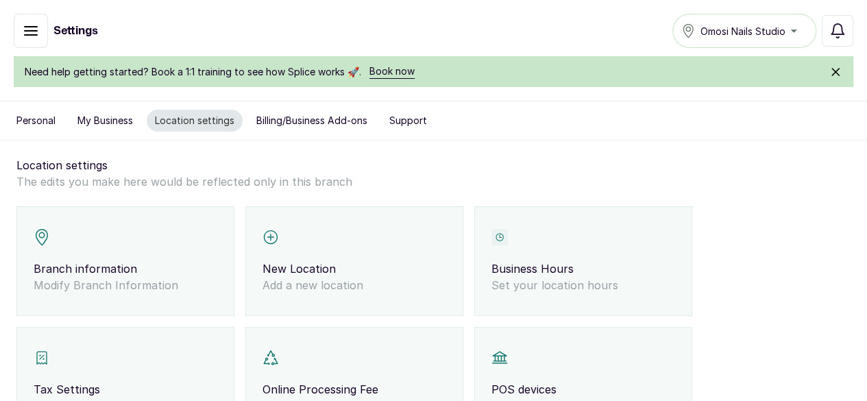
click at [376, 128] on button "Billing/Business Add-ons" at bounding box center [312, 121] width 128 height 22
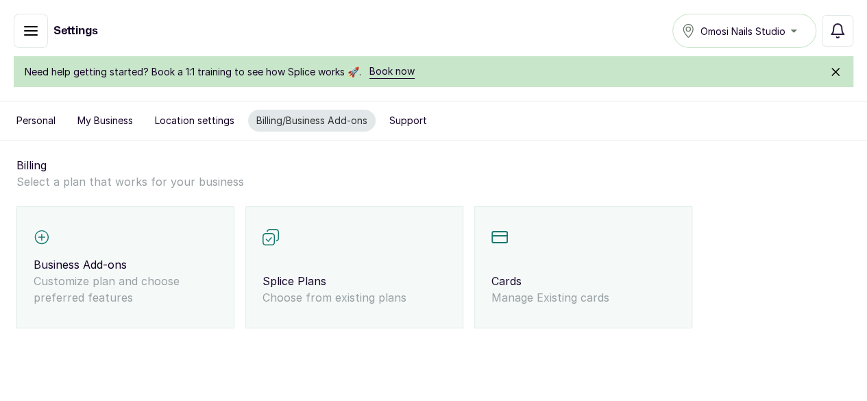
scroll to position [43, 0]
click at [235, 206] on div "Business Add-ons Customize plan and choose preferred features" at bounding box center [125, 267] width 218 height 122
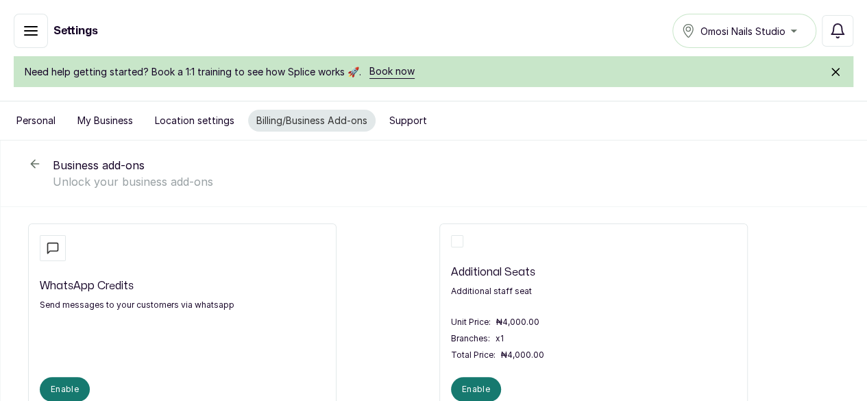
click at [247, 161] on div "Business add-ons Unlock your business add-ons" at bounding box center [434, 174] width 867 height 67
click at [42, 157] on icon at bounding box center [35, 164] width 14 height 14
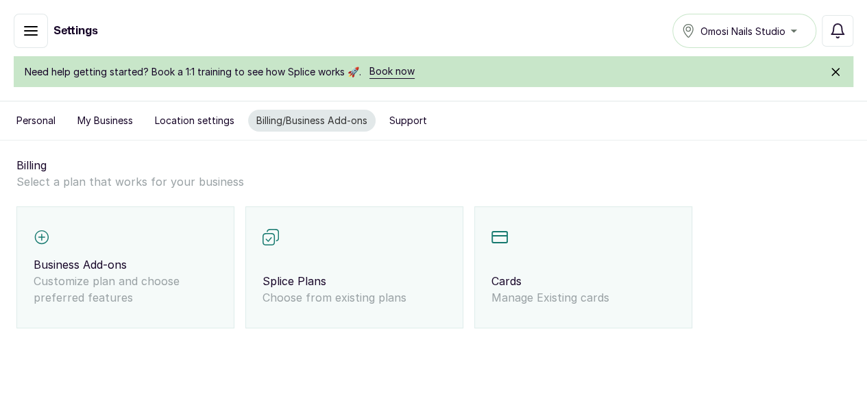
scroll to position [44, 0]
click at [492, 306] on p "Manage Existing cards" at bounding box center [584, 297] width 184 height 16
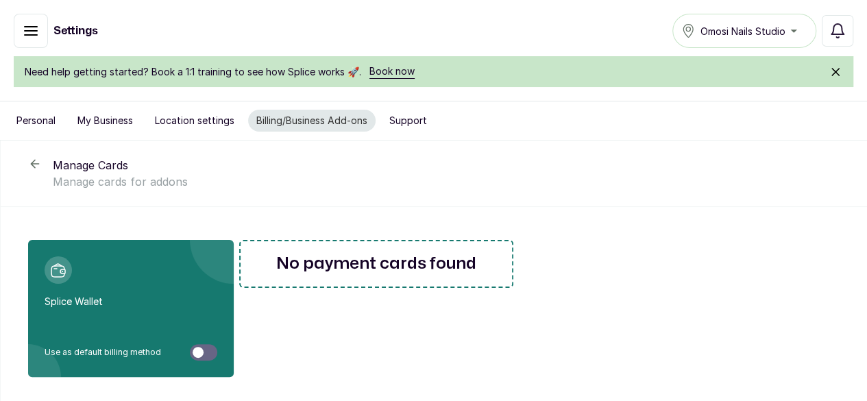
click at [42, 158] on icon at bounding box center [35, 164] width 14 height 14
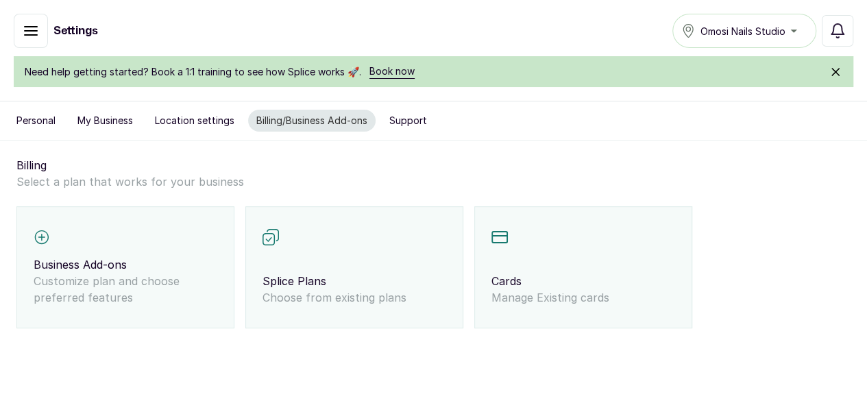
click at [435, 119] on button "Support" at bounding box center [408, 121] width 54 height 22
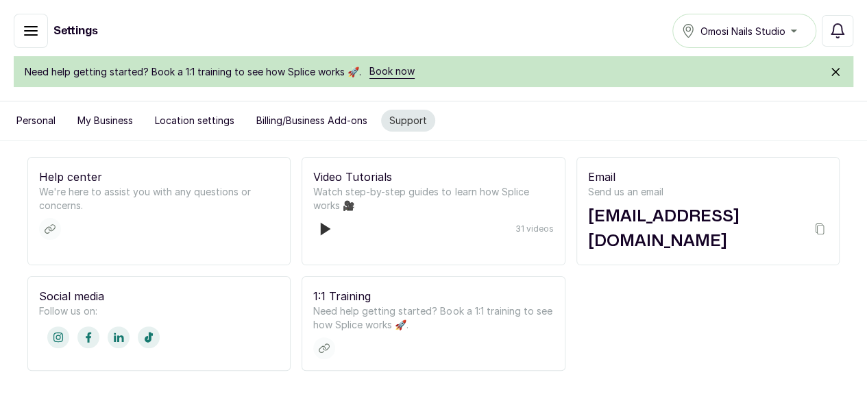
click at [64, 115] on button "Personal" at bounding box center [36, 121] width 56 height 22
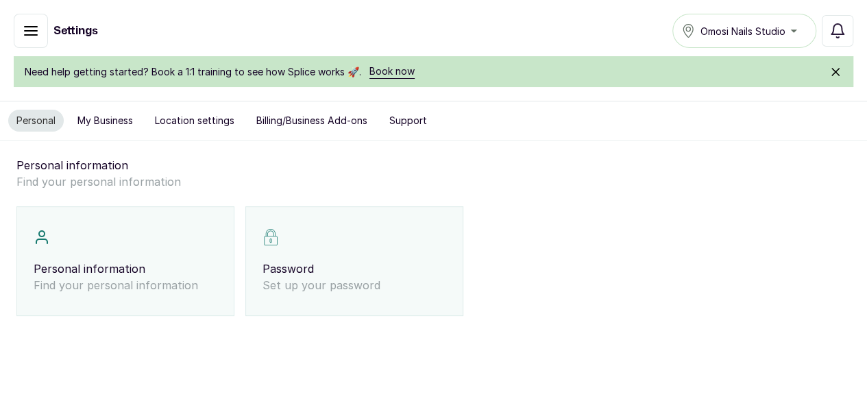
scroll to position [18, 0]
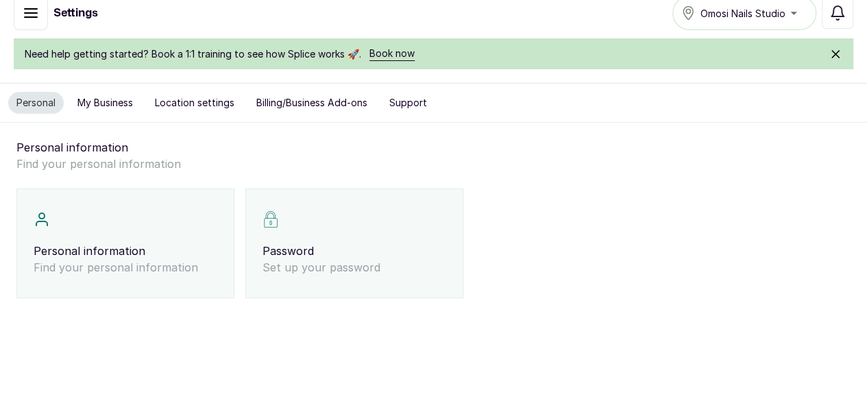
click at [0, 0] on p "Reports" at bounding box center [0, 0] width 0 height 0
